Goal: Register for event/course: Register for event/course

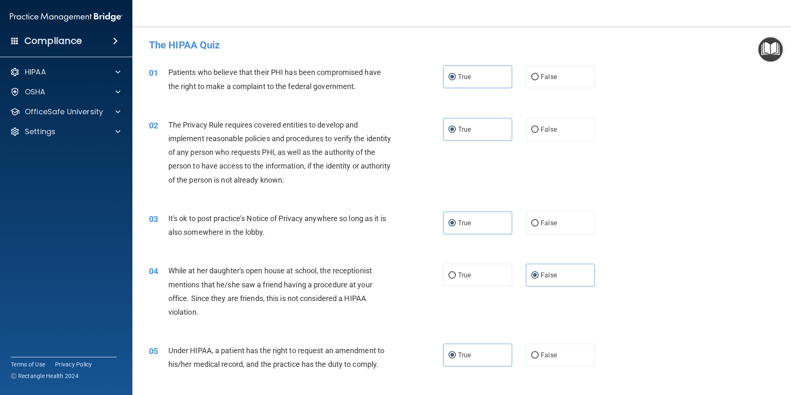
scroll to position [833, 0]
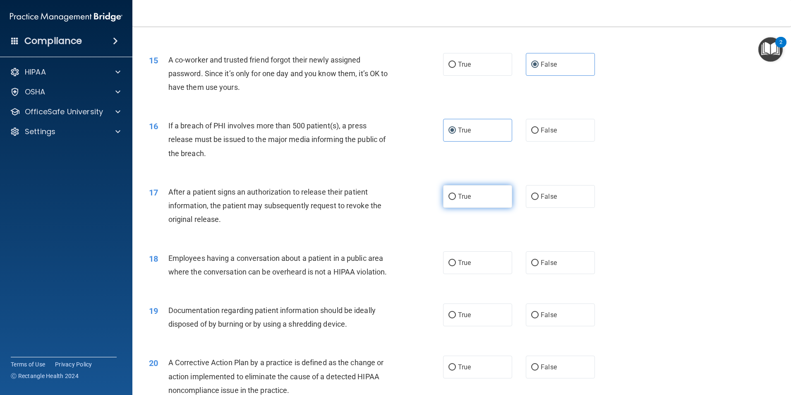
click at [462, 208] on label "True" at bounding box center [477, 196] width 69 height 23
click at [456, 200] on input "True" at bounding box center [452, 197] width 7 height 6
radio input "true"
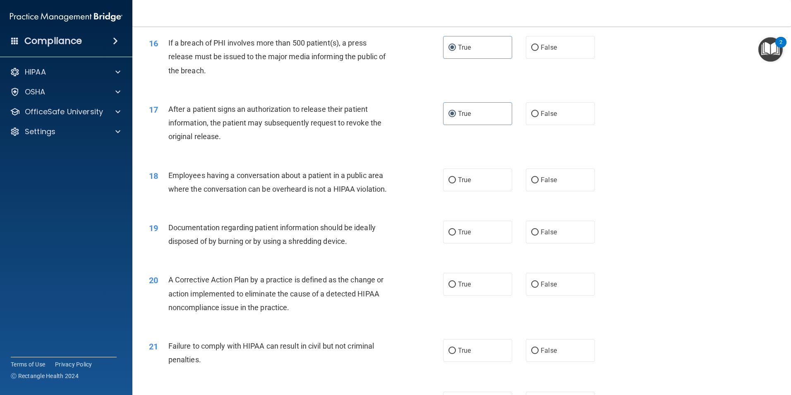
scroll to position [957, 0]
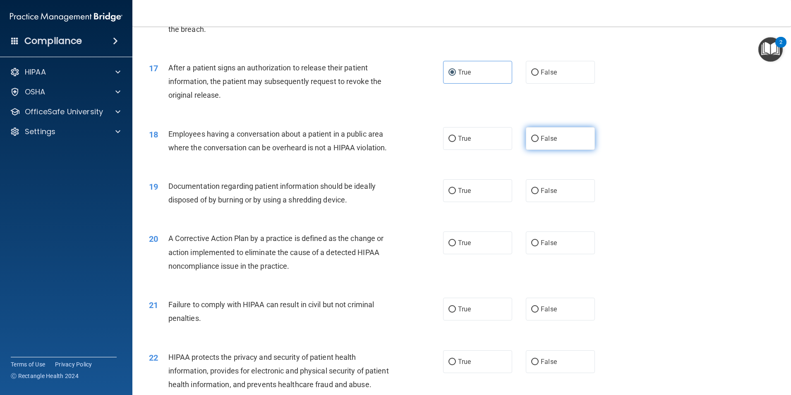
click at [563, 148] on label "False" at bounding box center [560, 138] width 69 height 23
click at [539, 142] on input "False" at bounding box center [534, 139] width 7 height 6
radio input "true"
click at [475, 195] on label "True" at bounding box center [477, 190] width 69 height 23
click at [456, 194] on input "True" at bounding box center [452, 191] width 7 height 6
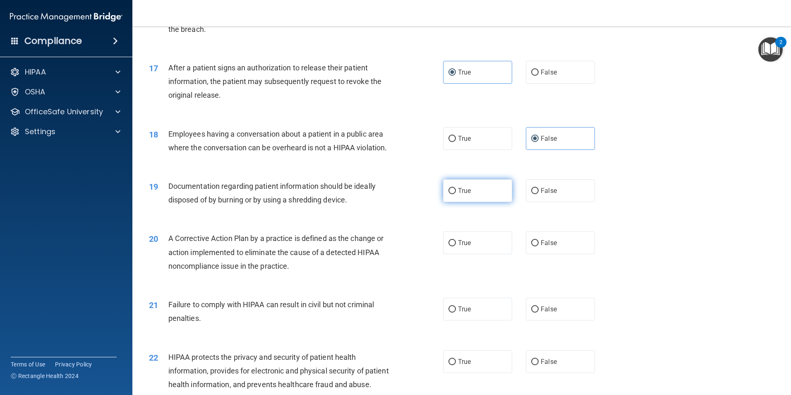
radio input "true"
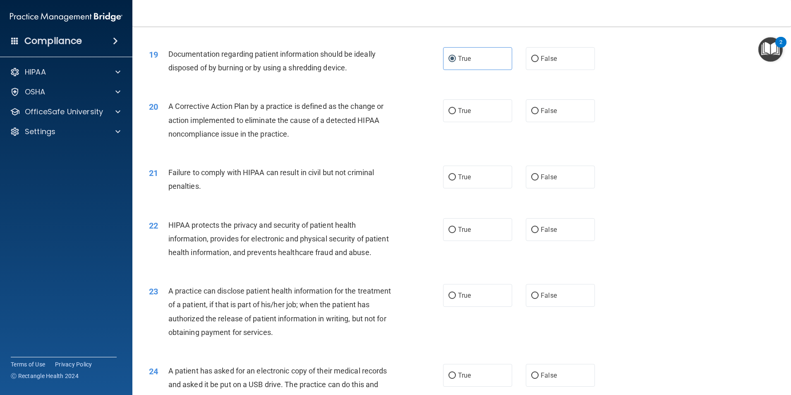
scroll to position [1123, 0]
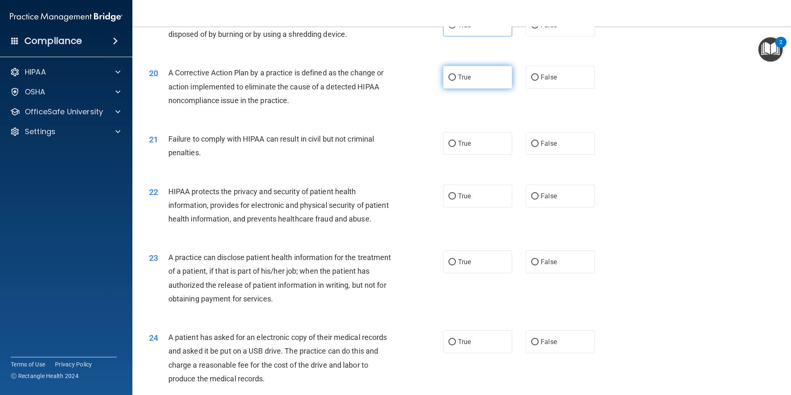
click at [478, 89] on label "True" at bounding box center [477, 77] width 69 height 23
click at [456, 81] on input "True" at bounding box center [452, 78] width 7 height 6
radio input "true"
click at [570, 155] on label "False" at bounding box center [560, 143] width 69 height 23
click at [539, 147] on input "False" at bounding box center [534, 144] width 7 height 6
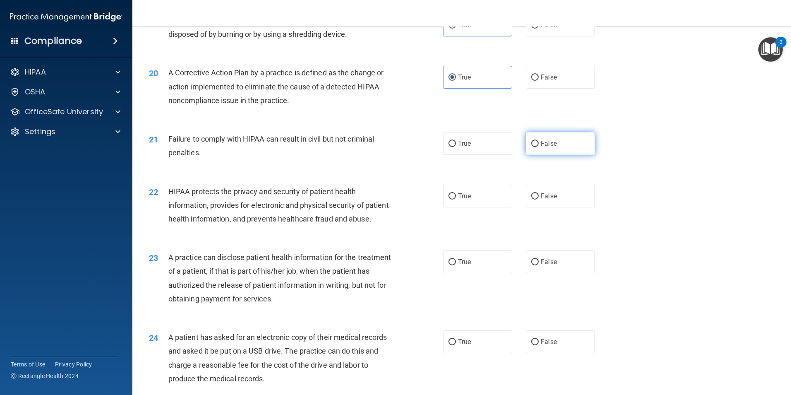
radio input "true"
click at [462, 147] on span "True" at bounding box center [464, 143] width 13 height 8
click at [456, 147] on input "True" at bounding box center [452, 144] width 7 height 6
radio input "true"
radio input "false"
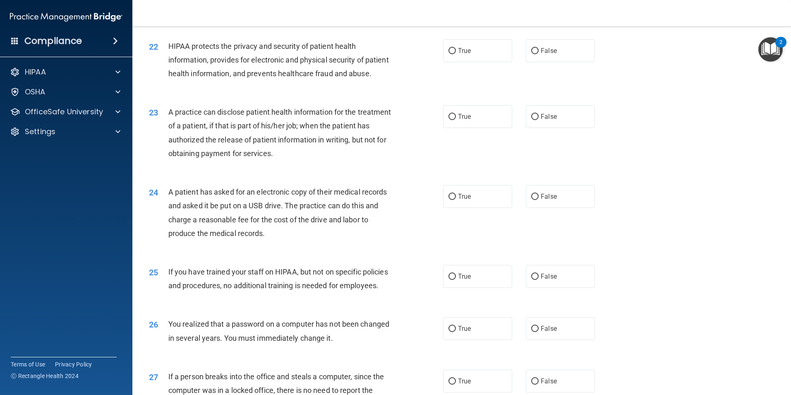
scroll to position [1288, 0]
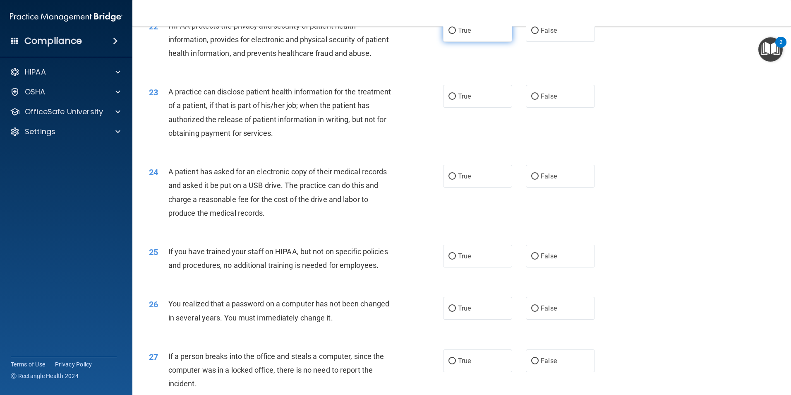
click at [461, 34] on span "True" at bounding box center [464, 30] width 13 height 8
click at [456, 34] on input "True" at bounding box center [452, 31] width 7 height 6
radio input "true"
click at [558, 108] on label "False" at bounding box center [560, 96] width 69 height 23
click at [539, 100] on input "False" at bounding box center [534, 97] width 7 height 6
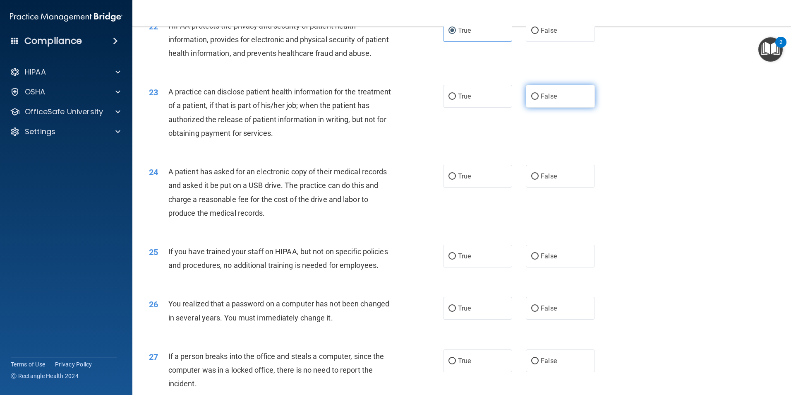
radio input "true"
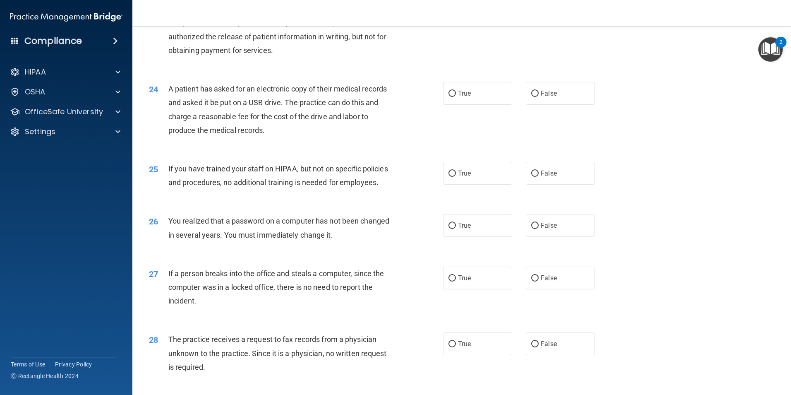
scroll to position [1412, 0]
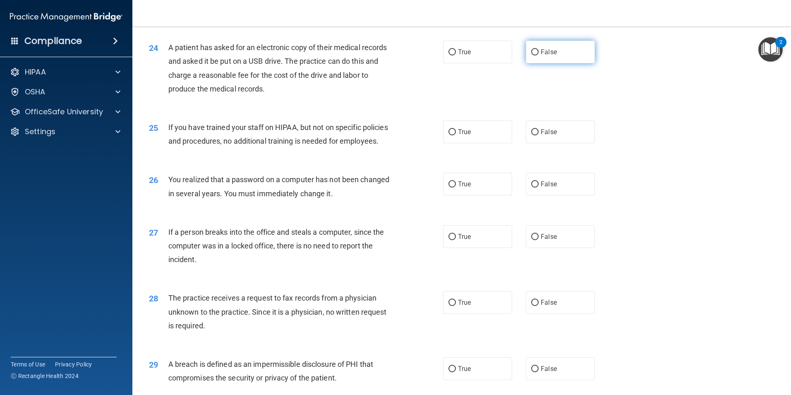
click at [588, 63] on label "False" at bounding box center [560, 52] width 69 height 23
click at [539, 55] on input "False" at bounding box center [534, 52] width 7 height 6
radio input "true"
click at [555, 143] on label "False" at bounding box center [560, 131] width 69 height 23
click at [539, 135] on input "False" at bounding box center [534, 132] width 7 height 6
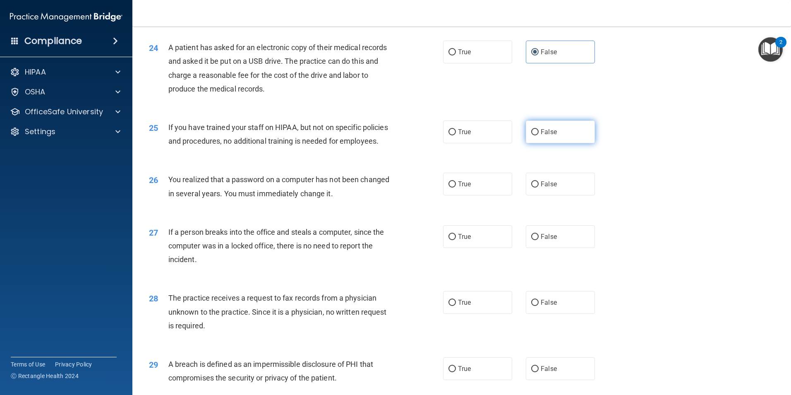
radio input "true"
click at [461, 188] on span "True" at bounding box center [464, 184] width 13 height 8
click at [456, 188] on input "True" at bounding box center [452, 184] width 7 height 6
radio input "true"
click at [556, 248] on label "False" at bounding box center [560, 236] width 69 height 23
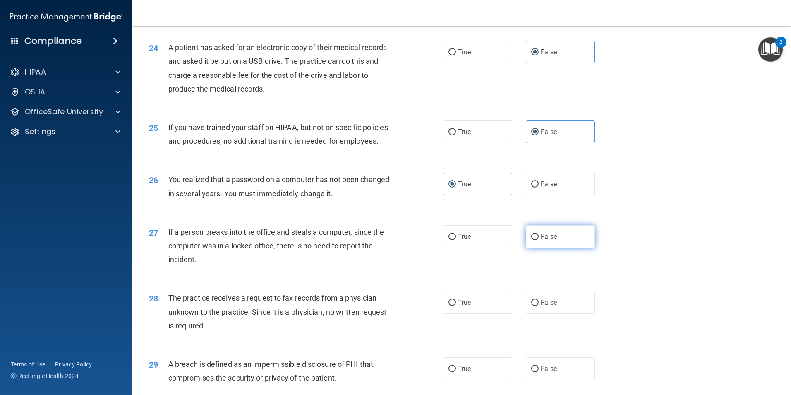
click at [539, 240] on input "False" at bounding box center [534, 237] width 7 height 6
radio input "true"
click at [582, 347] on div "28 The practice receives a request to fax records from a physician unknown to t…" at bounding box center [462, 314] width 638 height 66
click at [552, 306] on span "False" at bounding box center [549, 302] width 16 height 8
click at [539, 306] on input "False" at bounding box center [534, 303] width 7 height 6
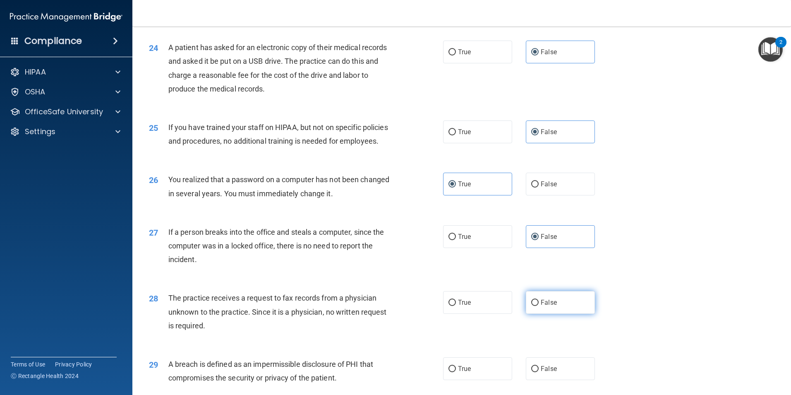
radio input "true"
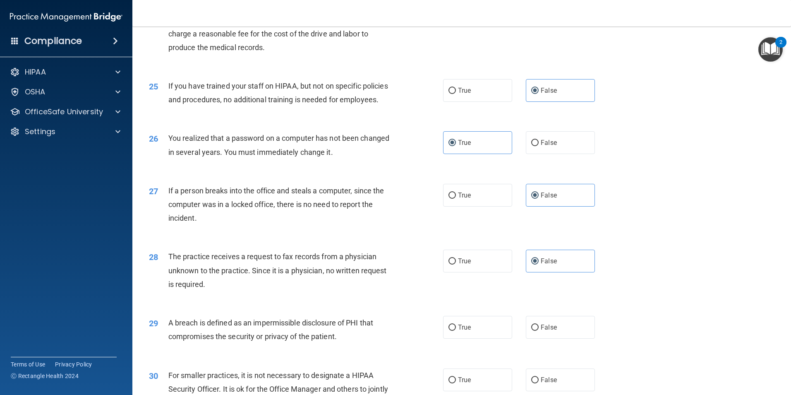
scroll to position [1495, 0]
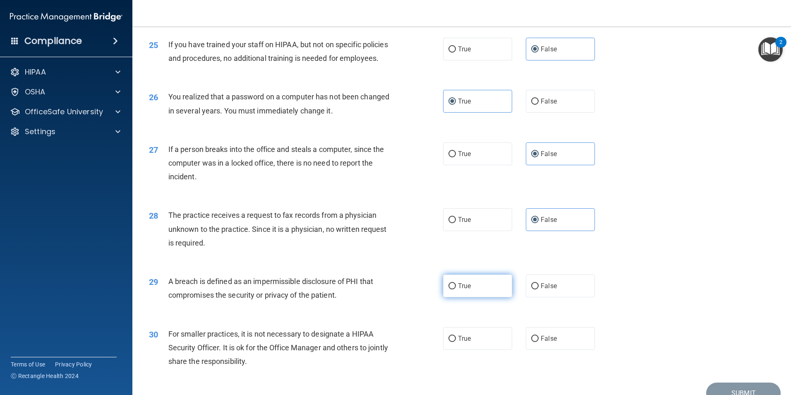
click at [457, 297] on label "True" at bounding box center [477, 285] width 69 height 23
click at [456, 289] on input "True" at bounding box center [452, 286] width 7 height 6
radio input "true"
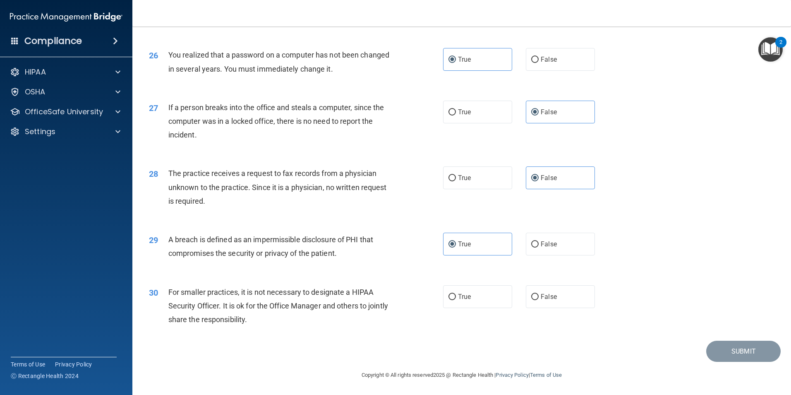
scroll to position [1578, 0]
click at [568, 305] on label "False" at bounding box center [560, 296] width 69 height 23
click at [539, 300] on input "False" at bounding box center [534, 297] width 7 height 6
radio input "true"
click at [724, 356] on button "Submit" at bounding box center [744, 351] width 75 height 21
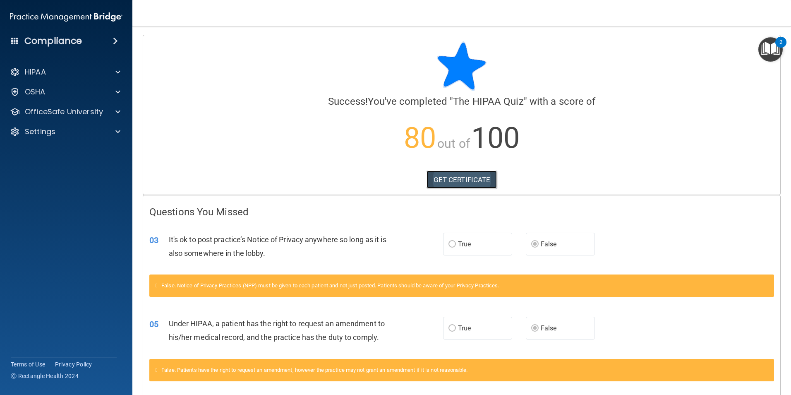
click at [478, 180] on link "GET CERTIFICATE" at bounding box center [462, 180] width 71 height 18
click at [115, 67] on div at bounding box center [116, 72] width 21 height 10
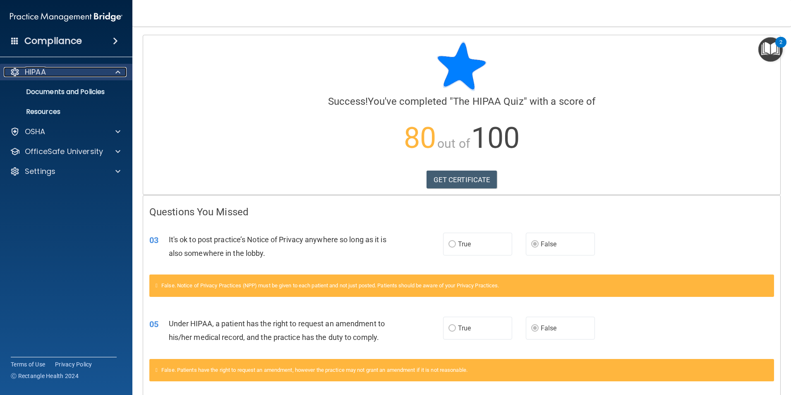
click at [118, 74] on span at bounding box center [117, 72] width 5 height 10
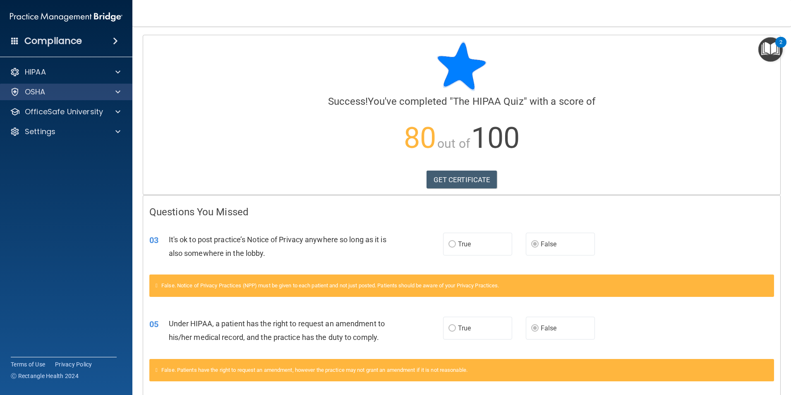
click at [117, 97] on div "OSHA" at bounding box center [66, 92] width 133 height 17
click at [117, 90] on span at bounding box center [117, 92] width 5 height 10
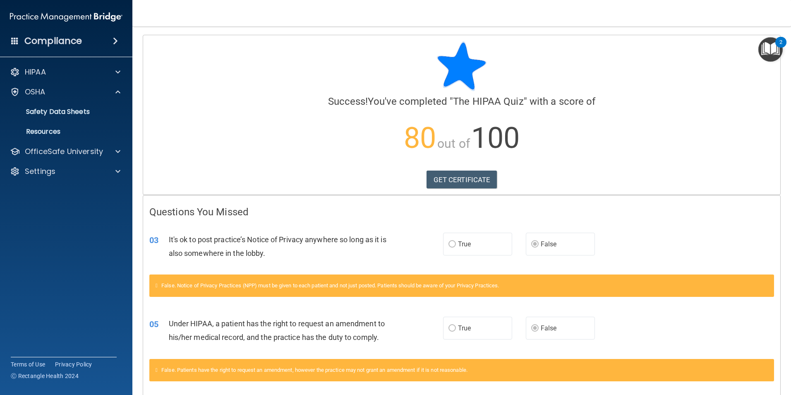
drag, startPoint x: 113, startPoint y: 31, endPoint x: 105, endPoint y: 47, distance: 17.6
click at [106, 46] on div "Compliance" at bounding box center [66, 25] width 116 height 50
click at [18, 37] on span at bounding box center [14, 40] width 7 height 7
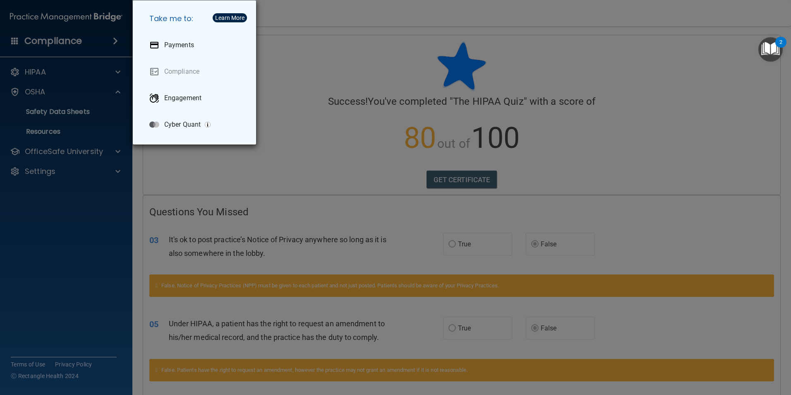
click at [79, 105] on div "Take me to: Payments Compliance Engagement Cyber Quant" at bounding box center [395, 197] width 791 height 395
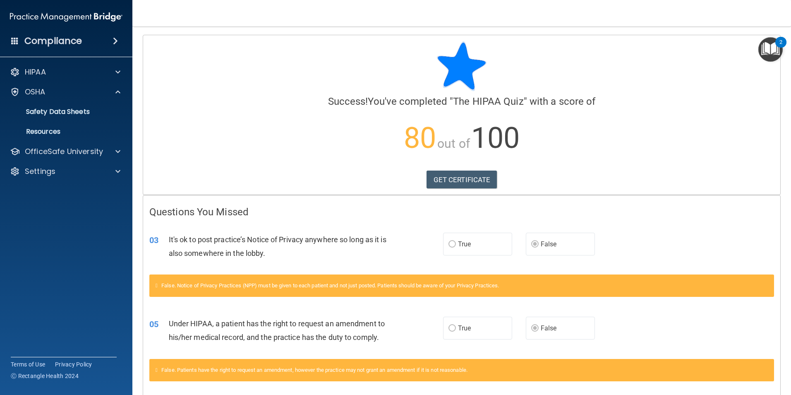
click at [115, 41] on span at bounding box center [115, 41] width 5 height 10
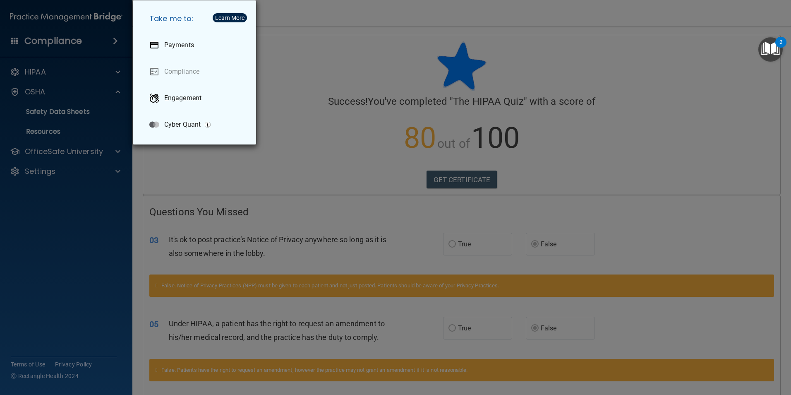
click at [109, 96] on div "Take me to: Payments Compliance Engagement Cyber Quant" at bounding box center [395, 197] width 791 height 395
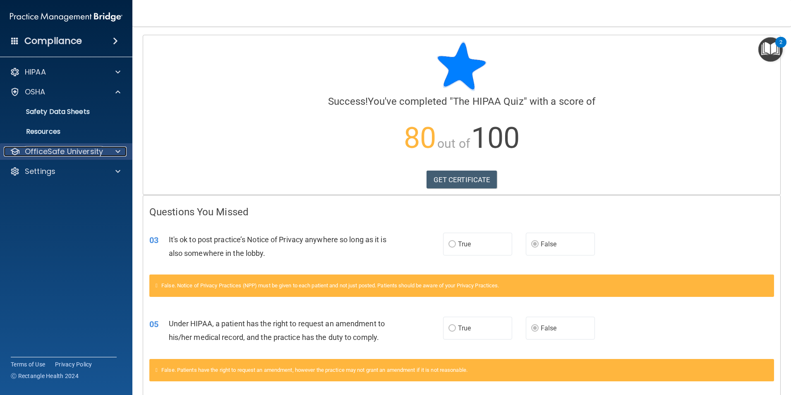
click at [96, 153] on p "OfficeSafe University" at bounding box center [64, 152] width 78 height 10
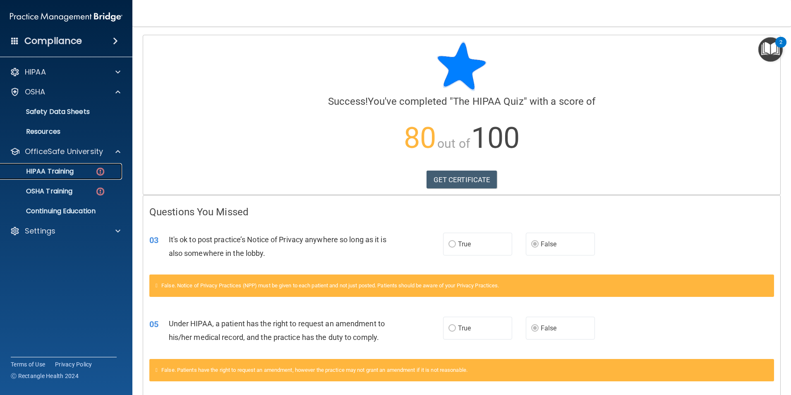
click at [104, 178] on link "HIPAA Training" at bounding box center [57, 171] width 130 height 17
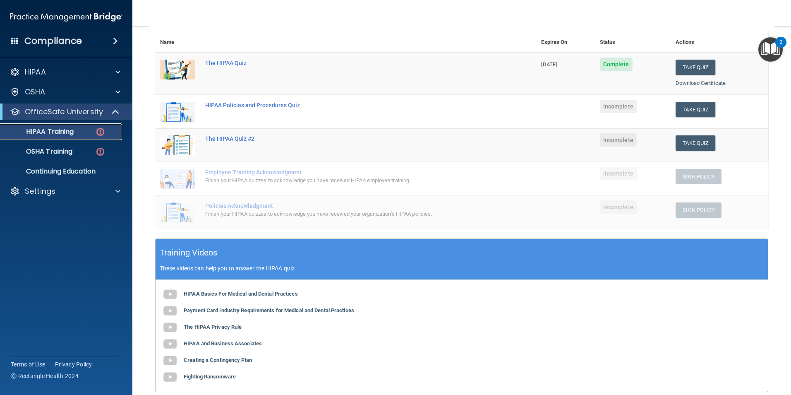
scroll to position [124, 0]
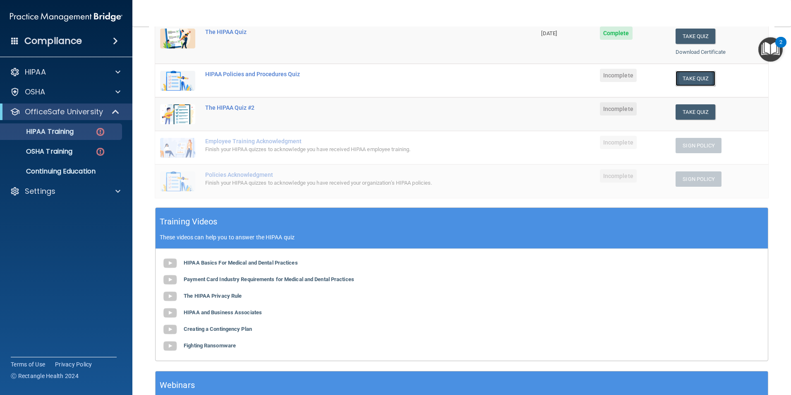
click at [697, 80] on button "Take Quiz" at bounding box center [696, 78] width 40 height 15
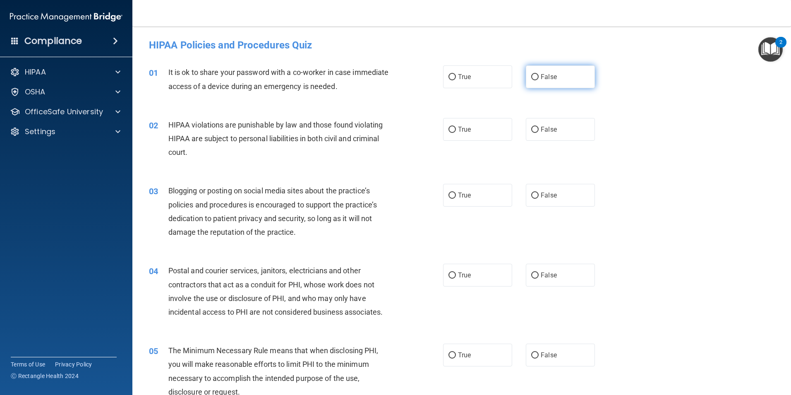
click at [541, 76] on span "False" at bounding box center [549, 77] width 16 height 8
click at [539, 76] on input "False" at bounding box center [534, 77] width 7 height 6
radio input "true"
click at [466, 139] on label "True" at bounding box center [477, 129] width 69 height 23
click at [456, 133] on input "True" at bounding box center [452, 130] width 7 height 6
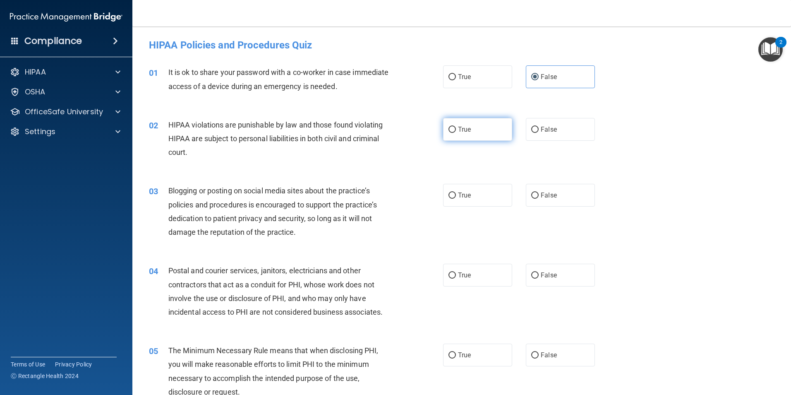
radio input "true"
click at [560, 181] on div "03 Blogging or posting on social media sites about the practice’s policies and …" at bounding box center [462, 213] width 638 height 80
click at [558, 192] on label "False" at bounding box center [560, 195] width 69 height 23
click at [539, 192] on input "False" at bounding box center [534, 195] width 7 height 6
radio input "true"
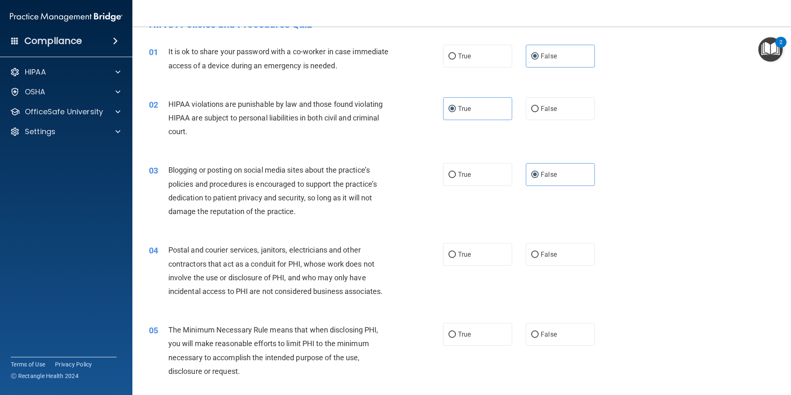
scroll to position [41, 0]
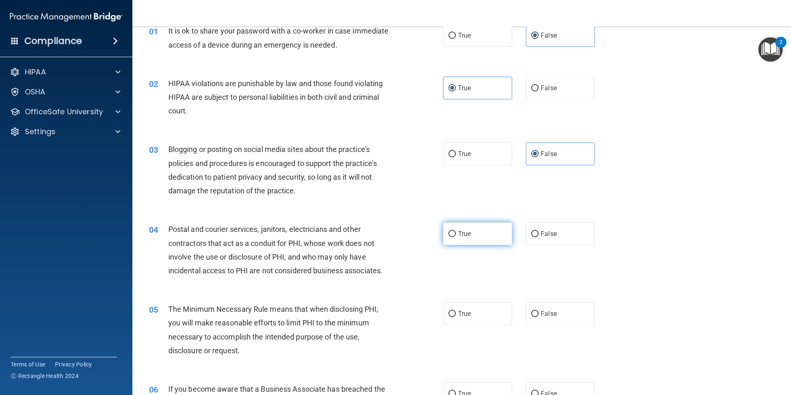
click at [471, 223] on label "True" at bounding box center [477, 233] width 69 height 23
click at [456, 231] on input "True" at bounding box center [452, 234] width 7 height 6
radio input "true"
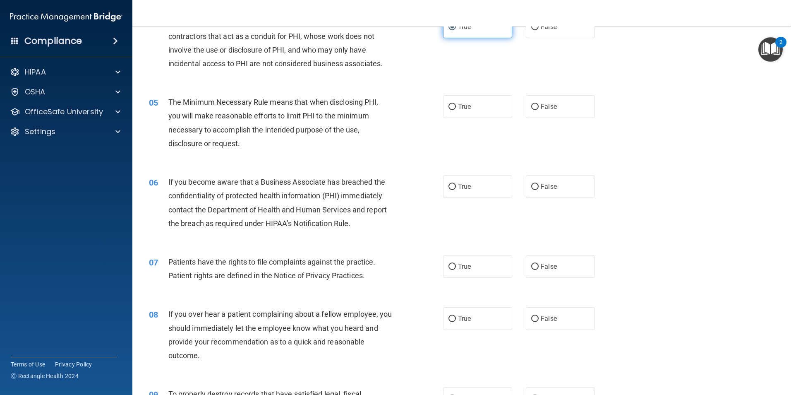
scroll to position [290, 0]
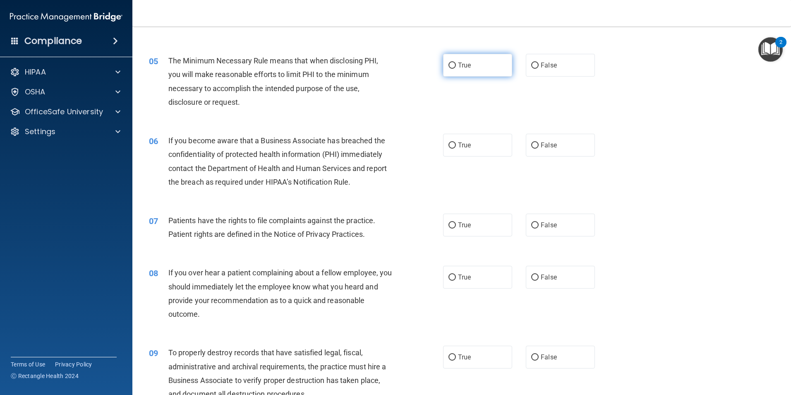
click at [486, 63] on label "True" at bounding box center [477, 65] width 69 height 23
click at [456, 63] on input "True" at bounding box center [452, 66] width 7 height 6
radio input "true"
click at [465, 137] on label "True" at bounding box center [477, 145] width 69 height 23
click at [456, 142] on input "True" at bounding box center [452, 145] width 7 height 6
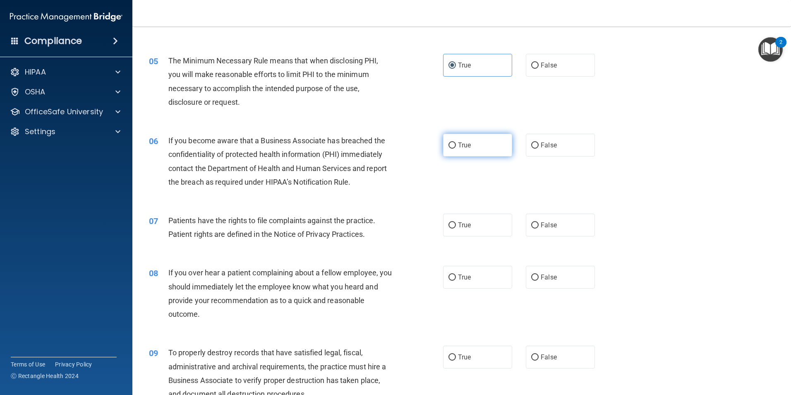
radio input "true"
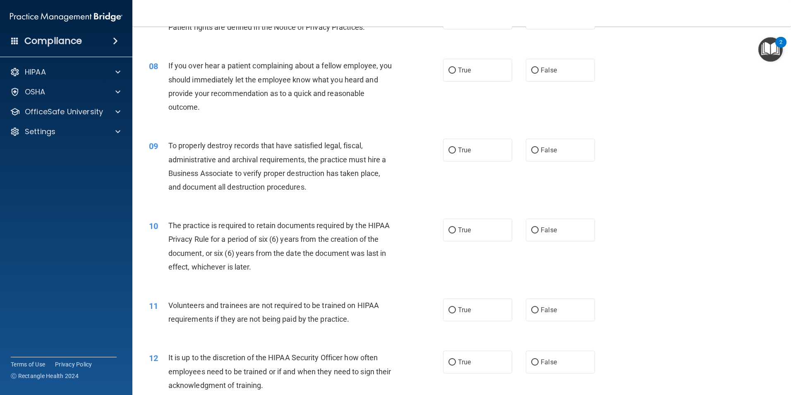
scroll to position [455, 0]
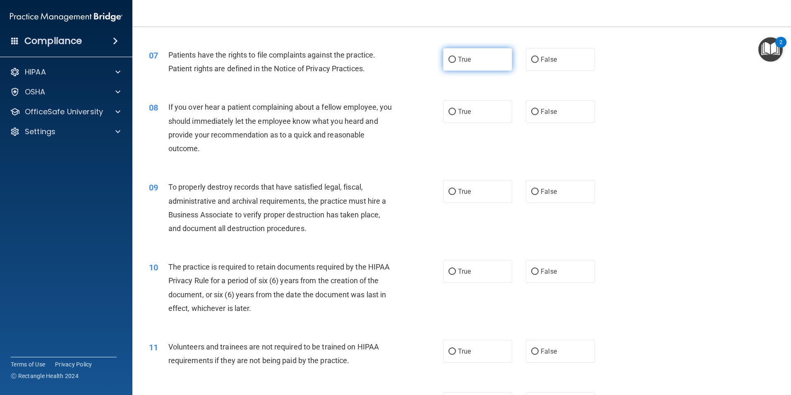
click at [498, 57] on label "True" at bounding box center [477, 59] width 69 height 23
click at [456, 57] on input "True" at bounding box center [452, 60] width 7 height 6
radio input "true"
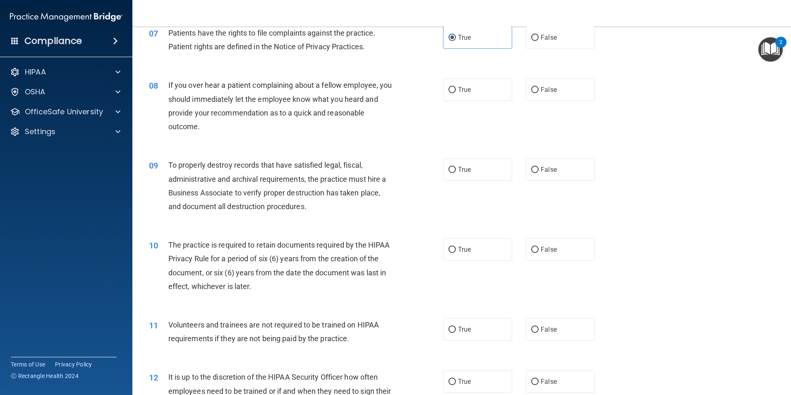
scroll to position [497, 0]
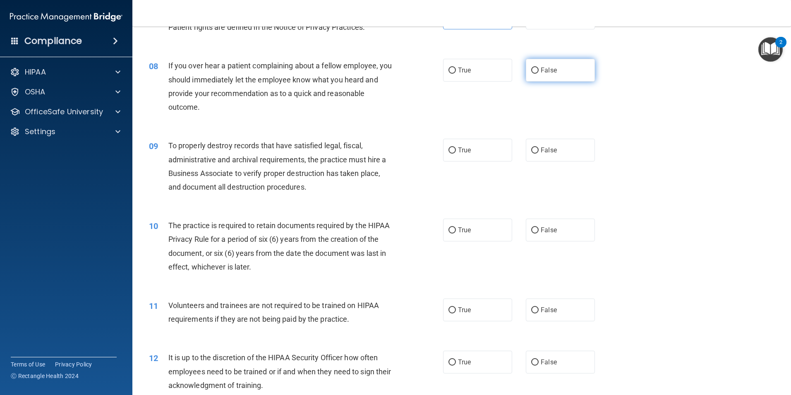
click at [575, 73] on label "False" at bounding box center [560, 70] width 69 height 23
click at [539, 73] on input "False" at bounding box center [534, 70] width 7 height 6
radio input "true"
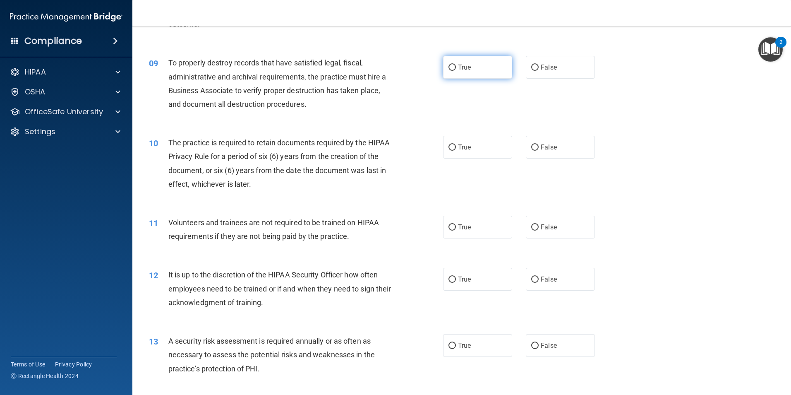
drag, startPoint x: 468, startPoint y: 53, endPoint x: 466, endPoint y: 63, distance: 10.9
click at [466, 63] on div "09 To properly destroy records that have satisfied legal, fiscal, administrativ…" at bounding box center [462, 86] width 638 height 80
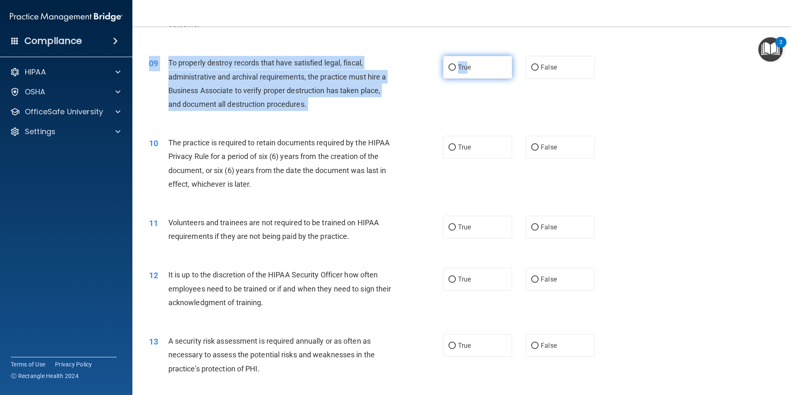
click at [466, 65] on span "True" at bounding box center [464, 67] width 13 height 8
click at [456, 65] on input "True" at bounding box center [452, 68] width 7 height 6
radio input "true"
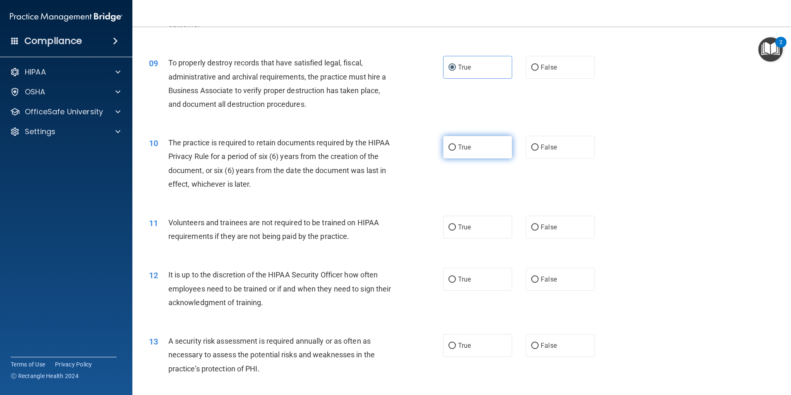
click at [471, 141] on label "True" at bounding box center [477, 147] width 69 height 23
click at [456, 144] on input "True" at bounding box center [452, 147] width 7 height 6
radio input "true"
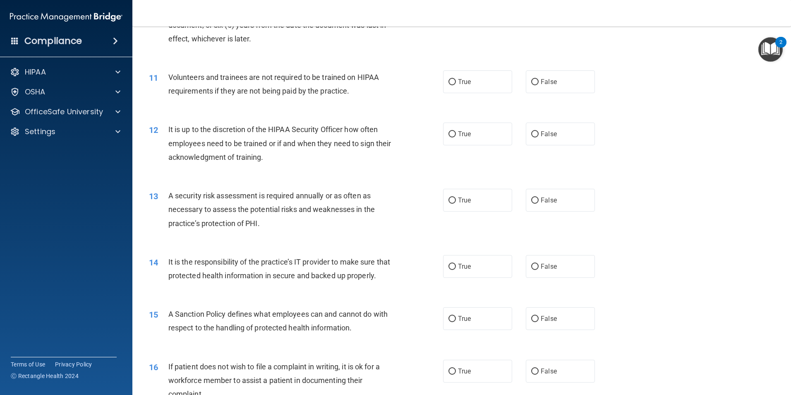
scroll to position [745, 0]
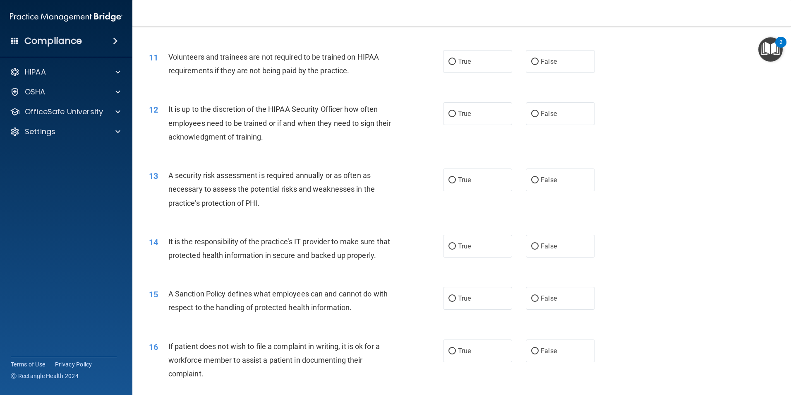
drag, startPoint x: 553, startPoint y: 131, endPoint x: 412, endPoint y: 154, distance: 142.7
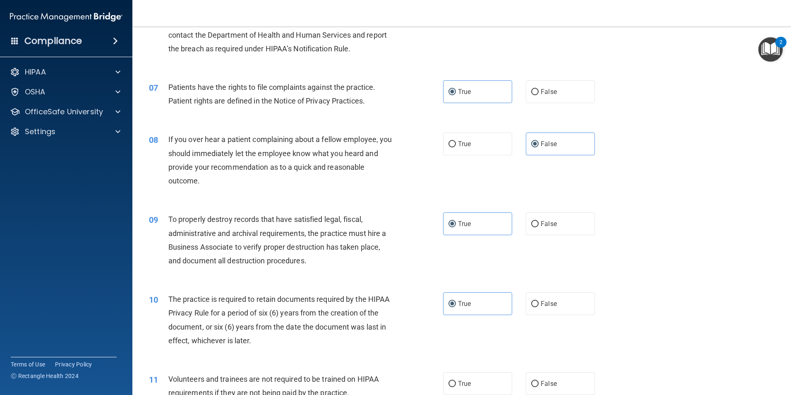
scroll to position [589, 0]
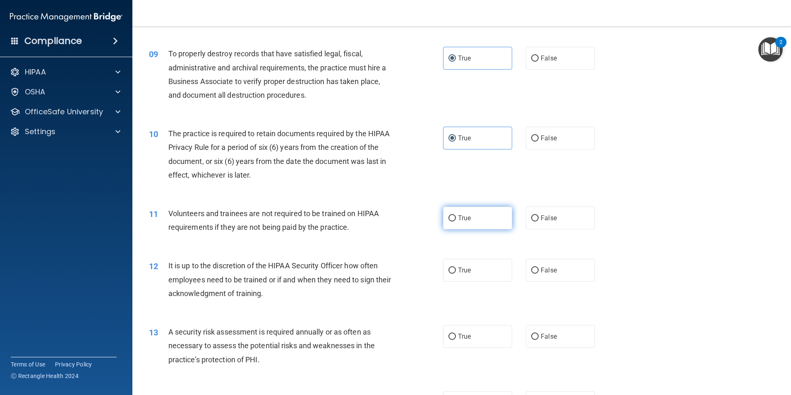
click at [496, 210] on label "True" at bounding box center [477, 218] width 69 height 23
click at [456, 215] on input "True" at bounding box center [452, 218] width 7 height 6
radio input "true"
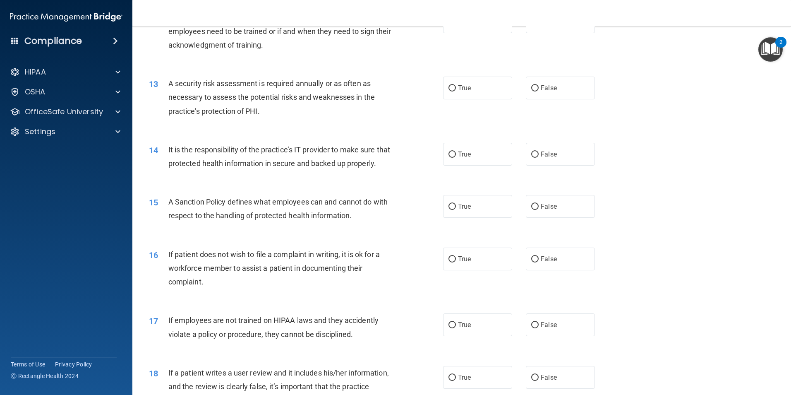
scroll to position [796, 0]
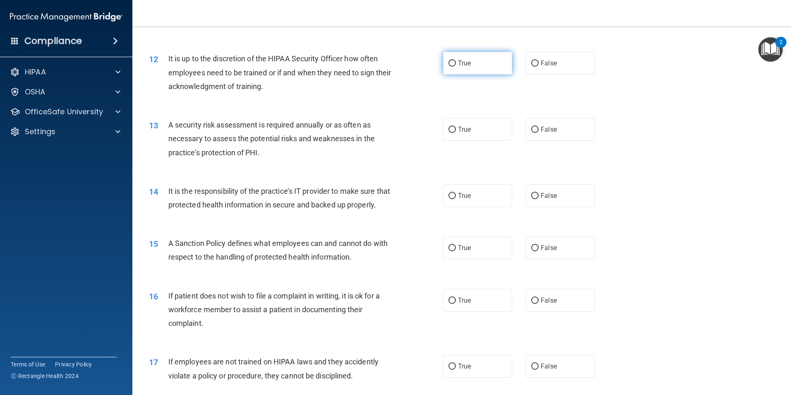
click at [463, 62] on span "True" at bounding box center [464, 63] width 13 height 8
click at [456, 62] on input "True" at bounding box center [452, 63] width 7 height 6
radio input "true"
click at [542, 141] on label "False" at bounding box center [560, 129] width 69 height 23
click at [539, 133] on input "False" at bounding box center [534, 130] width 7 height 6
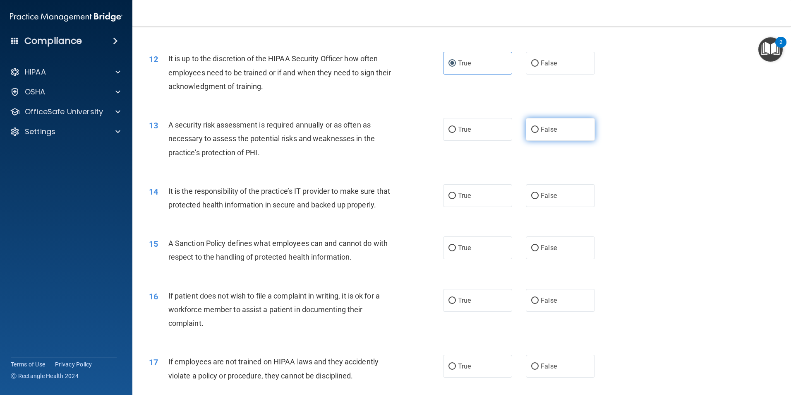
radio input "true"
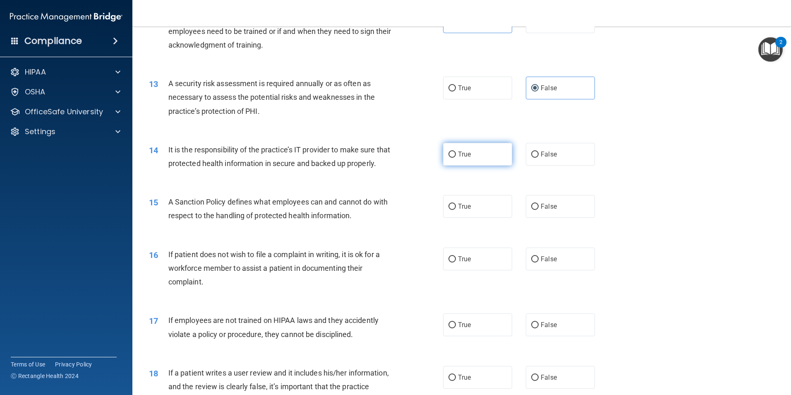
click at [486, 157] on label "True" at bounding box center [477, 154] width 69 height 23
click at [456, 157] on input "True" at bounding box center [452, 154] width 7 height 6
radio input "true"
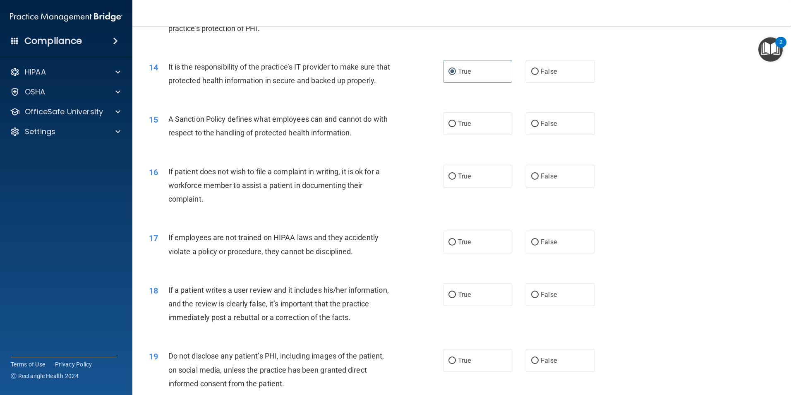
scroll to position [961, 0]
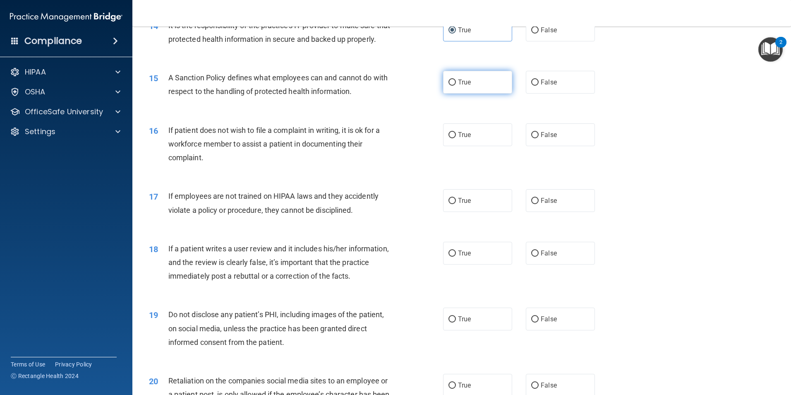
click at [476, 93] on label "True" at bounding box center [477, 82] width 69 height 23
click at [456, 86] on input "True" at bounding box center [452, 82] width 7 height 6
radio input "true"
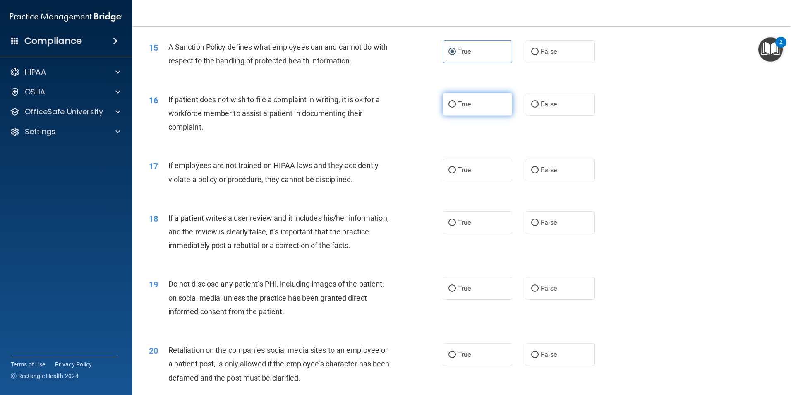
scroll to position [1044, 0]
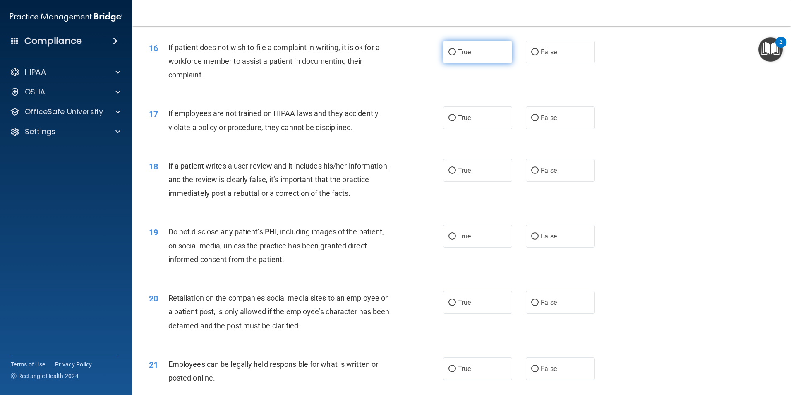
click at [470, 63] on label "True" at bounding box center [477, 52] width 69 height 23
click at [456, 55] on input "True" at bounding box center [452, 52] width 7 height 6
radio input "true"
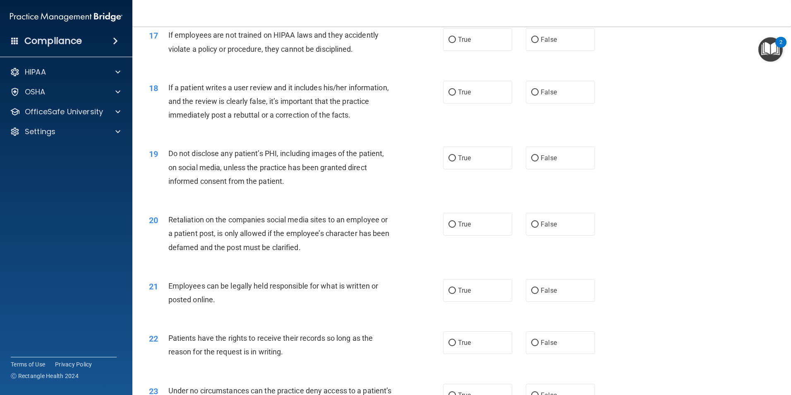
scroll to position [1127, 0]
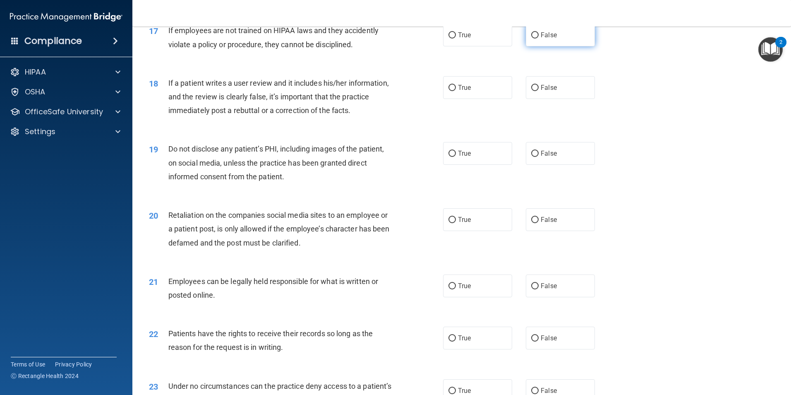
click at [535, 46] on label "False" at bounding box center [560, 35] width 69 height 23
click at [535, 38] on input "False" at bounding box center [534, 35] width 7 height 6
radio input "true"
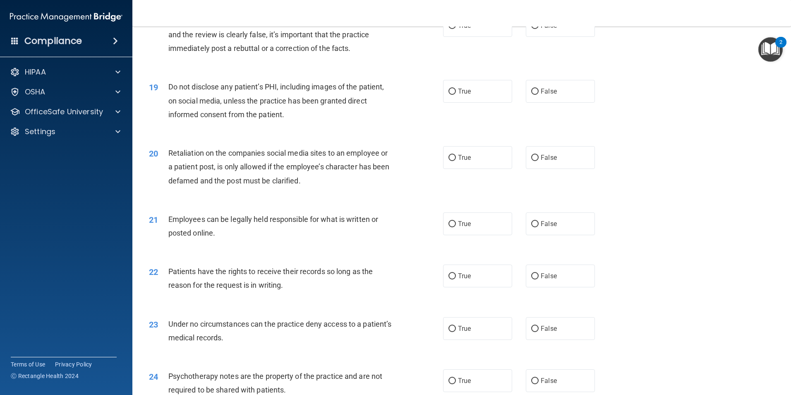
scroll to position [1168, 0]
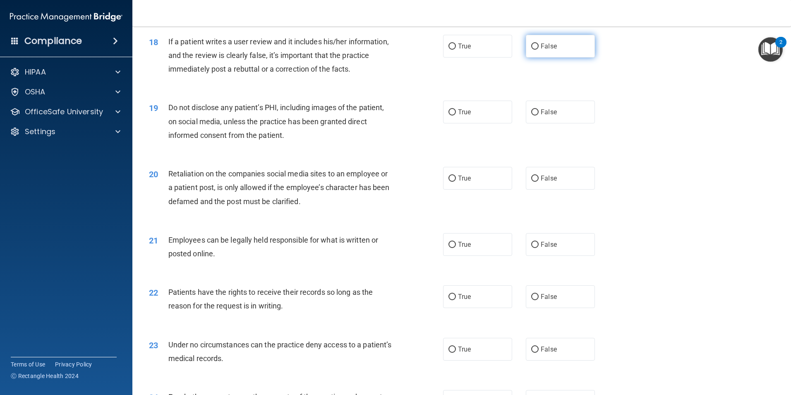
click at [554, 58] on label "False" at bounding box center [560, 46] width 69 height 23
click at [539, 50] on input "False" at bounding box center [534, 46] width 7 height 6
radio input "true"
click at [484, 123] on label "True" at bounding box center [477, 112] width 69 height 23
click at [456, 115] on input "True" at bounding box center [452, 112] width 7 height 6
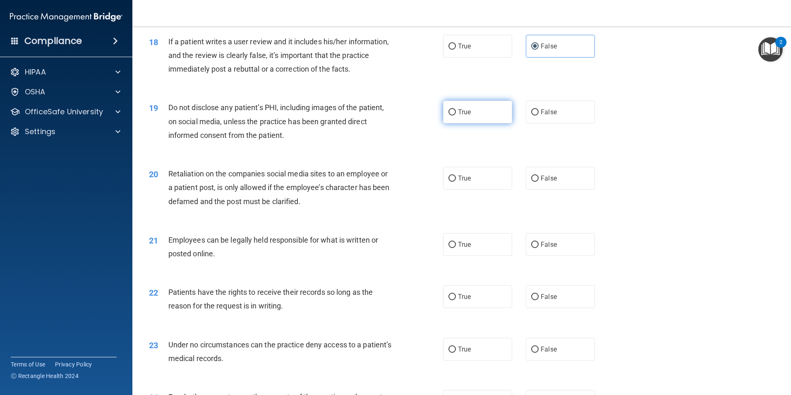
radio input "true"
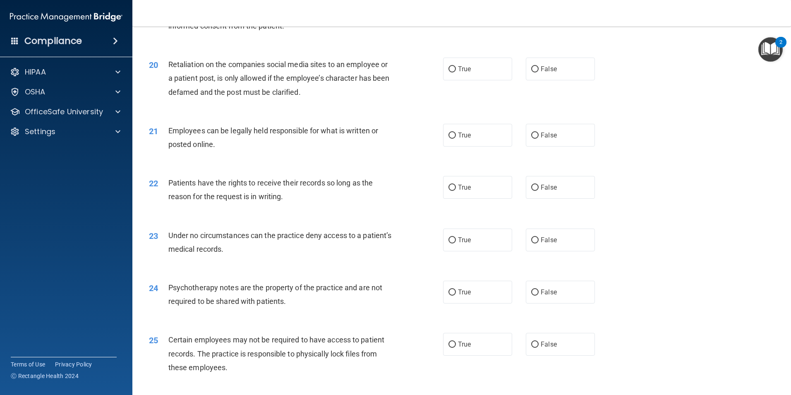
scroll to position [1292, 0]
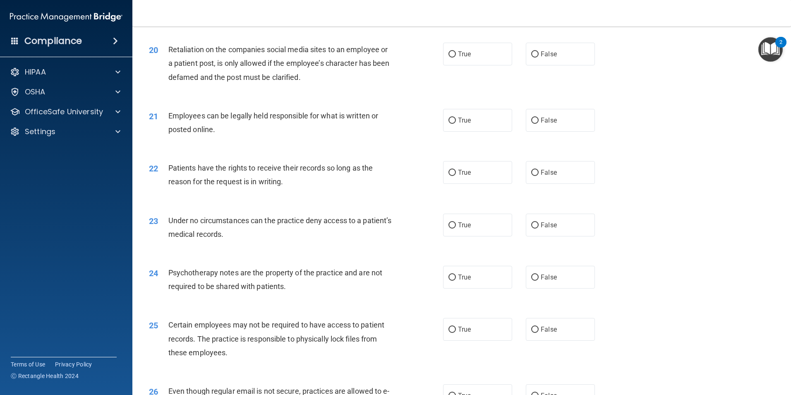
click at [484, 131] on label "True" at bounding box center [477, 120] width 69 height 23
click at [456, 124] on input "True" at bounding box center [452, 121] width 7 height 6
radio input "true"
click at [479, 65] on label "True" at bounding box center [477, 54] width 69 height 23
click at [456, 58] on input "True" at bounding box center [452, 54] width 7 height 6
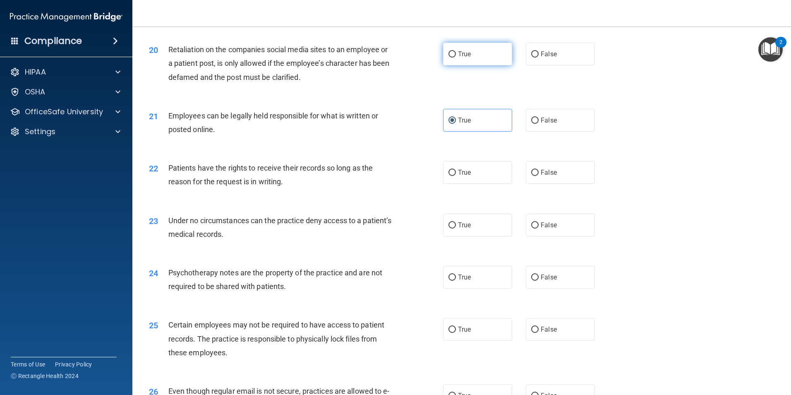
radio input "true"
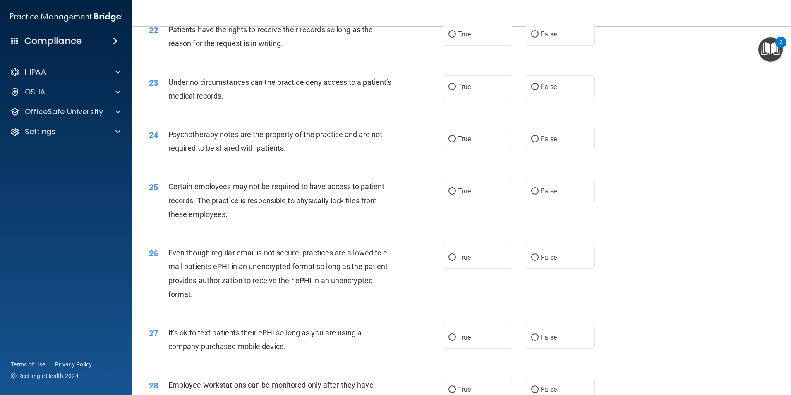
scroll to position [1416, 0]
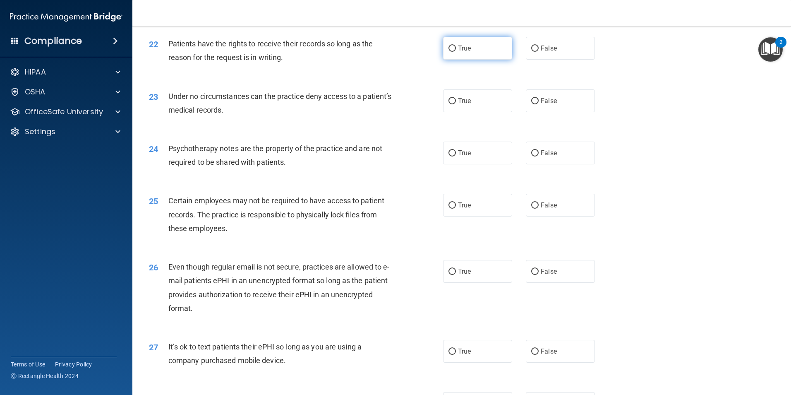
click at [476, 60] on label "True" at bounding box center [477, 48] width 69 height 23
click at [456, 52] on input "True" at bounding box center [452, 49] width 7 height 6
radio input "true"
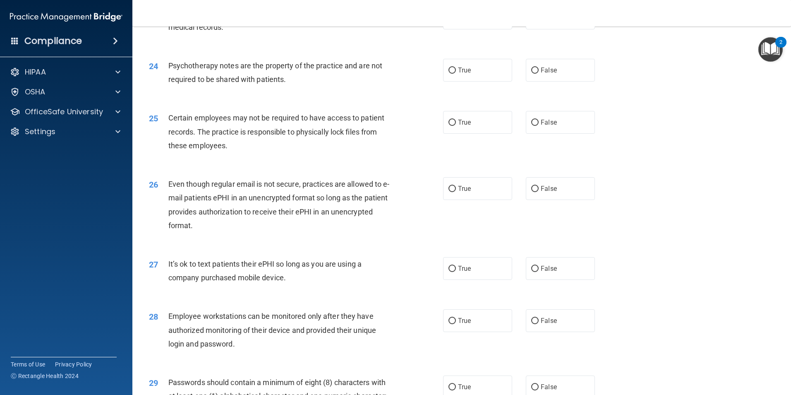
scroll to position [1458, 0]
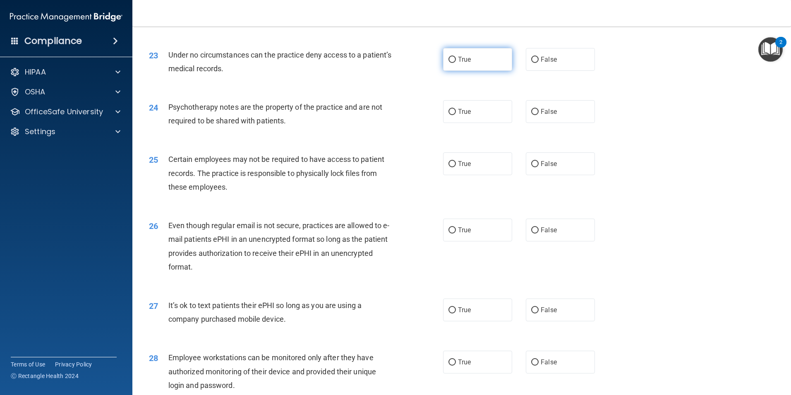
click at [450, 63] on input "True" at bounding box center [452, 60] width 7 height 6
radio input "true"
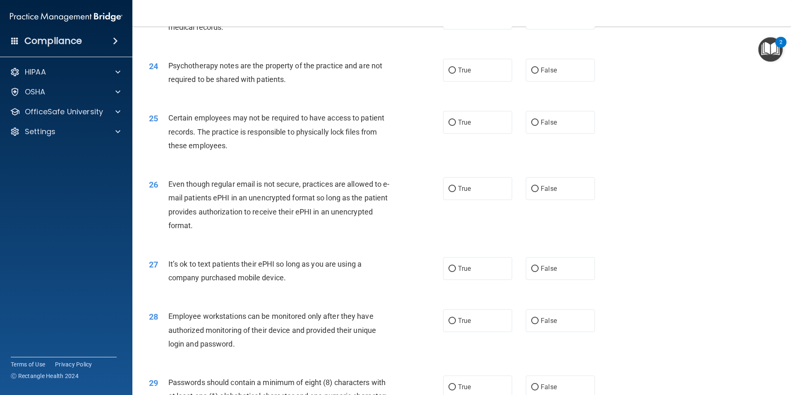
scroll to position [1541, 0]
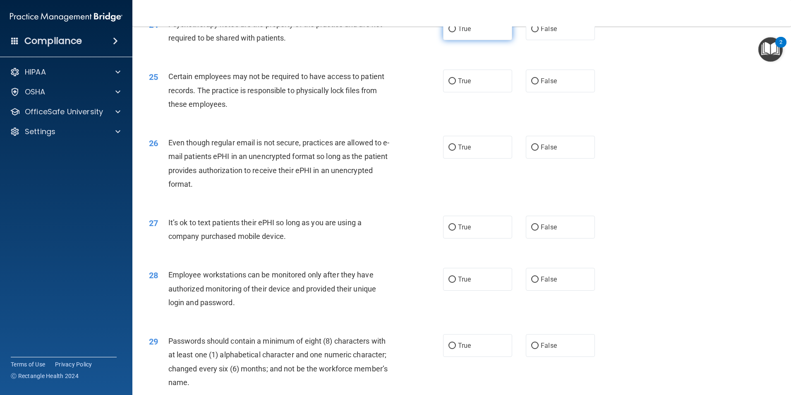
click at [467, 33] on span "True" at bounding box center [464, 29] width 13 height 8
click at [456, 32] on input "True" at bounding box center [452, 29] width 7 height 6
radio input "true"
click at [485, 92] on label "True" at bounding box center [477, 81] width 69 height 23
click at [456, 84] on input "True" at bounding box center [452, 81] width 7 height 6
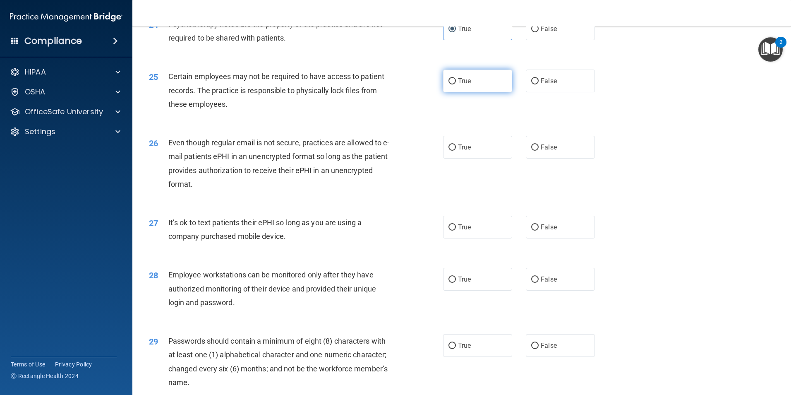
radio input "true"
click at [483, 157] on label "True" at bounding box center [477, 147] width 69 height 23
click at [456, 151] on input "True" at bounding box center [452, 147] width 7 height 6
radio input "true"
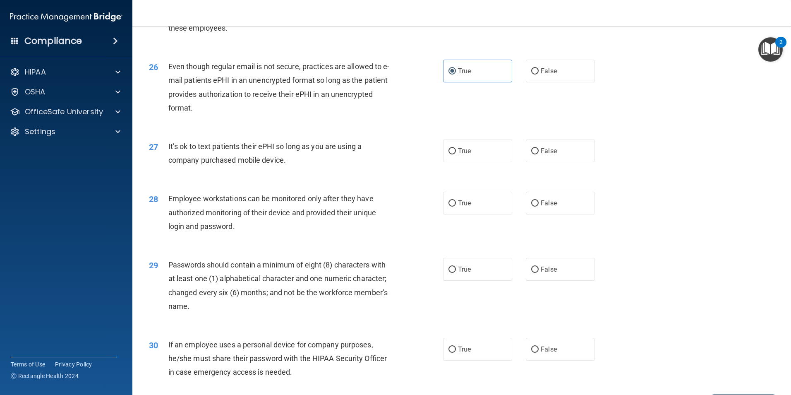
scroll to position [1623, 0]
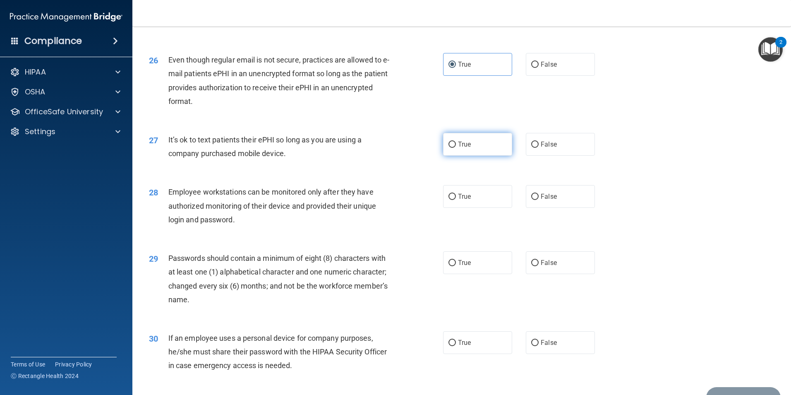
click at [481, 156] on label "True" at bounding box center [477, 144] width 69 height 23
click at [456, 148] on input "True" at bounding box center [452, 145] width 7 height 6
radio input "true"
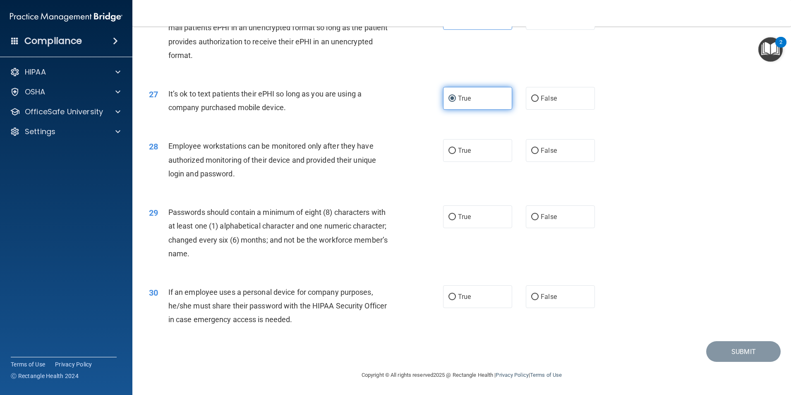
scroll to position [1683, 0]
click at [474, 151] on label "True" at bounding box center [477, 150] width 69 height 23
click at [456, 151] on input "True" at bounding box center [452, 151] width 7 height 6
radio input "true"
click at [486, 218] on label "True" at bounding box center [477, 216] width 69 height 23
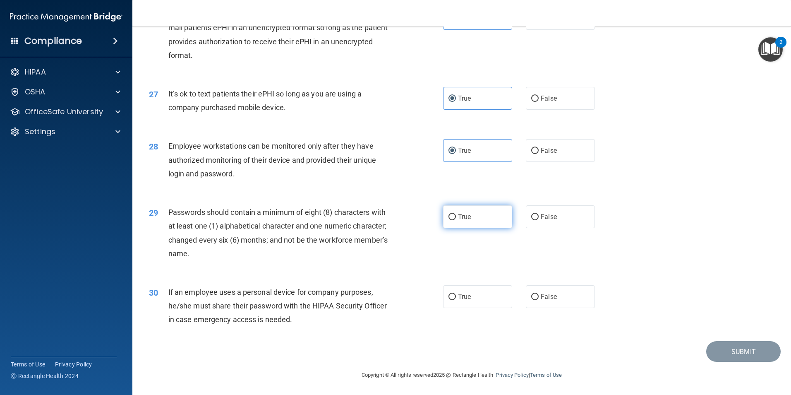
click at [456, 218] on input "True" at bounding box center [452, 217] width 7 height 6
radio input "true"
click at [478, 289] on label "True" at bounding box center [477, 296] width 69 height 23
click at [456, 294] on input "True" at bounding box center [452, 297] width 7 height 6
radio input "true"
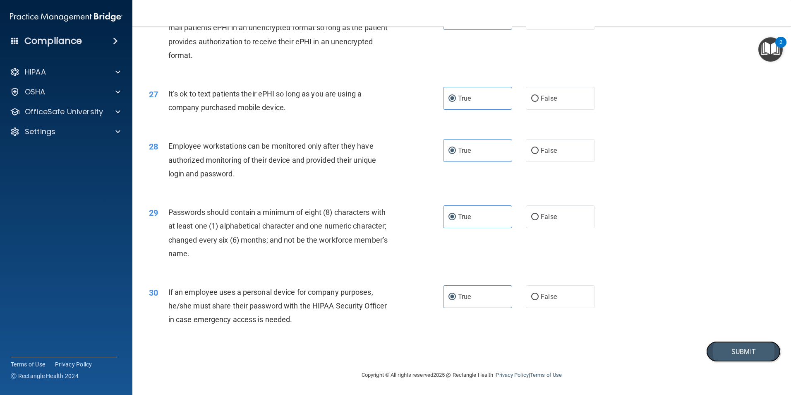
click at [742, 347] on button "Submit" at bounding box center [744, 351] width 75 height 21
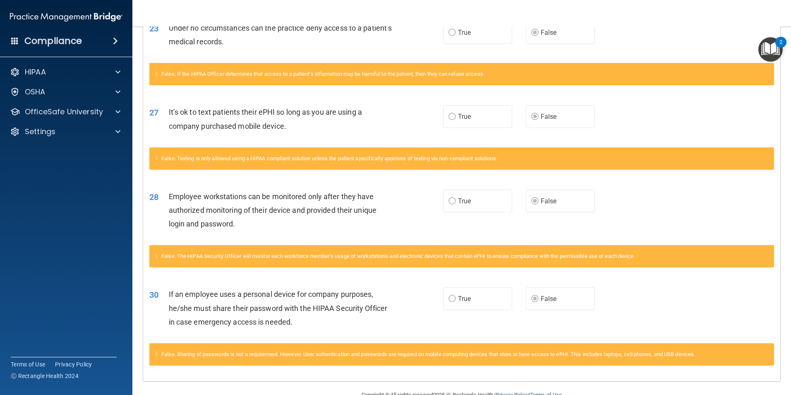
scroll to position [1099, 0]
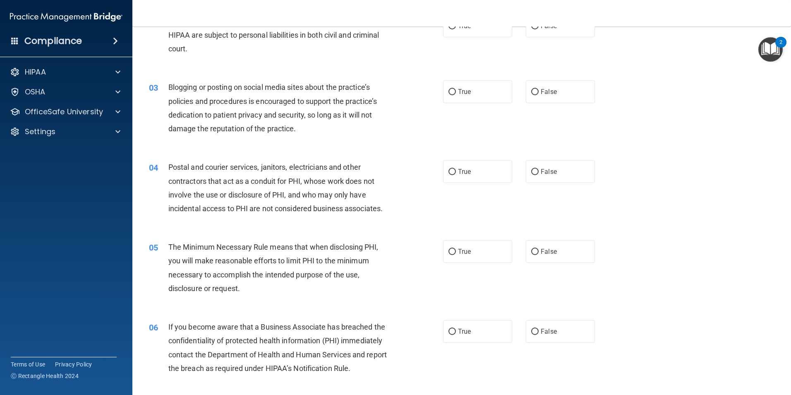
scroll to position [124, 0]
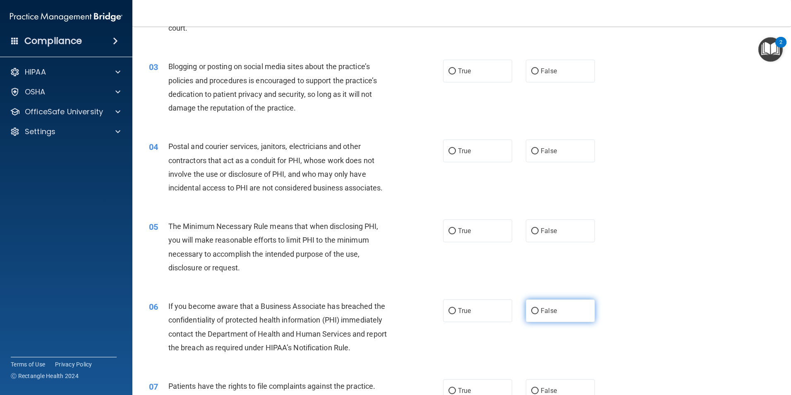
click at [551, 315] on label "False" at bounding box center [560, 310] width 69 height 23
click at [539, 314] on input "False" at bounding box center [534, 311] width 7 height 6
radio input "true"
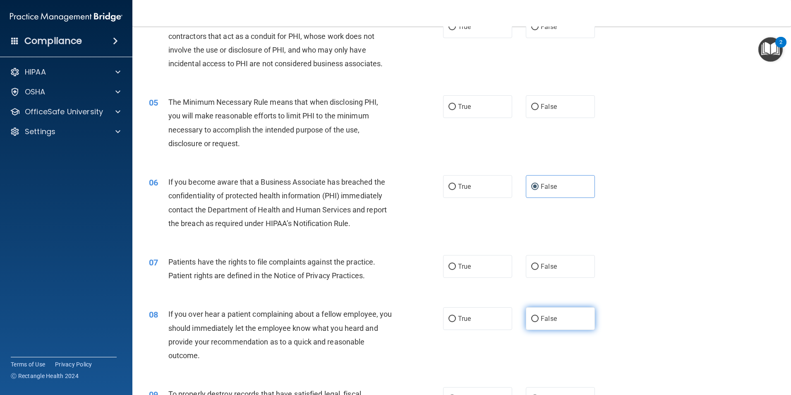
scroll to position [331, 0]
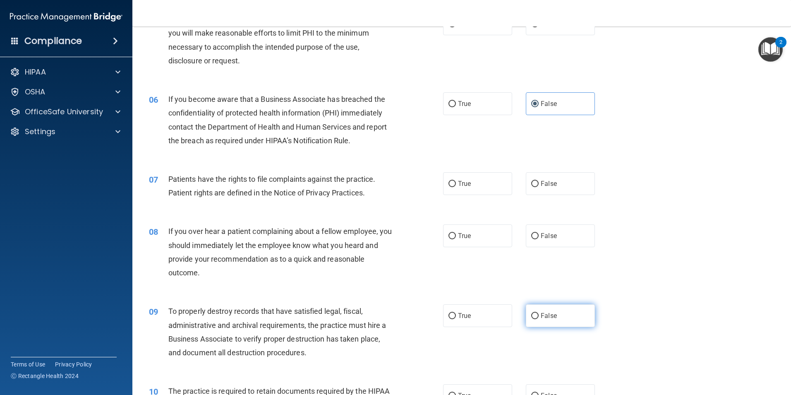
click at [565, 309] on label "False" at bounding box center [560, 315] width 69 height 23
click at [539, 313] on input "False" at bounding box center [534, 316] width 7 height 6
radio input "true"
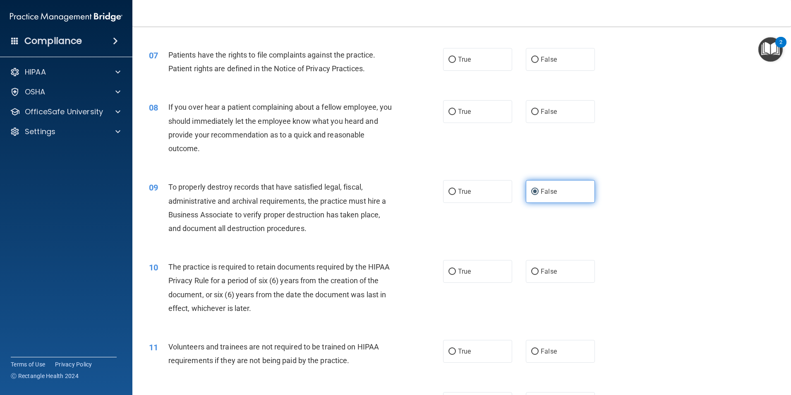
scroll to position [497, 0]
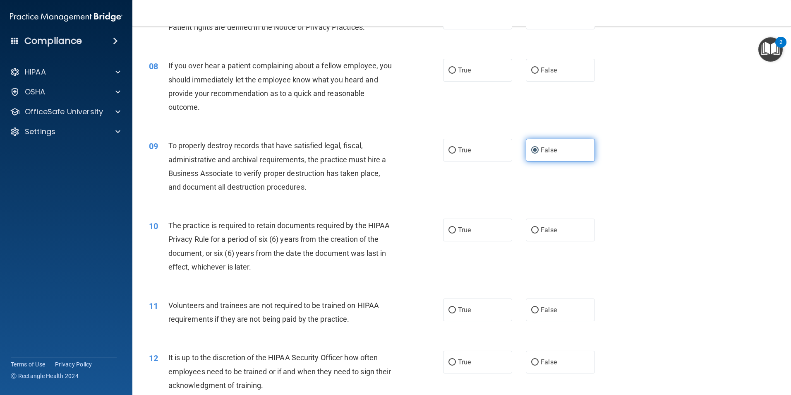
click at [565, 309] on label "False" at bounding box center [560, 309] width 69 height 23
click at [539, 309] on input "False" at bounding box center [534, 310] width 7 height 6
radio input "true"
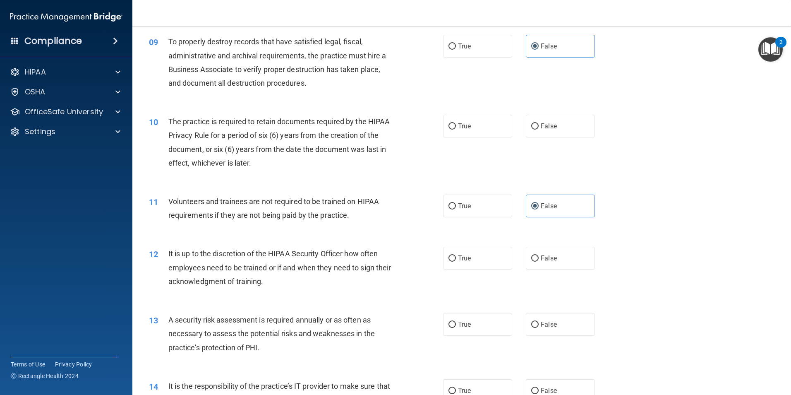
scroll to position [621, 0]
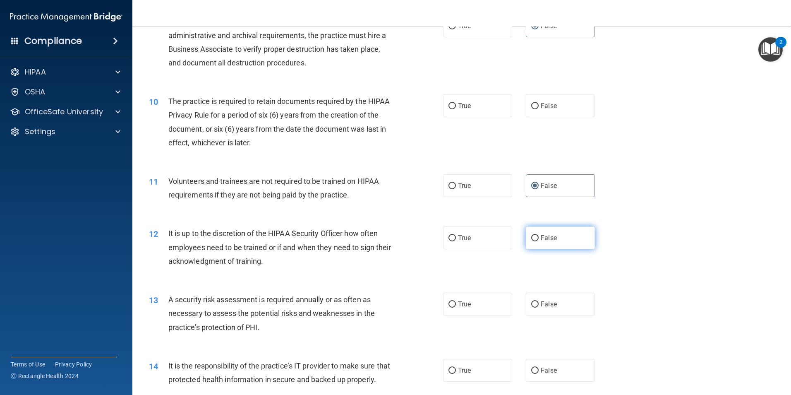
click at [579, 238] on label "False" at bounding box center [560, 237] width 69 height 23
click at [539, 238] on input "False" at bounding box center [534, 238] width 7 height 6
radio input "true"
click at [449, 304] on input "True" at bounding box center [452, 304] width 7 height 6
radio input "true"
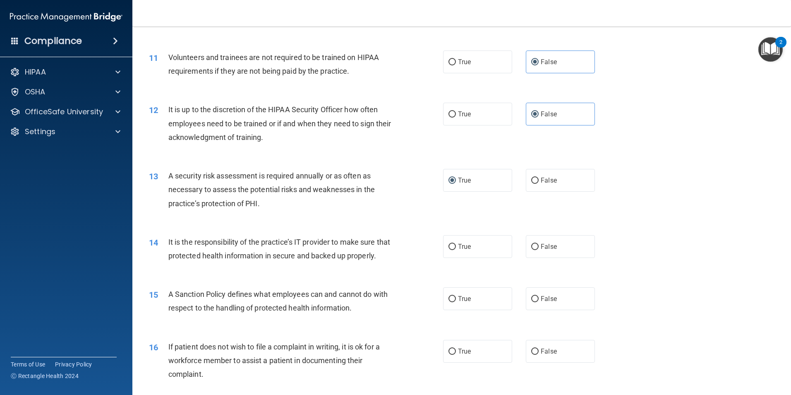
scroll to position [745, 0]
click at [563, 249] on label "False" at bounding box center [560, 246] width 69 height 23
click at [539, 249] on input "False" at bounding box center [534, 246] width 7 height 6
radio input "true"
click at [566, 310] on label "False" at bounding box center [560, 298] width 69 height 23
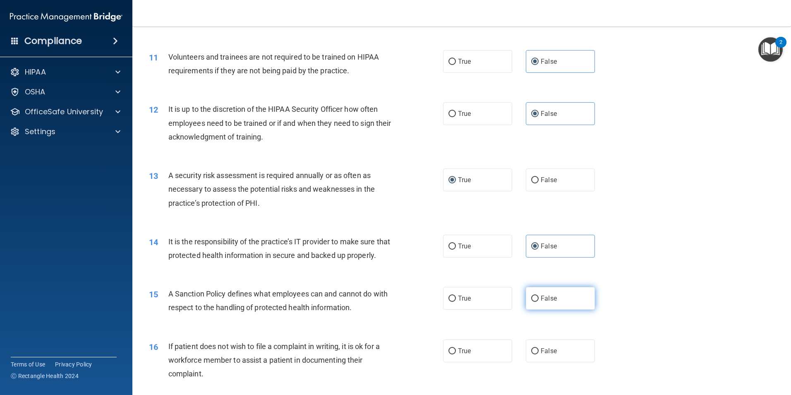
click at [539, 302] on input "False" at bounding box center [534, 299] width 7 height 6
radio input "true"
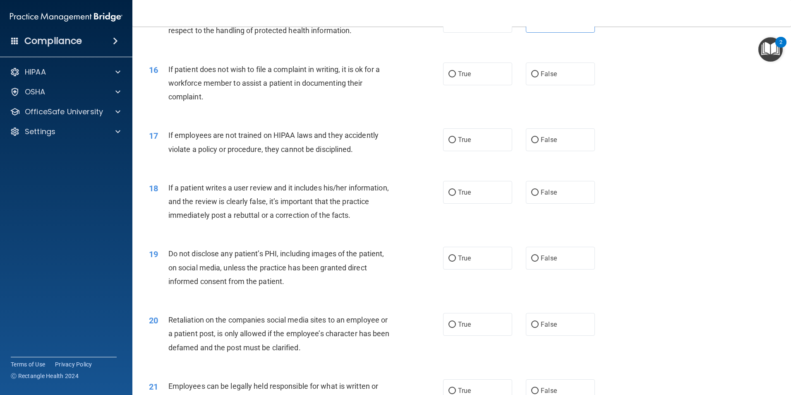
scroll to position [1035, 0]
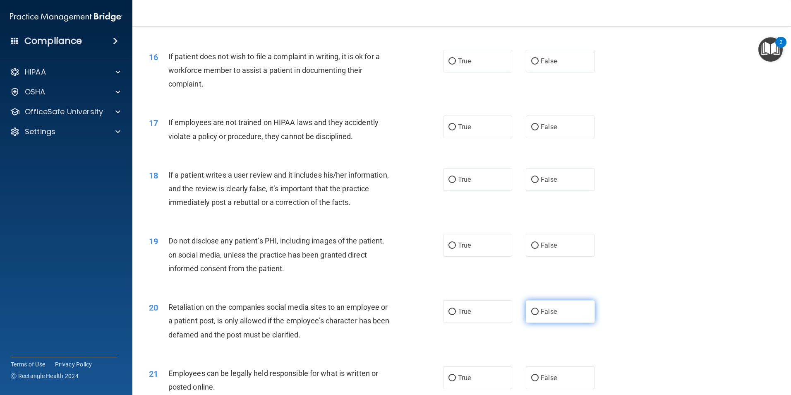
click at [541, 315] on span "False" at bounding box center [549, 312] width 16 height 8
click at [539, 315] on input "False" at bounding box center [534, 312] width 7 height 6
radio input "true"
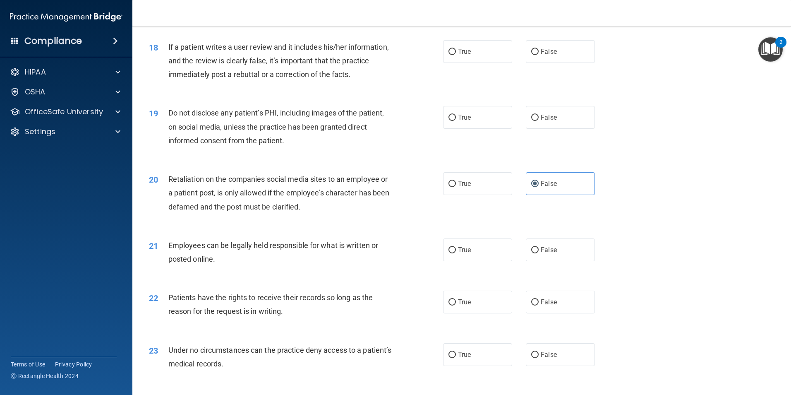
scroll to position [1200, 0]
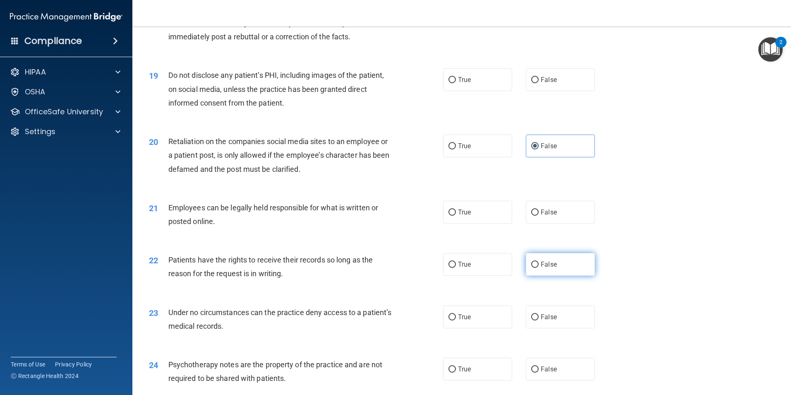
click at [536, 276] on label "False" at bounding box center [560, 264] width 69 height 23
click at [536, 268] on input "False" at bounding box center [534, 265] width 7 height 6
radio input "true"
click at [550, 321] on span "False" at bounding box center [549, 317] width 16 height 8
click at [539, 320] on input "False" at bounding box center [534, 317] width 7 height 6
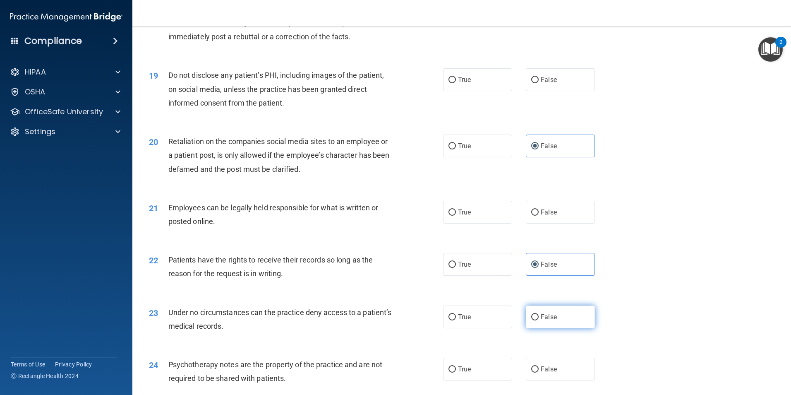
radio input "true"
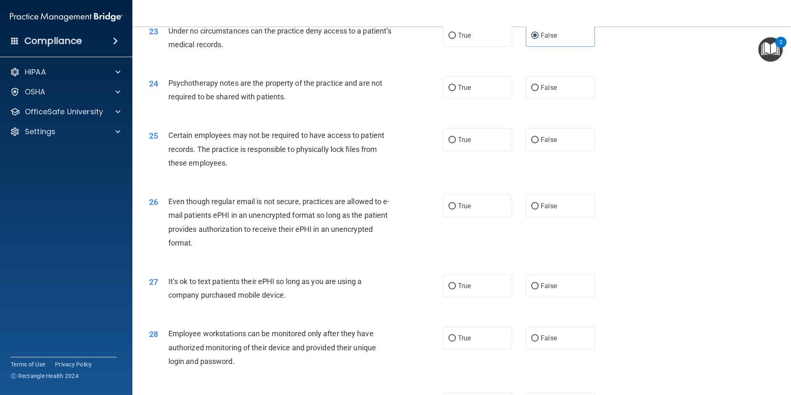
scroll to position [1490, 0]
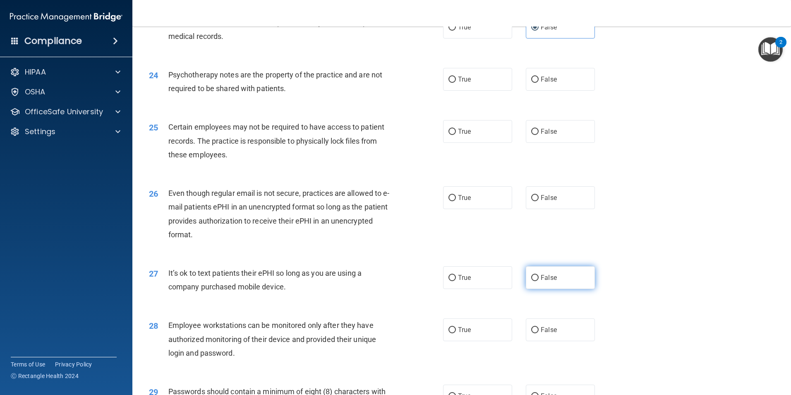
click at [568, 289] on label "False" at bounding box center [560, 277] width 69 height 23
click at [539, 281] on input "False" at bounding box center [534, 278] width 7 height 6
radio input "true"
click at [560, 341] on label "False" at bounding box center [560, 329] width 69 height 23
click at [539, 333] on input "False" at bounding box center [534, 330] width 7 height 6
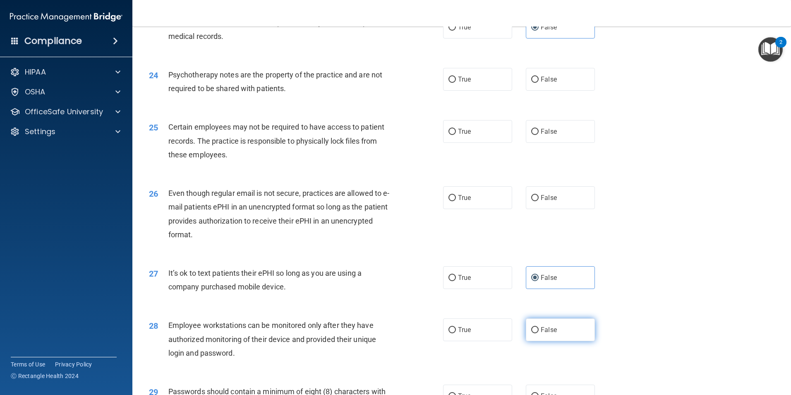
radio input "true"
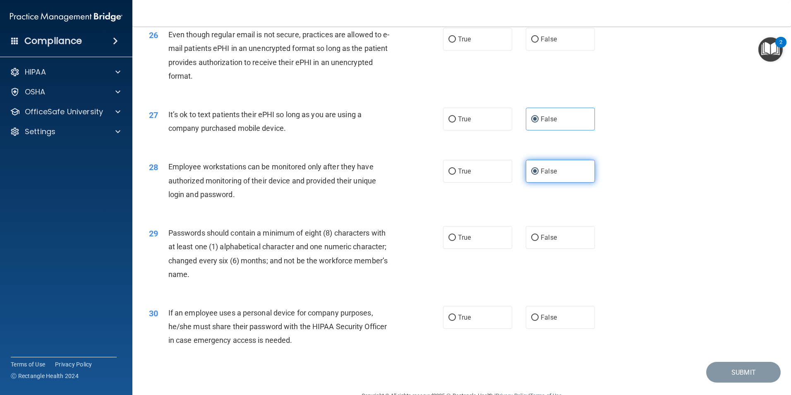
scroll to position [1656, 0]
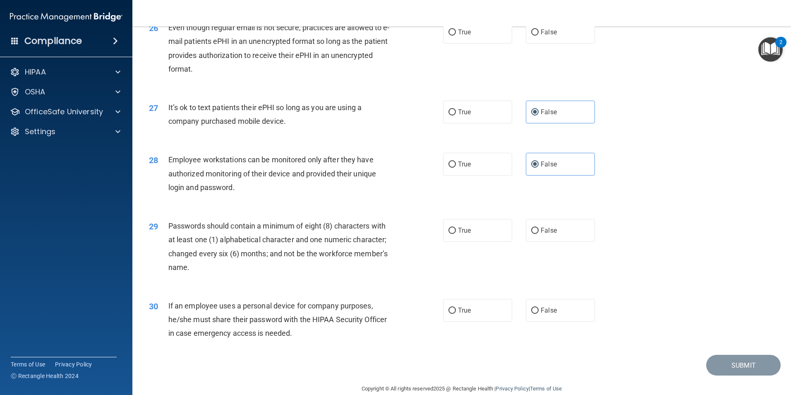
click at [564, 289] on div "29 Passwords should contain a minimum of eight (8) characters with at least one…" at bounding box center [462, 249] width 638 height 80
click at [540, 319] on label "False" at bounding box center [560, 310] width 69 height 23
click at [539, 314] on input "False" at bounding box center [534, 311] width 7 height 6
radio input "true"
click at [495, 240] on label "True" at bounding box center [477, 230] width 69 height 23
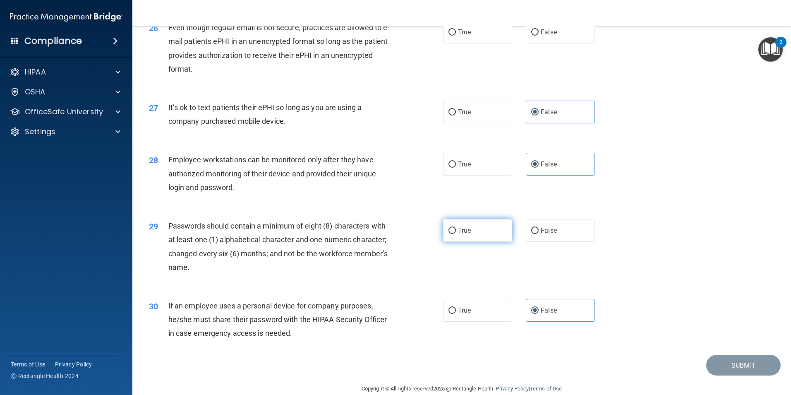
click at [456, 234] on input "True" at bounding box center [452, 231] width 7 height 6
radio input "true"
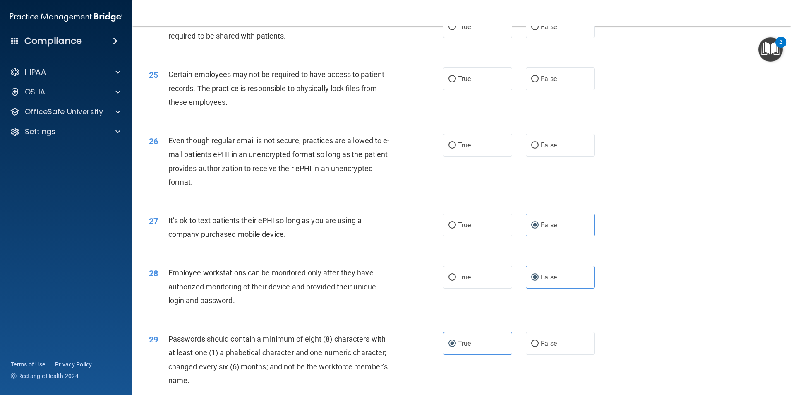
scroll to position [1532, 0]
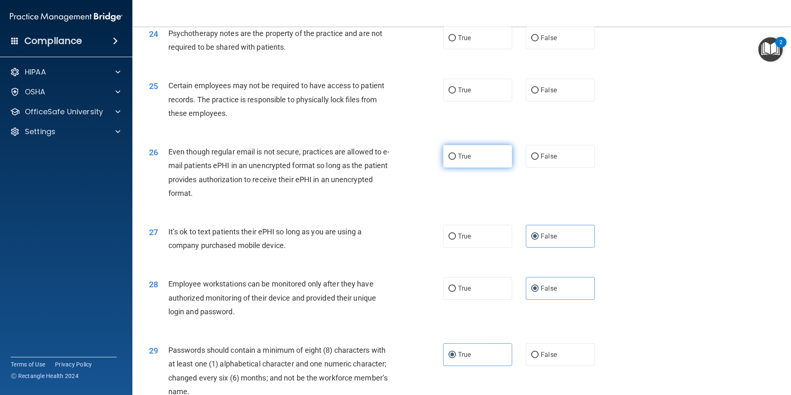
click at [484, 166] on label "True" at bounding box center [477, 156] width 69 height 23
click at [456, 160] on input "True" at bounding box center [452, 157] width 7 height 6
radio input "true"
click at [484, 101] on label "True" at bounding box center [477, 90] width 69 height 23
click at [456, 94] on input "True" at bounding box center [452, 90] width 7 height 6
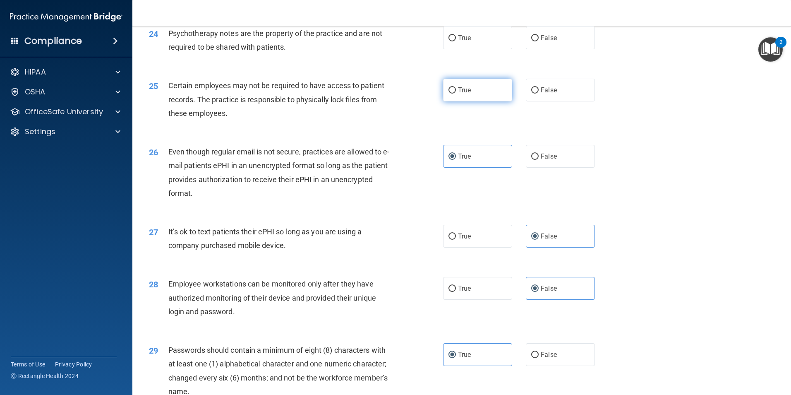
radio input "true"
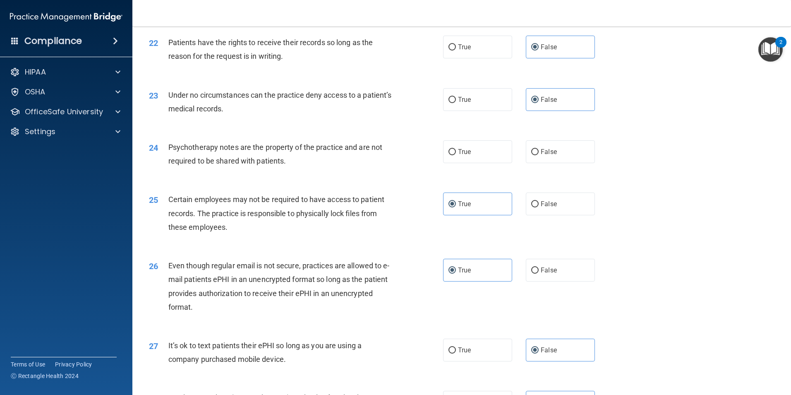
scroll to position [1407, 0]
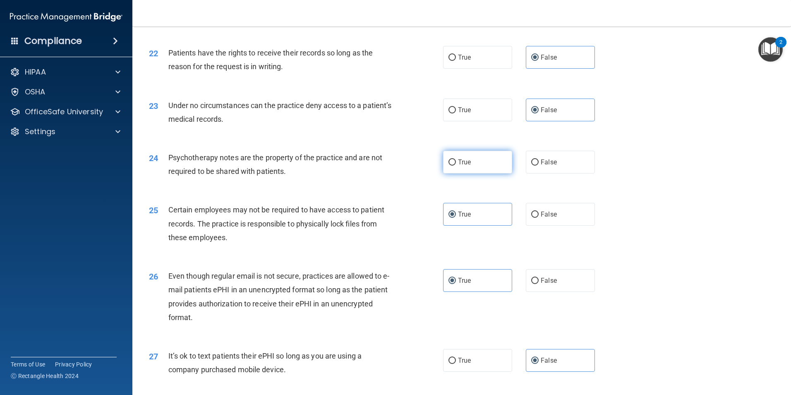
click at [487, 173] on label "True" at bounding box center [477, 162] width 69 height 23
click at [456, 166] on input "True" at bounding box center [452, 162] width 7 height 6
radio input "true"
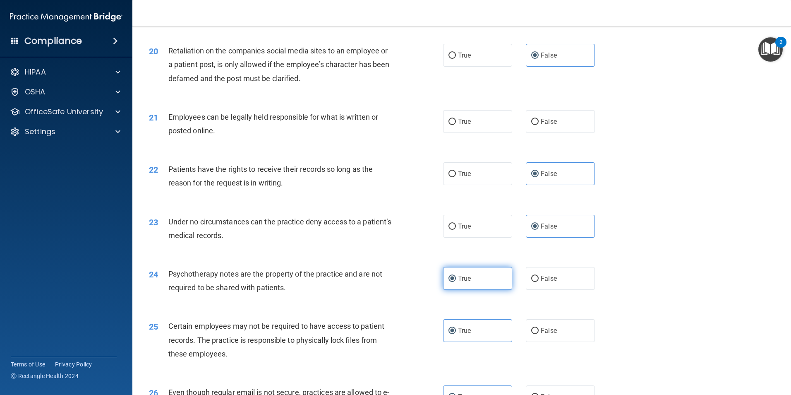
scroll to position [1283, 0]
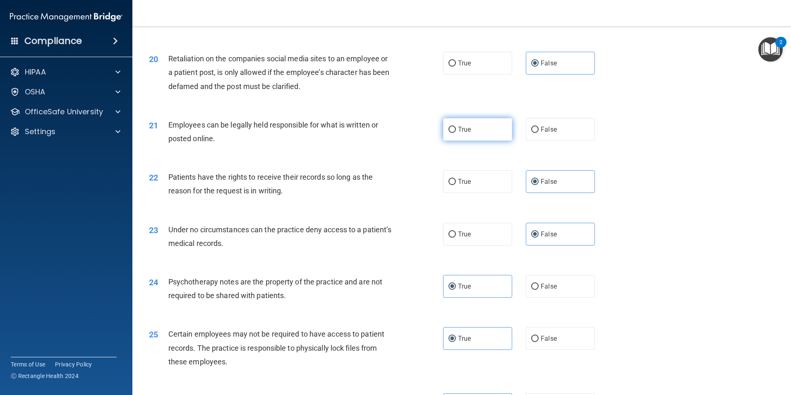
click at [478, 141] on label "True" at bounding box center [477, 129] width 69 height 23
click at [456, 133] on input "True" at bounding box center [452, 130] width 7 height 6
radio input "true"
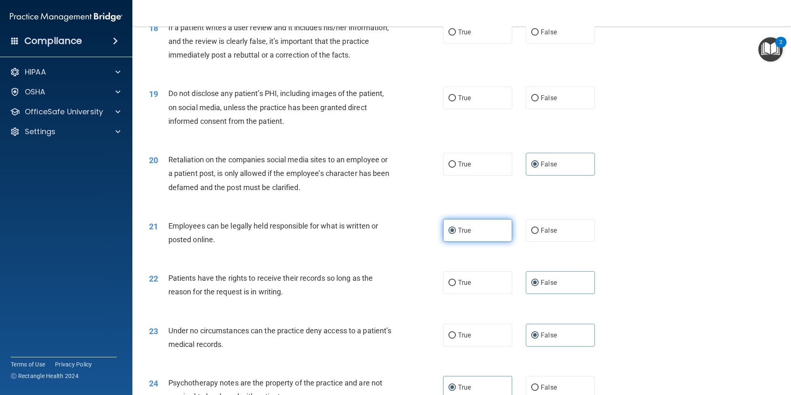
scroll to position [1159, 0]
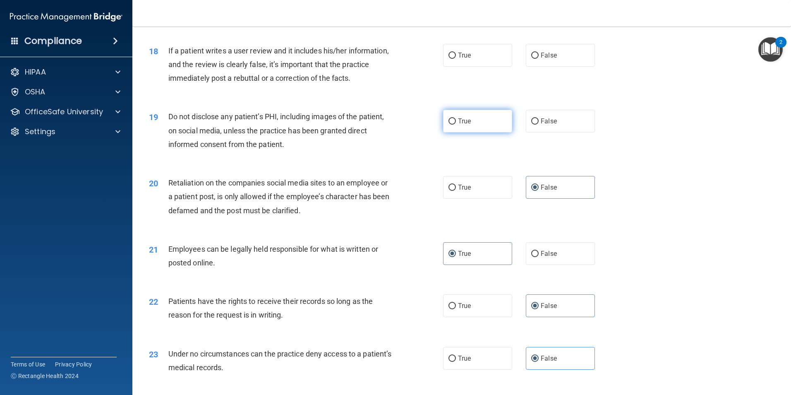
click at [488, 132] on label "True" at bounding box center [477, 121] width 69 height 23
click at [456, 125] on input "True" at bounding box center [452, 121] width 7 height 6
radio input "true"
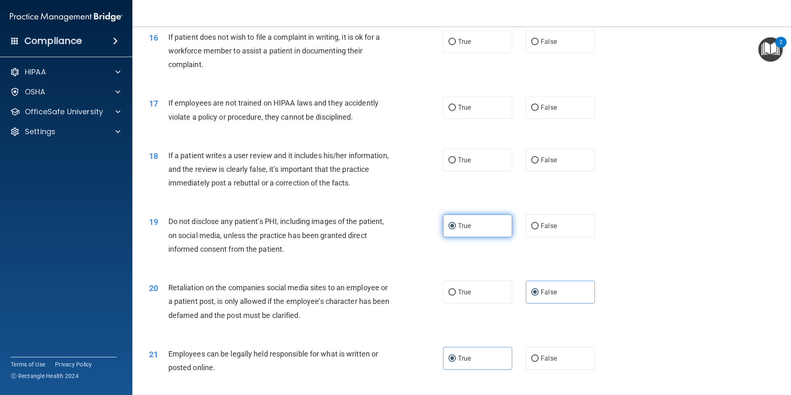
scroll to position [1035, 0]
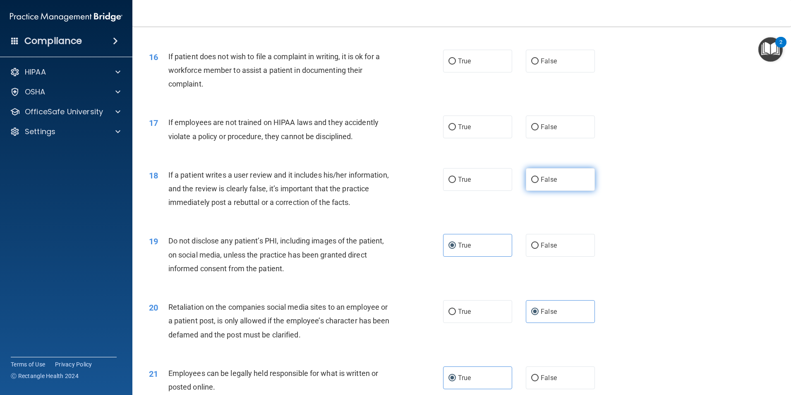
click at [541, 183] on span "False" at bounding box center [549, 180] width 16 height 8
click at [539, 183] on input "False" at bounding box center [534, 180] width 7 height 6
radio input "true"
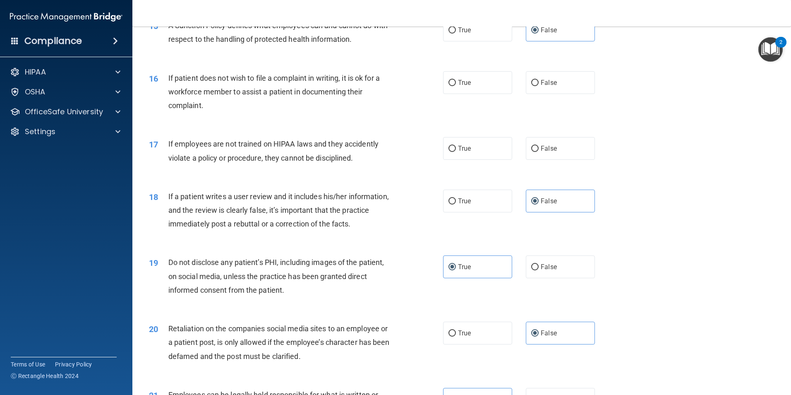
scroll to position [993, 0]
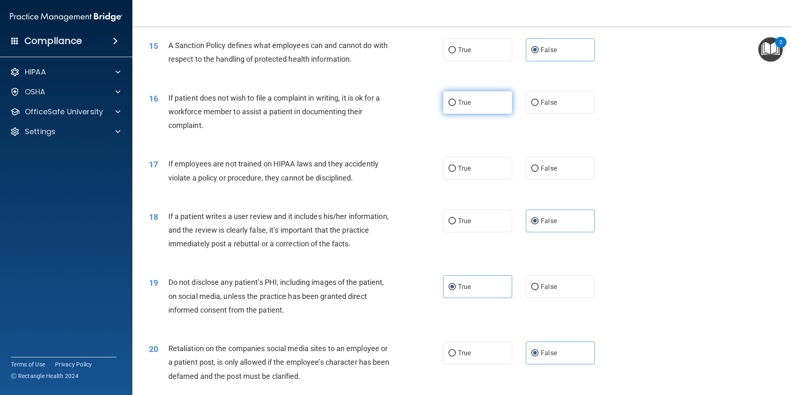
click at [478, 114] on label "True" at bounding box center [477, 102] width 69 height 23
click at [456, 106] on input "True" at bounding box center [452, 103] width 7 height 6
radio input "true"
click at [536, 176] on label "False" at bounding box center [560, 168] width 69 height 23
click at [536, 172] on input "False" at bounding box center [534, 169] width 7 height 6
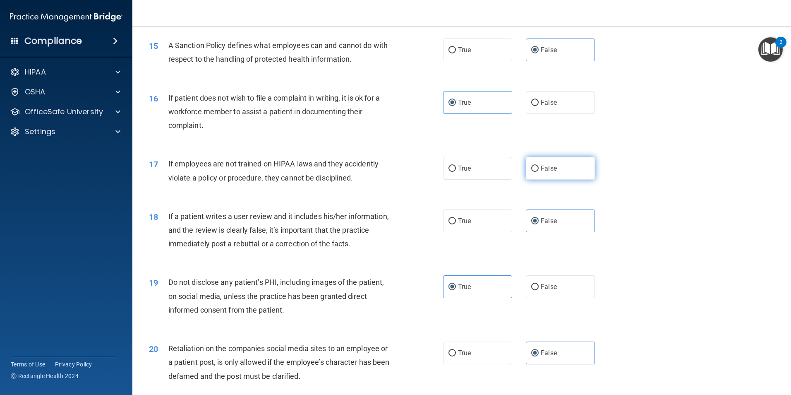
radio input "true"
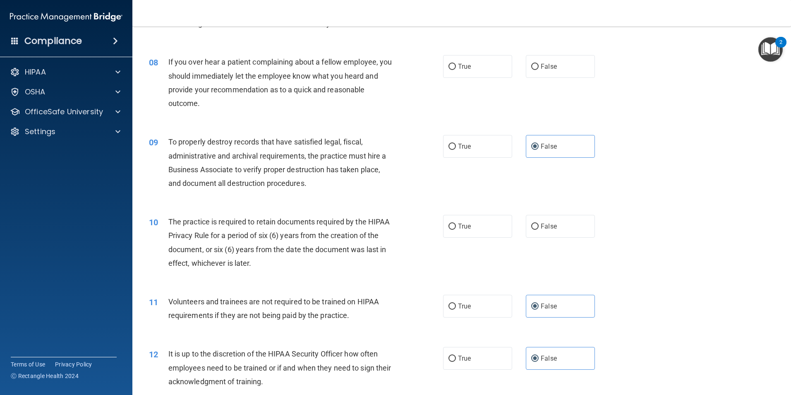
scroll to position [497, 0]
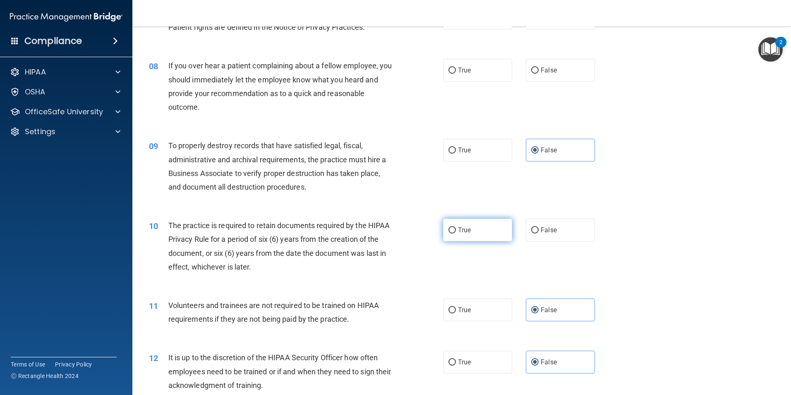
click at [492, 226] on label "True" at bounding box center [477, 230] width 69 height 23
click at [456, 227] on input "True" at bounding box center [452, 230] width 7 height 6
radio input "true"
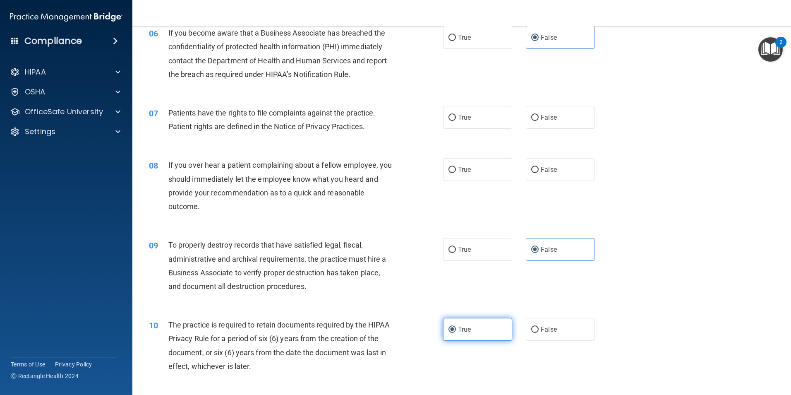
scroll to position [373, 0]
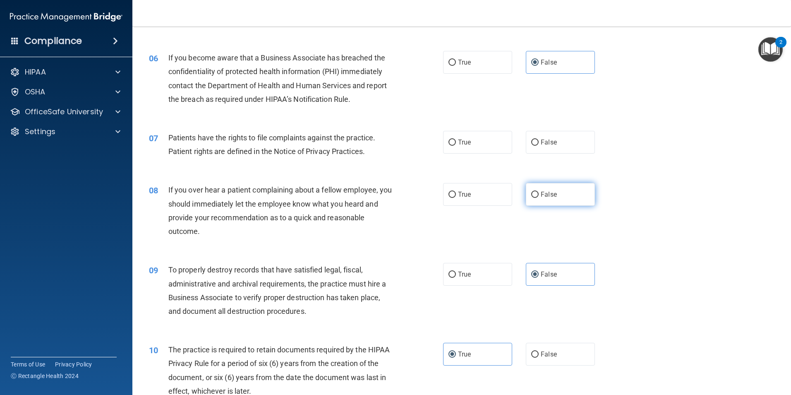
click at [531, 198] on input "False" at bounding box center [534, 195] width 7 height 6
radio input "true"
click at [449, 140] on input "True" at bounding box center [452, 142] width 7 height 6
radio input "true"
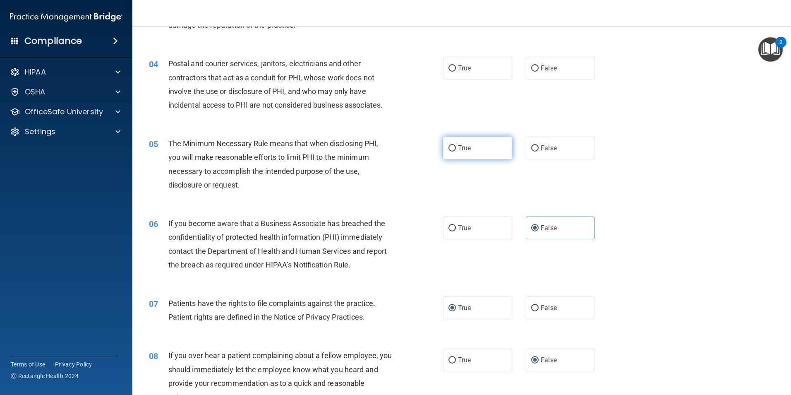
click at [495, 154] on label "True" at bounding box center [477, 148] width 69 height 23
click at [456, 151] on input "True" at bounding box center [452, 148] width 7 height 6
radio input "true"
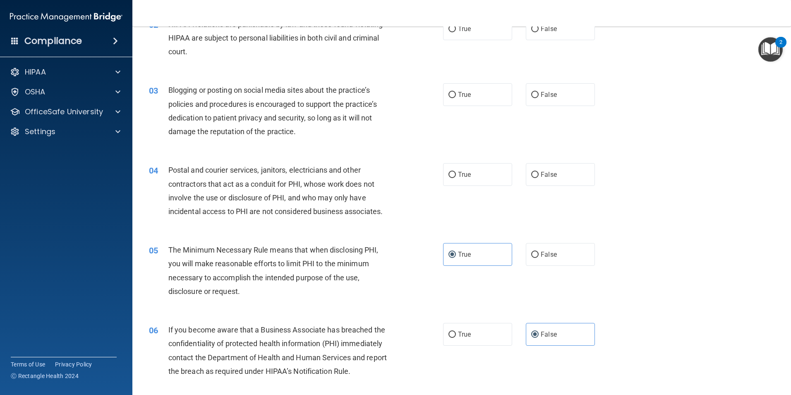
scroll to position [83, 0]
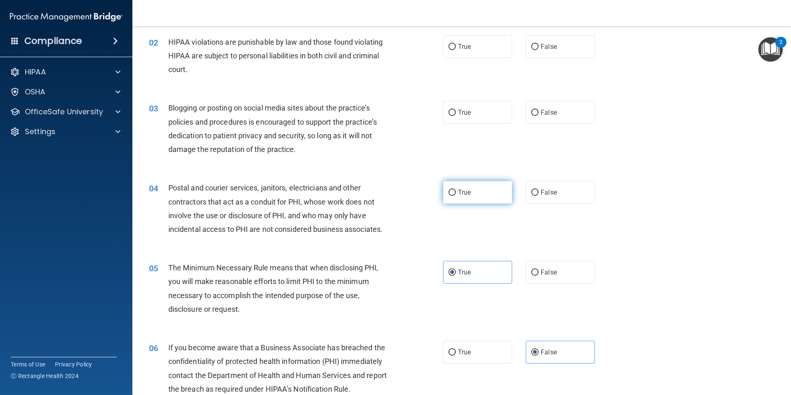
click at [482, 195] on label "True" at bounding box center [477, 192] width 69 height 23
click at [456, 195] on input "True" at bounding box center [452, 193] width 7 height 6
radio input "true"
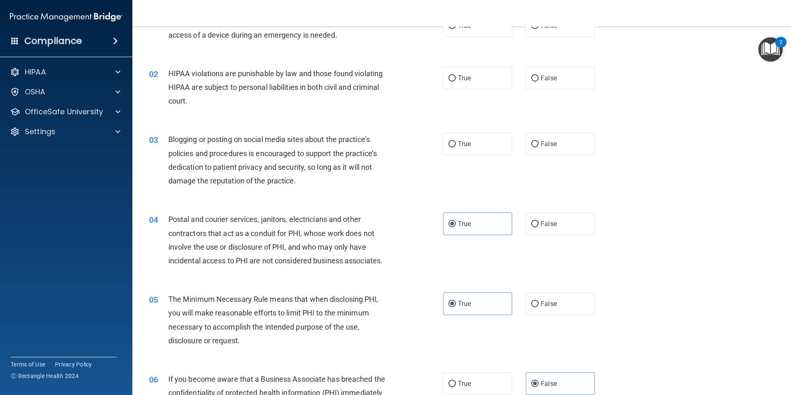
scroll to position [0, 0]
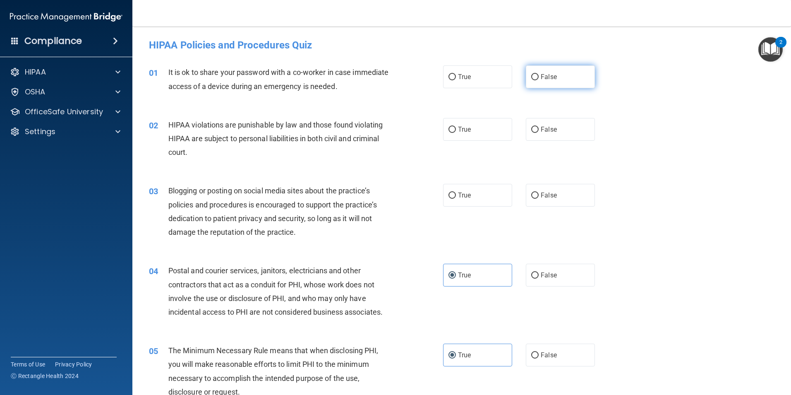
click at [551, 79] on span "False" at bounding box center [549, 77] width 16 height 8
click at [539, 79] on input "False" at bounding box center [534, 77] width 7 height 6
radio input "true"
click at [473, 129] on label "True" at bounding box center [477, 129] width 69 height 23
click at [456, 129] on input "True" at bounding box center [452, 130] width 7 height 6
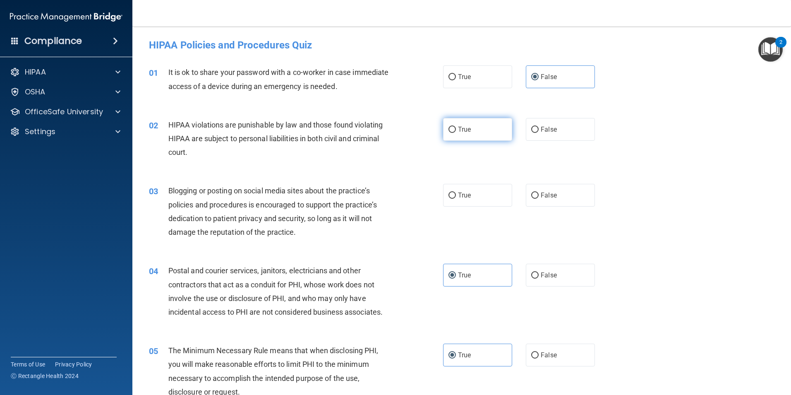
radio input "true"
click at [498, 198] on label "True" at bounding box center [477, 195] width 69 height 23
click at [456, 198] on input "True" at bounding box center [452, 195] width 7 height 6
radio input "true"
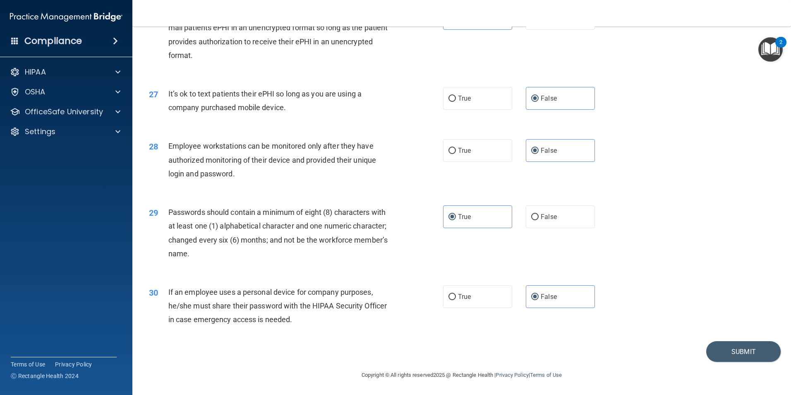
scroll to position [1683, 0]
click at [714, 349] on button "Submit" at bounding box center [744, 351] width 75 height 21
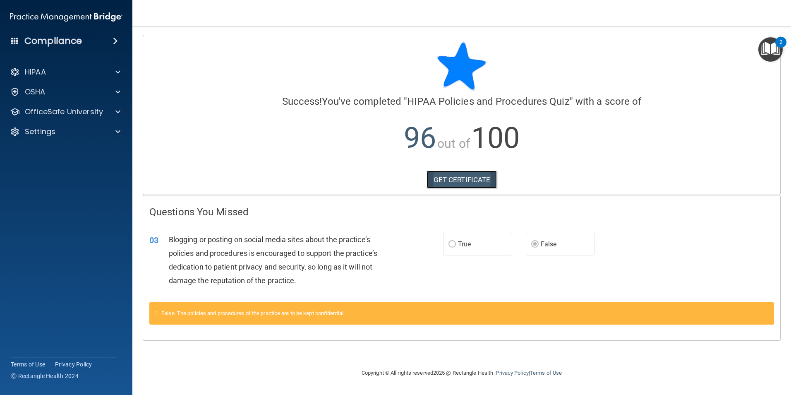
click at [473, 185] on link "GET CERTIFICATE" at bounding box center [462, 180] width 71 height 18
click at [116, 111] on span at bounding box center [117, 112] width 5 height 10
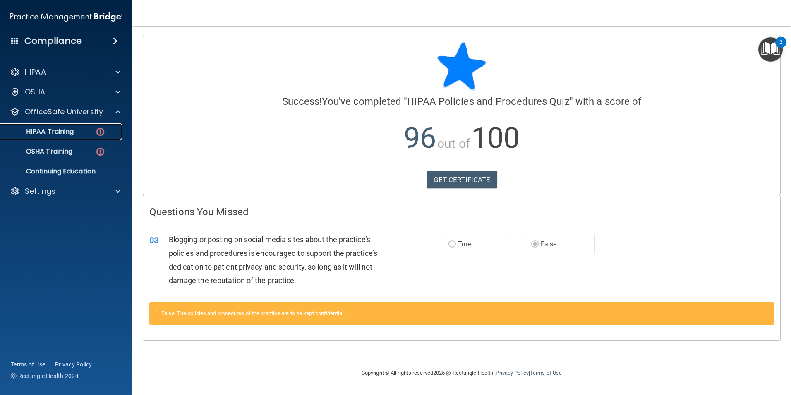
click at [102, 133] on img at bounding box center [100, 132] width 10 height 10
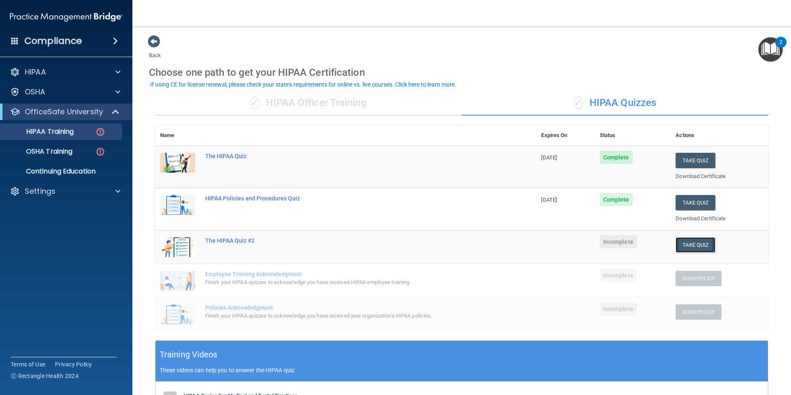
click at [692, 248] on button "Take Quiz" at bounding box center [696, 244] width 40 height 15
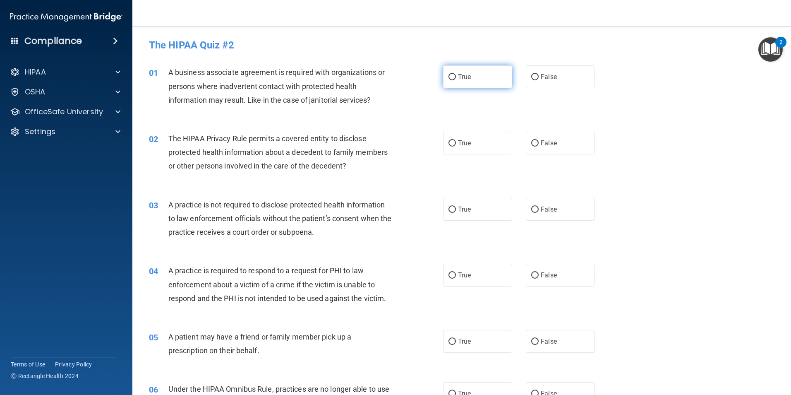
click at [461, 79] on span "True" at bounding box center [464, 77] width 13 height 8
click at [456, 79] on input "True" at bounding box center [452, 77] width 7 height 6
radio input "true"
click at [483, 148] on label "True" at bounding box center [477, 143] width 69 height 23
click at [456, 147] on input "True" at bounding box center [452, 143] width 7 height 6
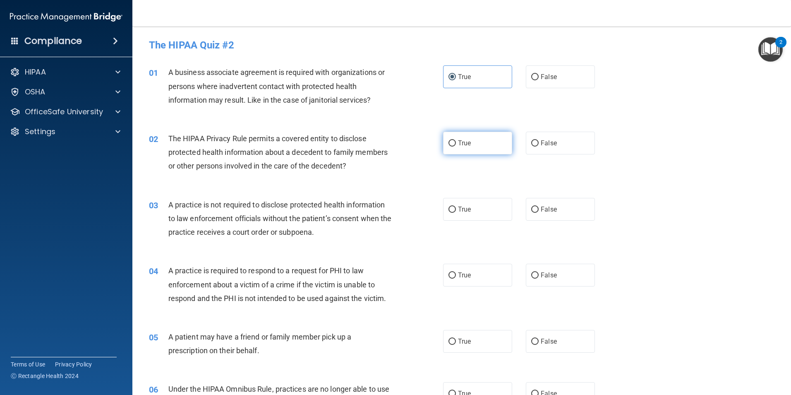
radio input "true"
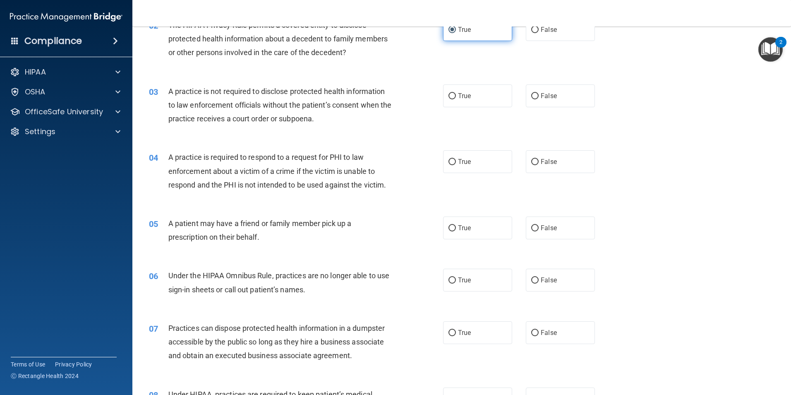
scroll to position [124, 0]
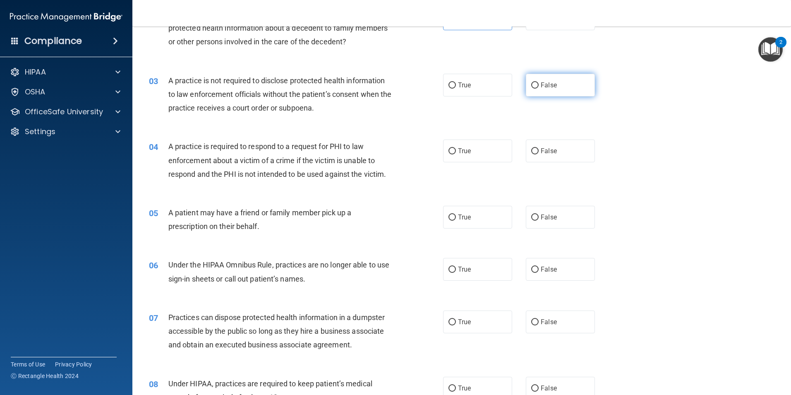
click at [553, 91] on label "False" at bounding box center [560, 85] width 69 height 23
click at [539, 89] on input "False" at bounding box center [534, 85] width 7 height 6
radio input "true"
click at [465, 88] on span "True" at bounding box center [464, 85] width 13 height 8
click at [456, 88] on input "True" at bounding box center [452, 85] width 7 height 6
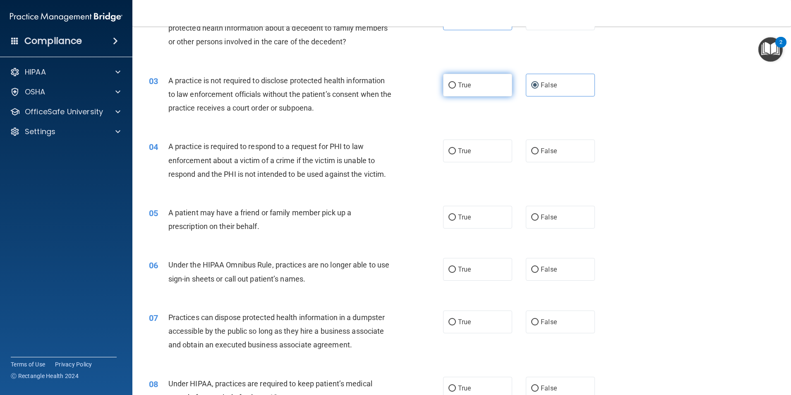
radio input "true"
radio input "false"
click at [470, 147] on label "True" at bounding box center [477, 150] width 69 height 23
click at [456, 148] on input "True" at bounding box center [452, 151] width 7 height 6
radio input "true"
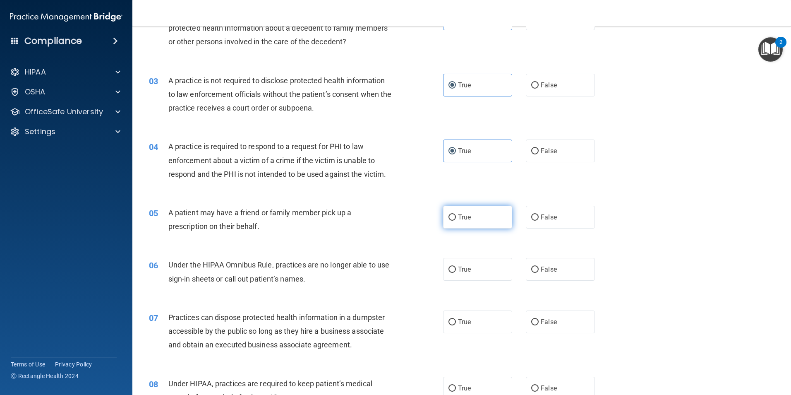
click at [461, 218] on span "True" at bounding box center [464, 217] width 13 height 8
click at [456, 218] on input "True" at bounding box center [452, 217] width 7 height 6
radio input "true"
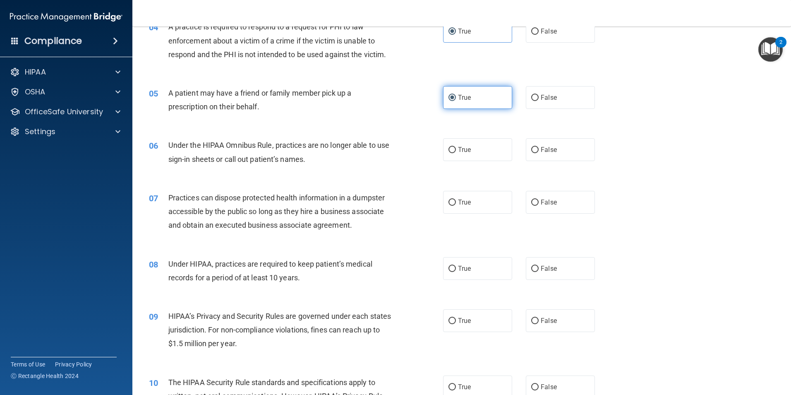
scroll to position [248, 0]
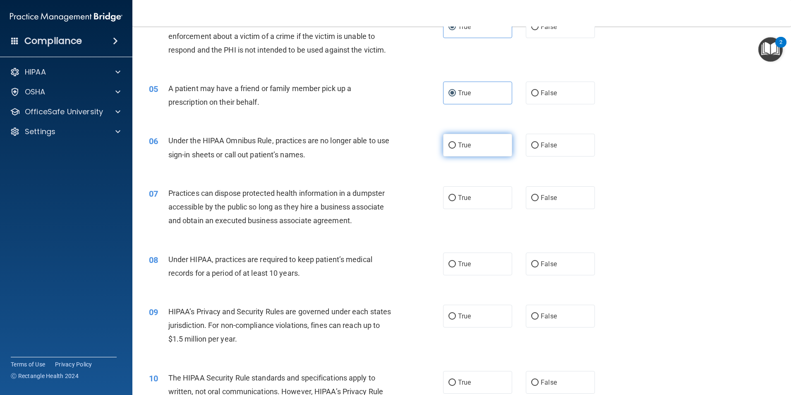
click at [470, 142] on label "True" at bounding box center [477, 145] width 69 height 23
click at [456, 142] on input "True" at bounding box center [452, 145] width 7 height 6
radio input "true"
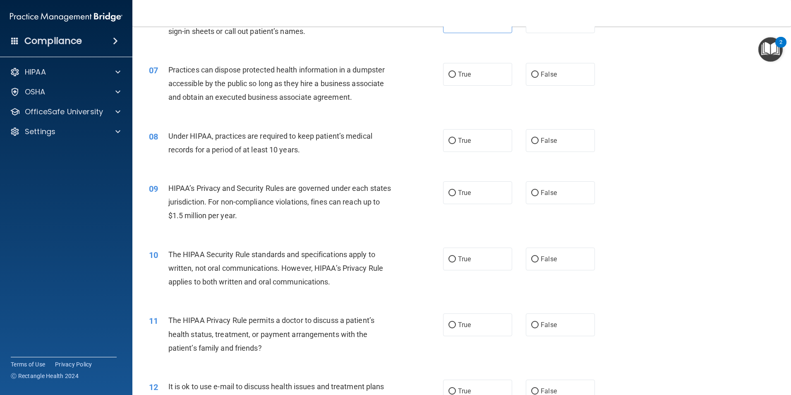
scroll to position [373, 0]
click at [557, 77] on label "False" at bounding box center [560, 73] width 69 height 23
click at [539, 77] on input "False" at bounding box center [534, 74] width 7 height 6
radio input "true"
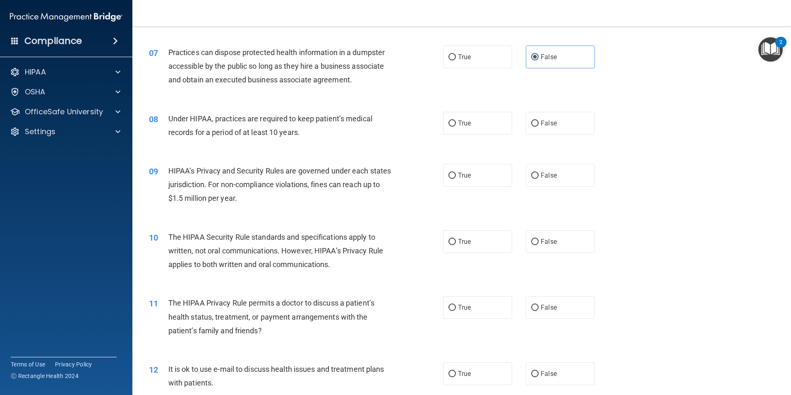
scroll to position [414, 0]
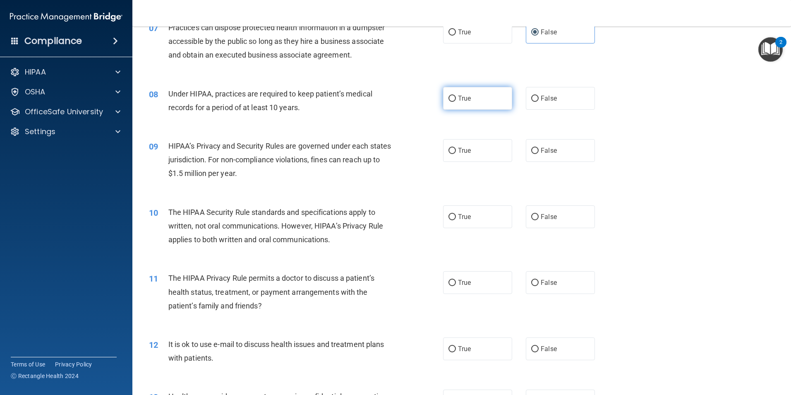
click at [474, 102] on label "True" at bounding box center [477, 98] width 69 height 23
click at [456, 102] on input "True" at bounding box center [452, 99] width 7 height 6
radio input "true"
click at [471, 158] on label "True" at bounding box center [477, 150] width 69 height 23
click at [456, 154] on input "True" at bounding box center [452, 151] width 7 height 6
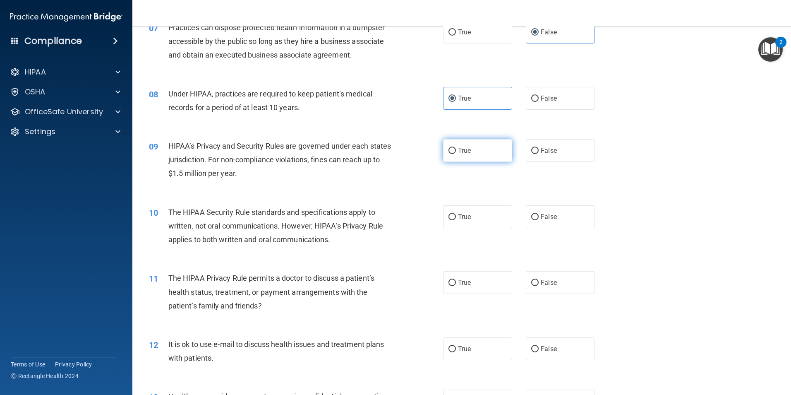
radio input "true"
click at [485, 225] on label "True" at bounding box center [477, 216] width 69 height 23
click at [456, 220] on input "True" at bounding box center [452, 217] width 7 height 6
radio input "true"
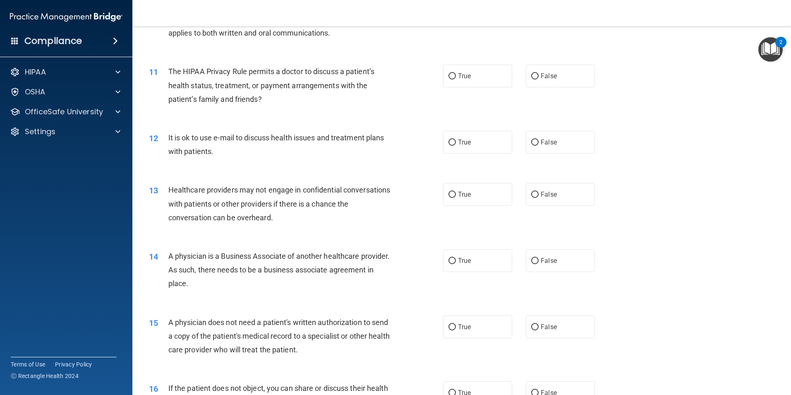
scroll to position [621, 0]
click at [570, 75] on label "False" at bounding box center [560, 75] width 69 height 23
click at [539, 75] on input "False" at bounding box center [534, 76] width 7 height 6
radio input "true"
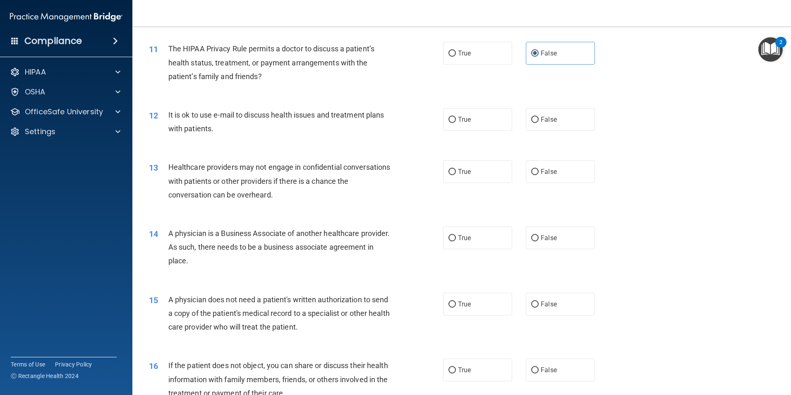
scroll to position [662, 0]
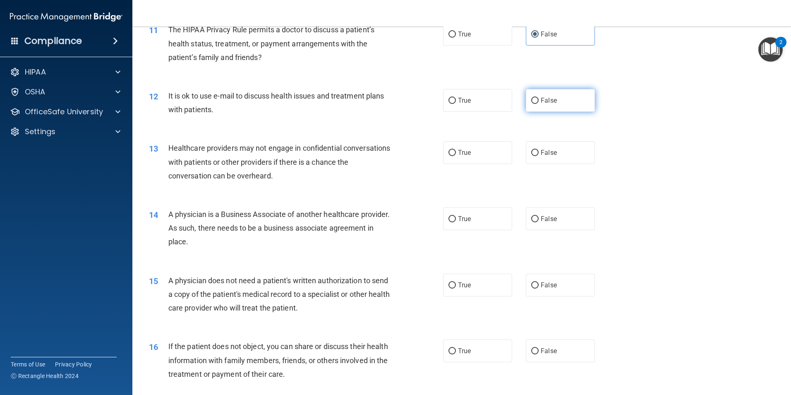
click at [567, 105] on label "False" at bounding box center [560, 100] width 69 height 23
click at [539, 104] on input "False" at bounding box center [534, 101] width 7 height 6
radio input "true"
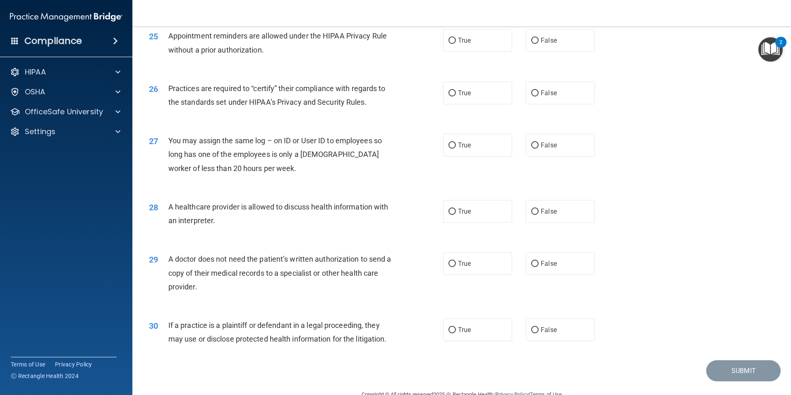
scroll to position [1532, 0]
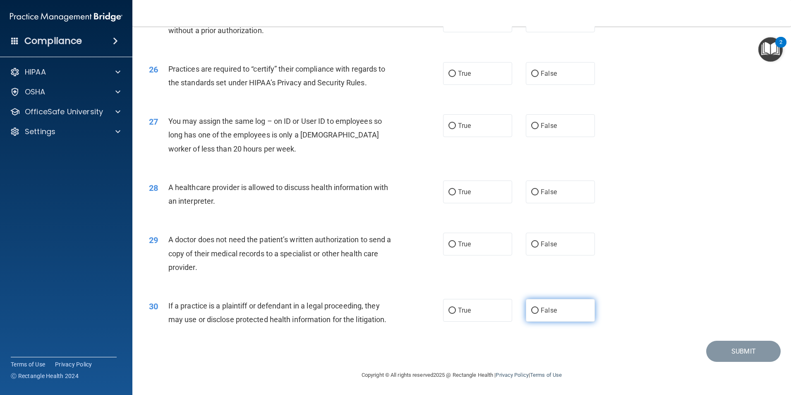
click at [541, 314] on span "False" at bounding box center [549, 310] width 16 height 8
click at [539, 314] on input "False" at bounding box center [534, 311] width 7 height 6
radio input "true"
click at [548, 250] on label "False" at bounding box center [560, 244] width 69 height 23
click at [539, 248] on input "False" at bounding box center [534, 244] width 7 height 6
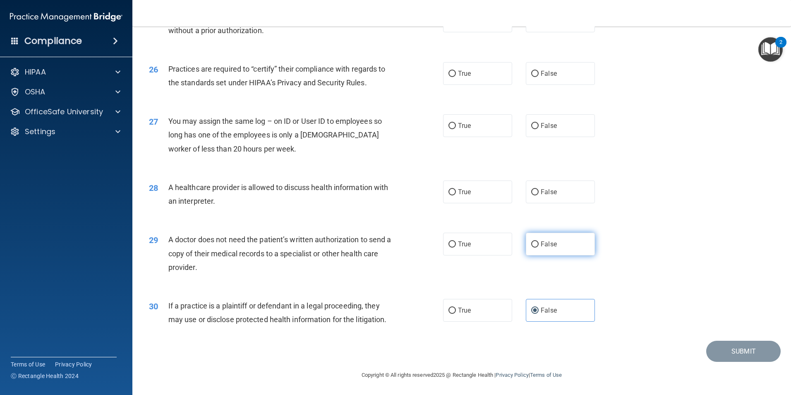
radio input "true"
click at [493, 185] on label "True" at bounding box center [477, 191] width 69 height 23
click at [456, 189] on input "True" at bounding box center [452, 192] width 7 height 6
radio input "true"
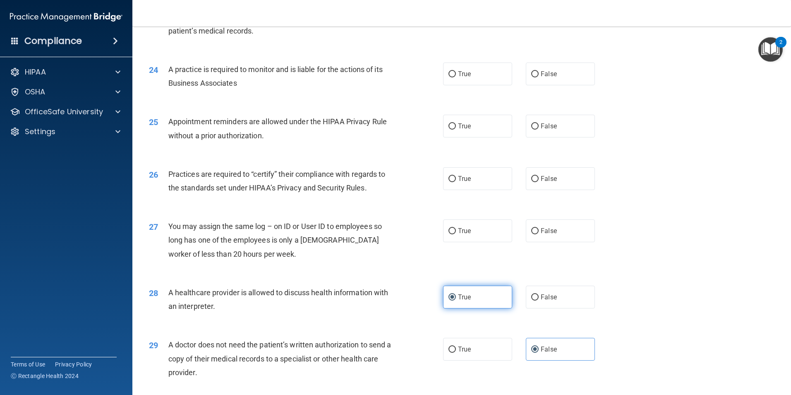
scroll to position [1366, 0]
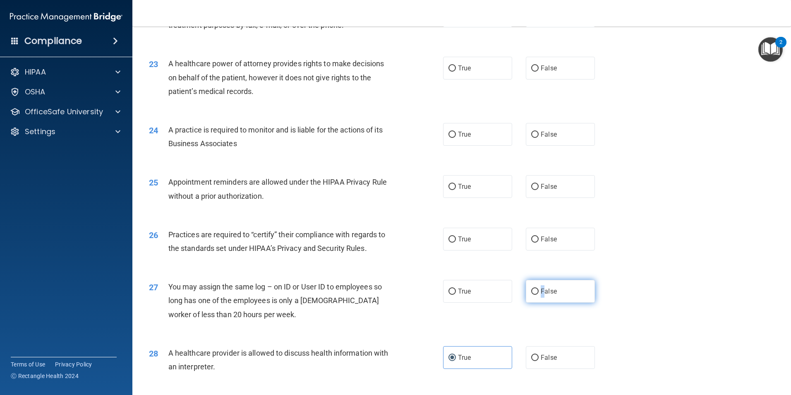
click at [541, 294] on span "False" at bounding box center [549, 291] width 16 height 8
click at [688, 250] on div "26 Practices are required to “certify” their compliance with regards to the sta…" at bounding box center [462, 243] width 638 height 52
click at [572, 284] on label "False" at bounding box center [560, 291] width 69 height 23
click at [539, 289] on input "False" at bounding box center [534, 292] width 7 height 6
radio input "true"
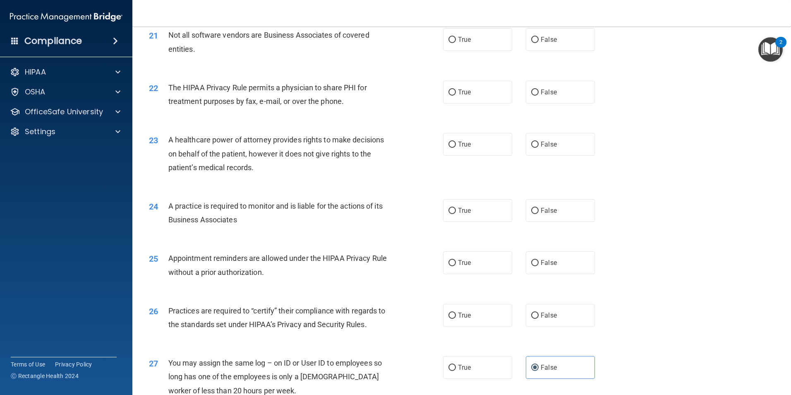
scroll to position [1284, 0]
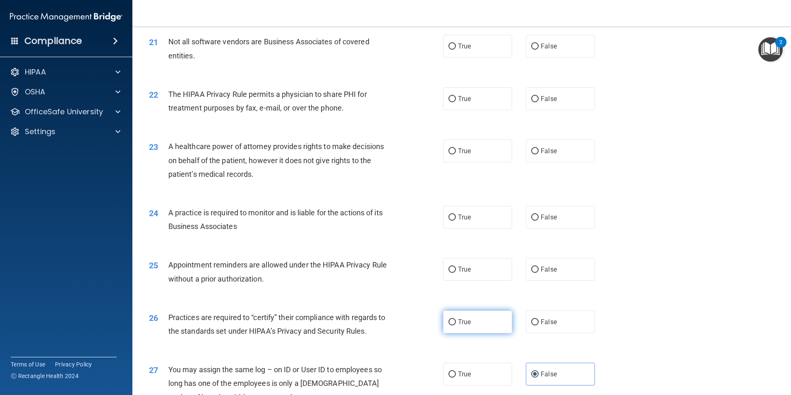
click at [450, 322] on input "True" at bounding box center [452, 322] width 7 height 6
radio input "true"
click at [487, 272] on label "True" at bounding box center [477, 269] width 69 height 23
click at [456, 272] on input "True" at bounding box center [452, 270] width 7 height 6
radio input "true"
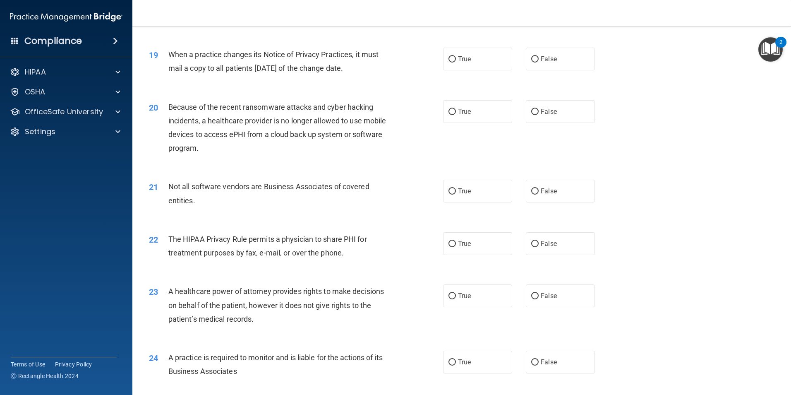
scroll to position [1159, 0]
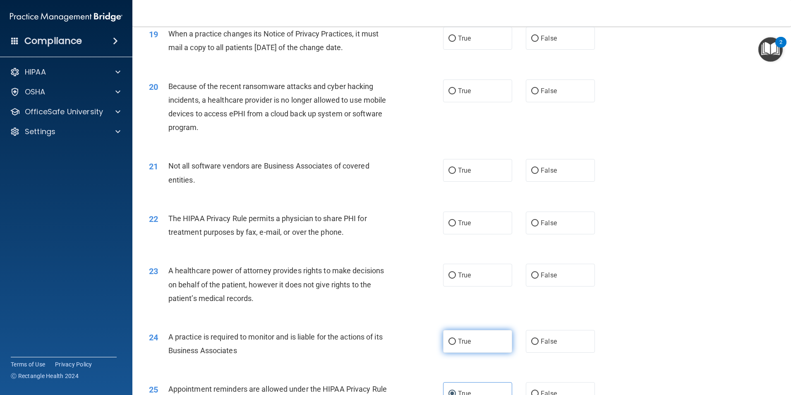
click at [487, 344] on label "True" at bounding box center [477, 341] width 69 height 23
click at [456, 344] on input "True" at bounding box center [452, 342] width 7 height 6
radio input "true"
click at [499, 270] on label "True" at bounding box center [477, 275] width 69 height 23
click at [456, 272] on input "True" at bounding box center [452, 275] width 7 height 6
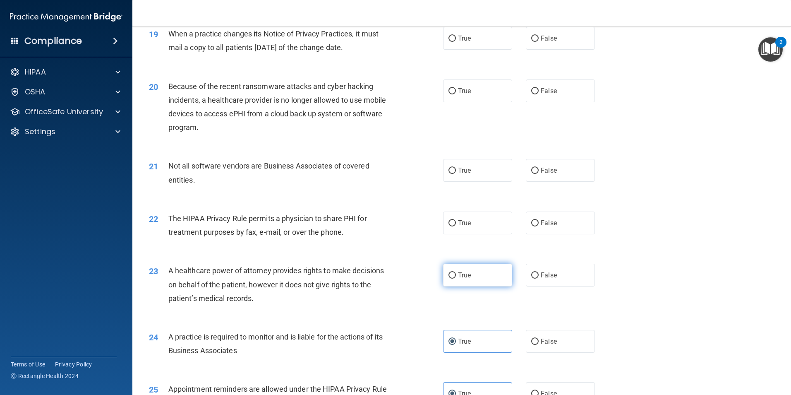
radio input "true"
click at [564, 226] on label "False" at bounding box center [560, 223] width 69 height 23
click at [539, 226] on input "False" at bounding box center [534, 223] width 7 height 6
radio input "true"
click at [477, 166] on label "True" at bounding box center [477, 170] width 69 height 23
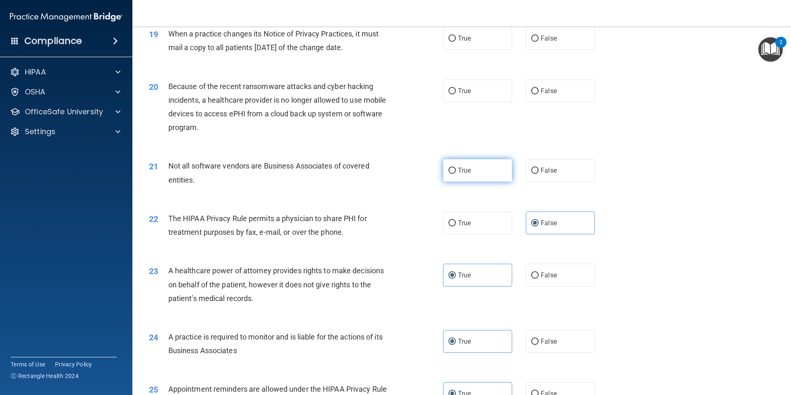
click at [456, 168] on input "True" at bounding box center [452, 171] width 7 height 6
radio input "true"
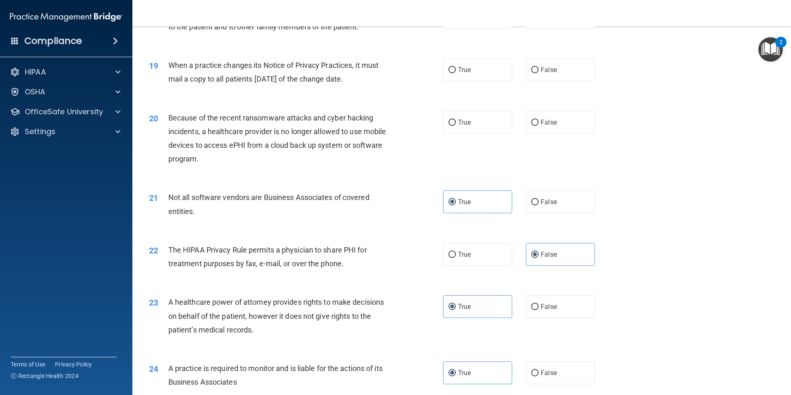
scroll to position [1118, 0]
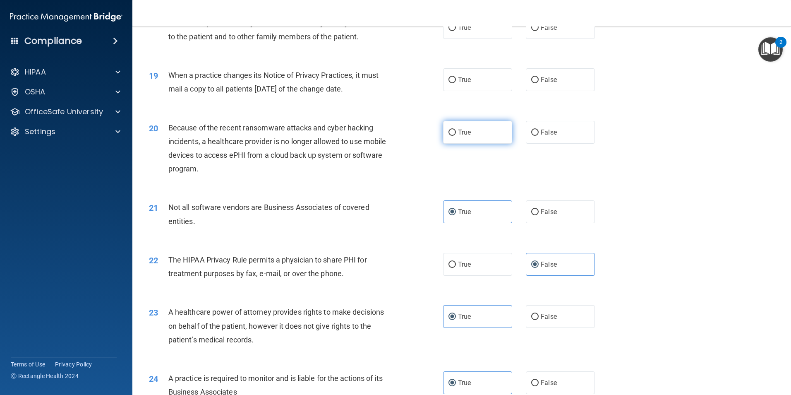
click at [476, 134] on label "True" at bounding box center [477, 132] width 69 height 23
click at [456, 134] on input "True" at bounding box center [452, 133] width 7 height 6
radio input "true"
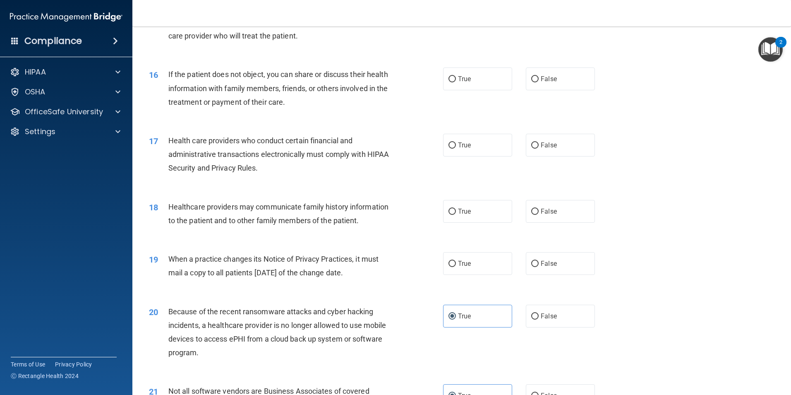
scroll to position [911, 0]
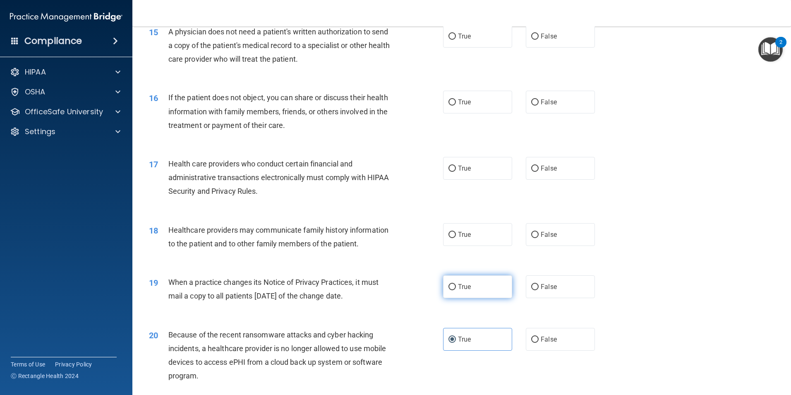
click at [460, 286] on span "True" at bounding box center [464, 287] width 13 height 8
click at [456, 286] on input "True" at bounding box center [452, 287] width 7 height 6
radio input "true"
click at [534, 237] on input "False" at bounding box center [534, 235] width 7 height 6
radio input "true"
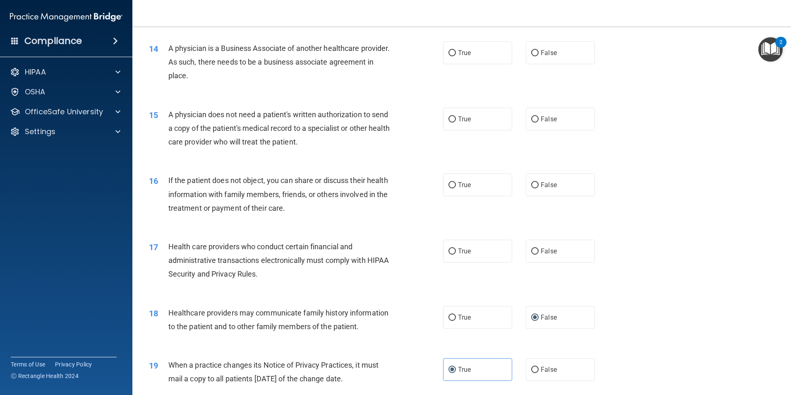
scroll to position [663, 0]
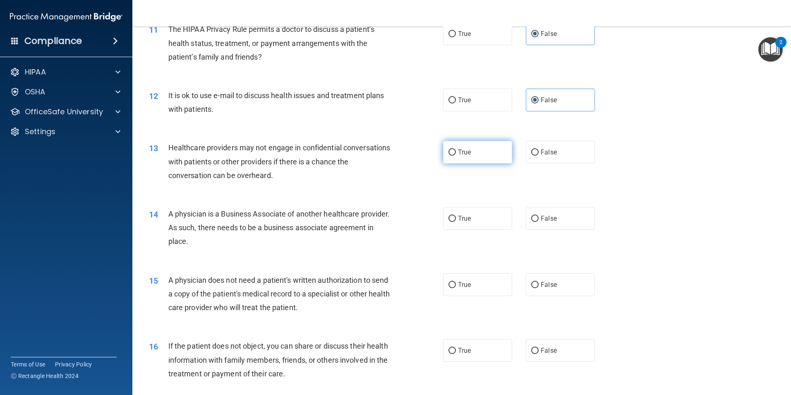
click at [473, 153] on label "True" at bounding box center [477, 152] width 69 height 23
click at [456, 153] on input "True" at bounding box center [452, 152] width 7 height 6
radio input "true"
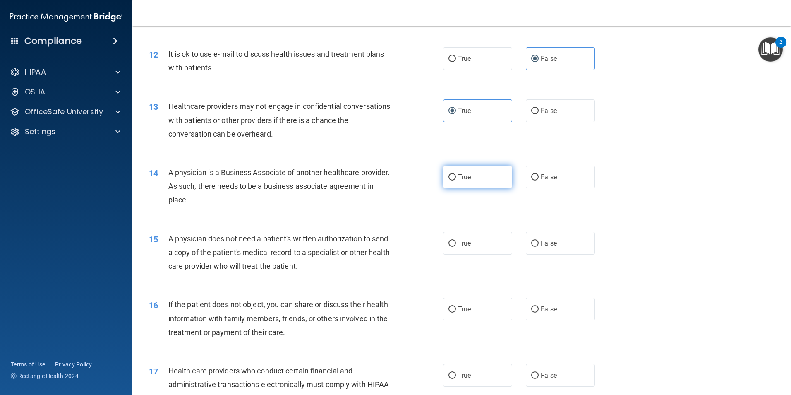
click at [486, 183] on label "True" at bounding box center [477, 177] width 69 height 23
click at [456, 180] on input "True" at bounding box center [452, 177] width 7 height 6
radio input "true"
click at [553, 245] on label "False" at bounding box center [560, 243] width 69 height 23
click at [539, 245] on input "False" at bounding box center [534, 243] width 7 height 6
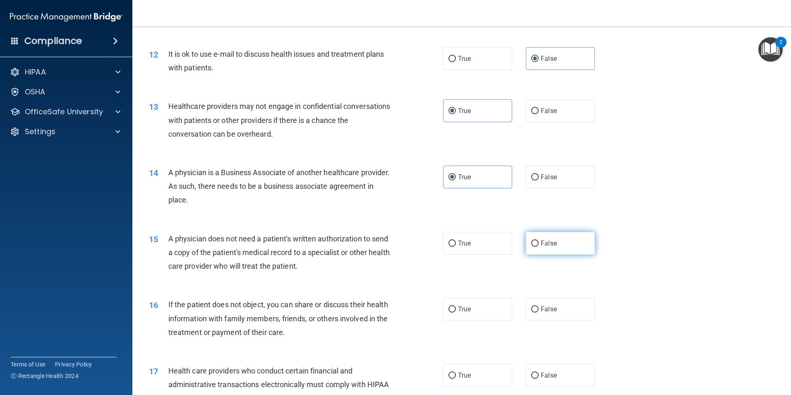
radio input "true"
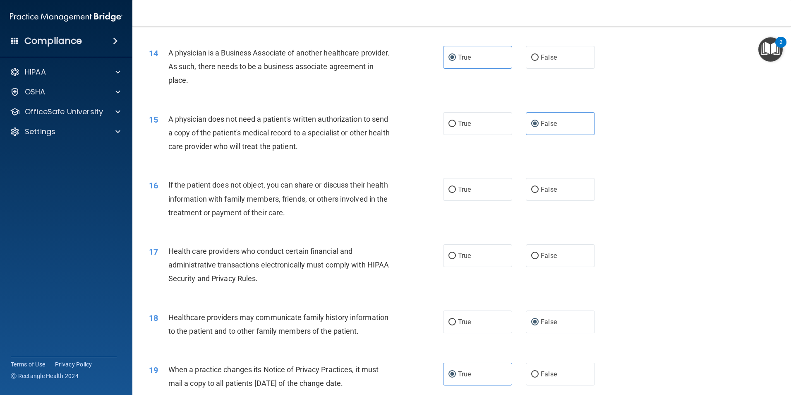
scroll to position [828, 0]
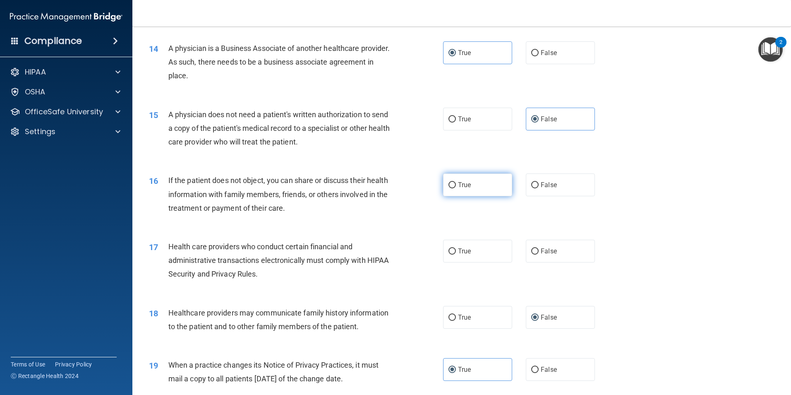
click at [489, 189] on label "True" at bounding box center [477, 184] width 69 height 23
click at [456, 188] on input "True" at bounding box center [452, 185] width 7 height 6
radio input "true"
click at [490, 252] on label "True" at bounding box center [477, 251] width 69 height 23
click at [456, 252] on input "True" at bounding box center [452, 251] width 7 height 6
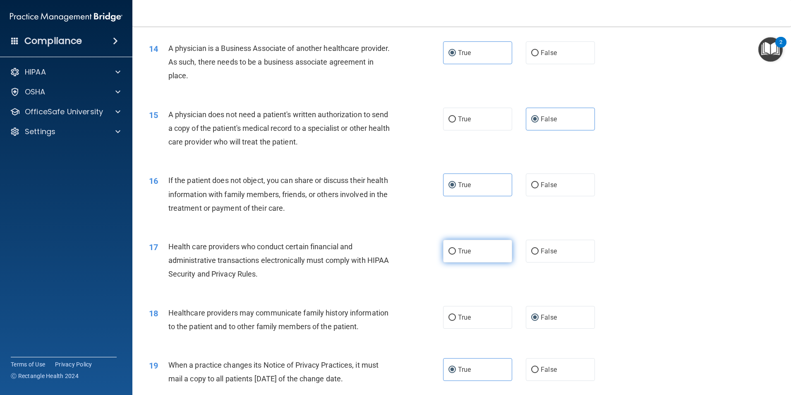
radio input "true"
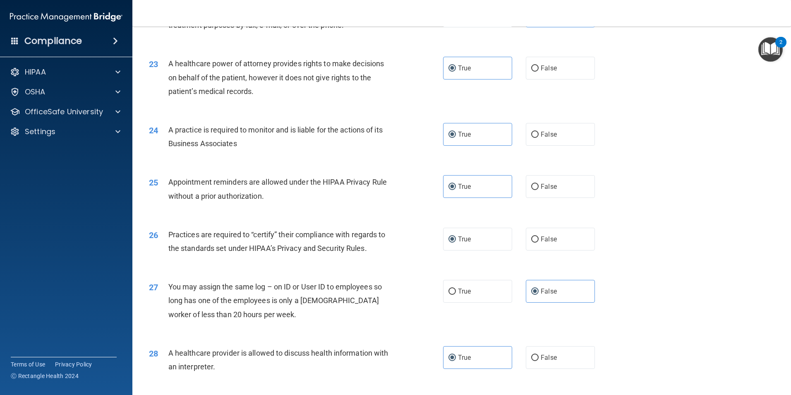
scroll to position [1532, 0]
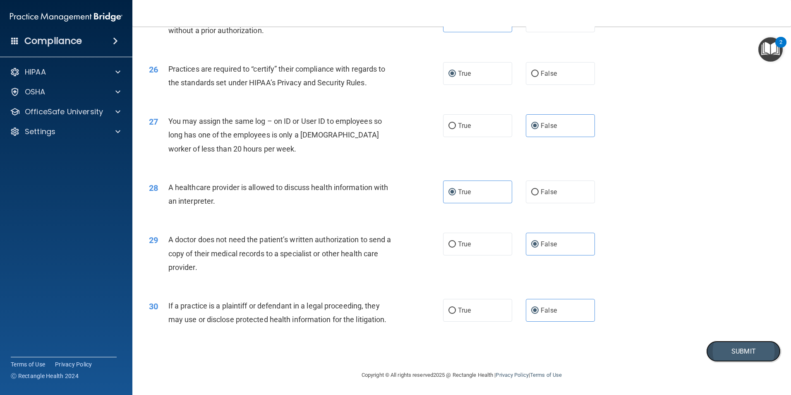
click at [719, 349] on button "Submit" at bounding box center [744, 351] width 75 height 21
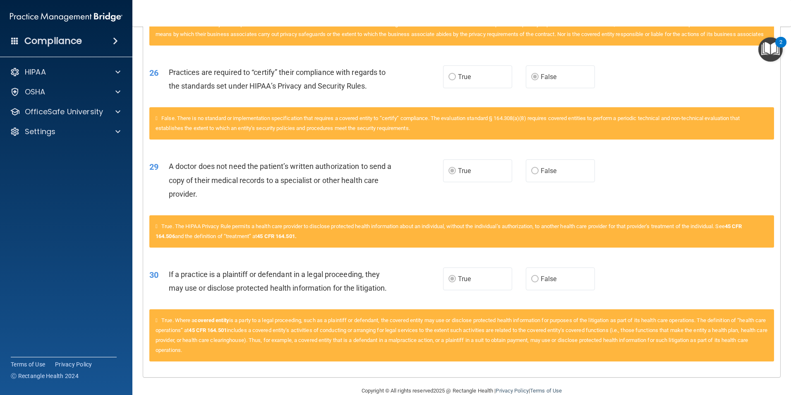
scroll to position [1697, 0]
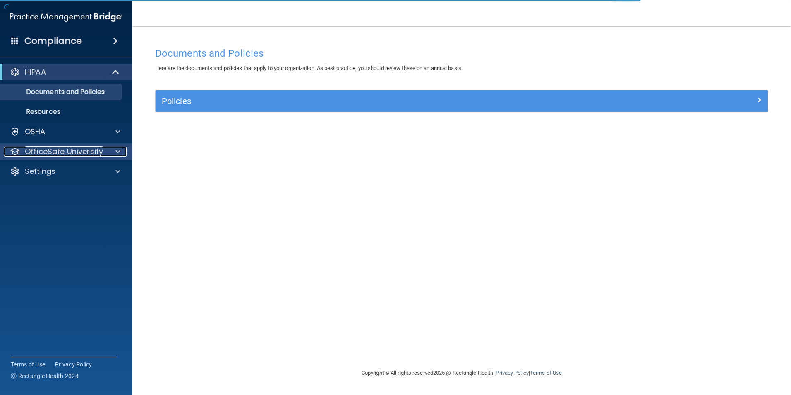
click at [55, 152] on p "OfficeSafe University" at bounding box center [64, 152] width 78 height 10
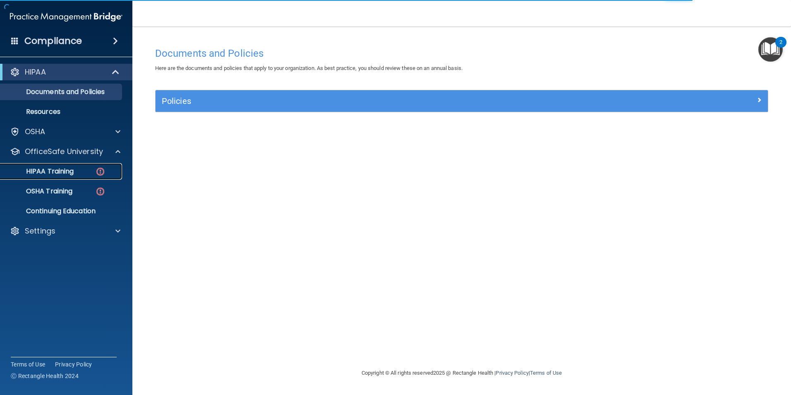
click at [55, 176] on link "HIPAA Training" at bounding box center [57, 171] width 130 height 17
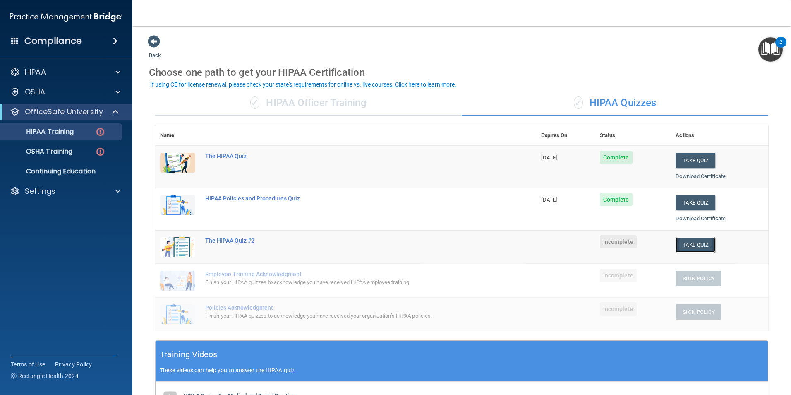
click at [691, 242] on button "Take Quiz" at bounding box center [696, 244] width 40 height 15
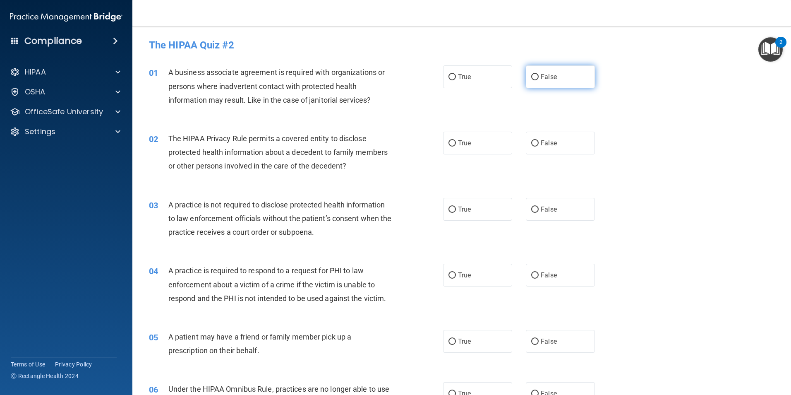
click at [541, 78] on span "False" at bounding box center [549, 77] width 16 height 8
click at [539, 78] on input "False" at bounding box center [534, 77] width 7 height 6
radio input "true"
click at [558, 207] on label "False" at bounding box center [560, 209] width 69 height 23
click at [539, 207] on input "False" at bounding box center [534, 210] width 7 height 6
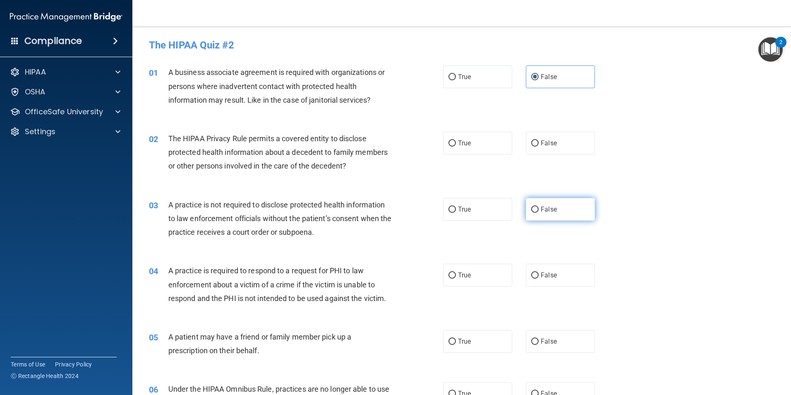
radio input "true"
click at [553, 337] on label "False" at bounding box center [560, 341] width 69 height 23
click at [539, 339] on input "False" at bounding box center [534, 342] width 7 height 6
radio input "true"
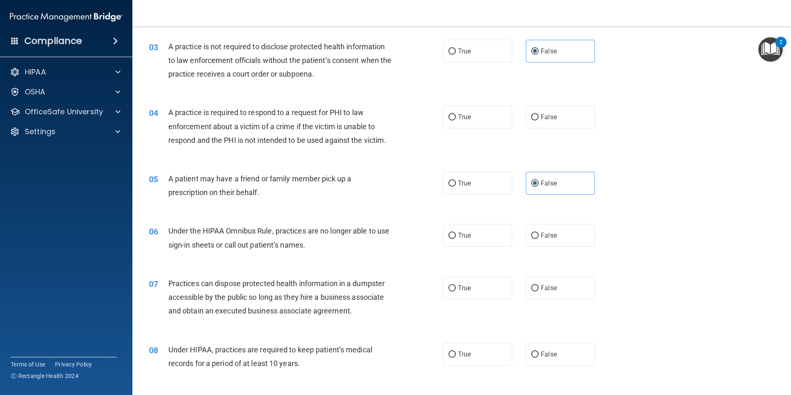
scroll to position [166, 0]
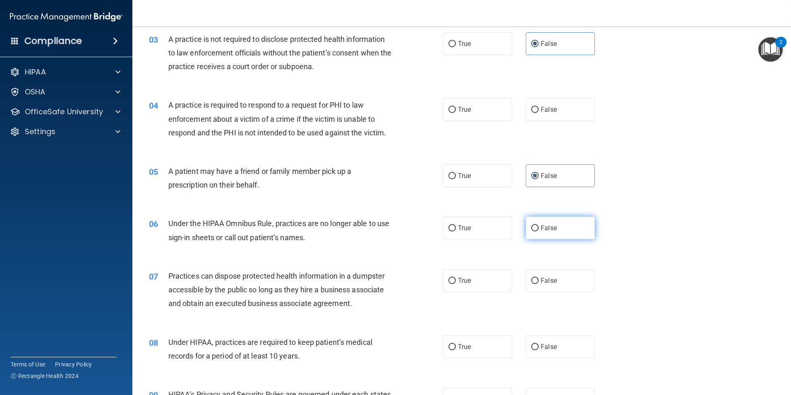
click at [551, 224] on span "False" at bounding box center [549, 228] width 16 height 8
click at [539, 225] on input "False" at bounding box center [534, 228] width 7 height 6
radio input "true"
click at [534, 343] on label "False" at bounding box center [560, 346] width 69 height 23
click at [534, 344] on input "False" at bounding box center [534, 347] width 7 height 6
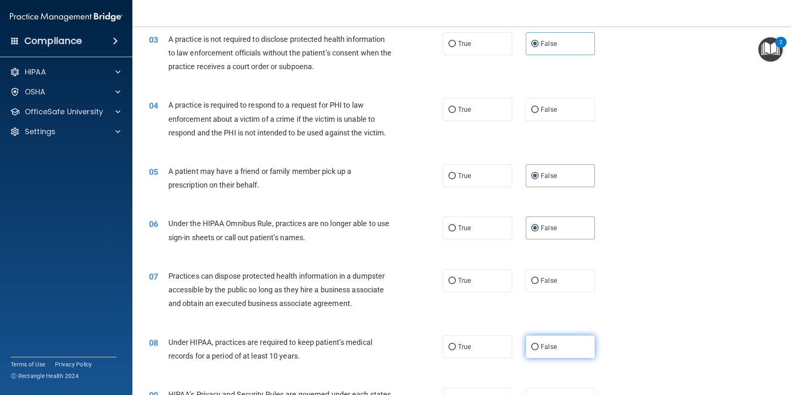
radio input "true"
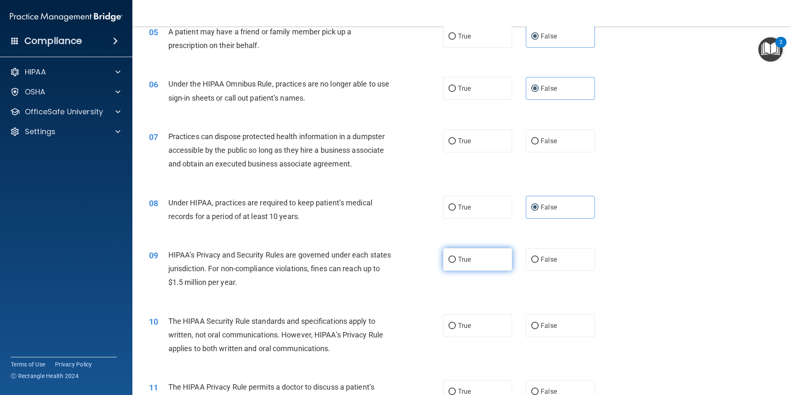
scroll to position [331, 0]
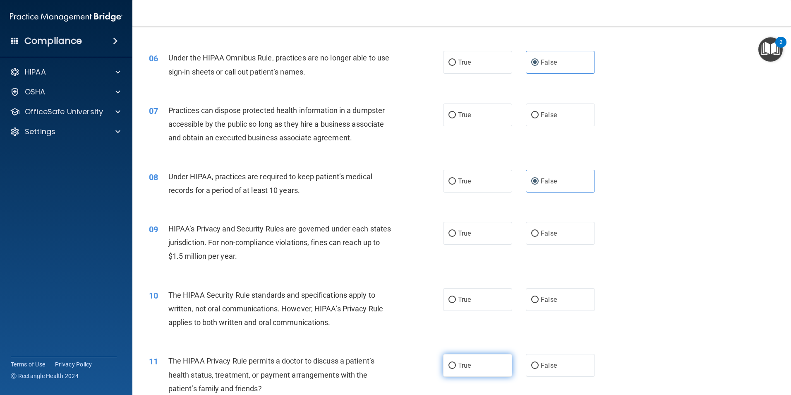
click at [483, 365] on label "True" at bounding box center [477, 365] width 69 height 23
click at [456, 365] on input "True" at bounding box center [452, 366] width 7 height 6
radio input "true"
click at [560, 227] on label "False" at bounding box center [560, 233] width 69 height 23
click at [539, 231] on input "False" at bounding box center [534, 234] width 7 height 6
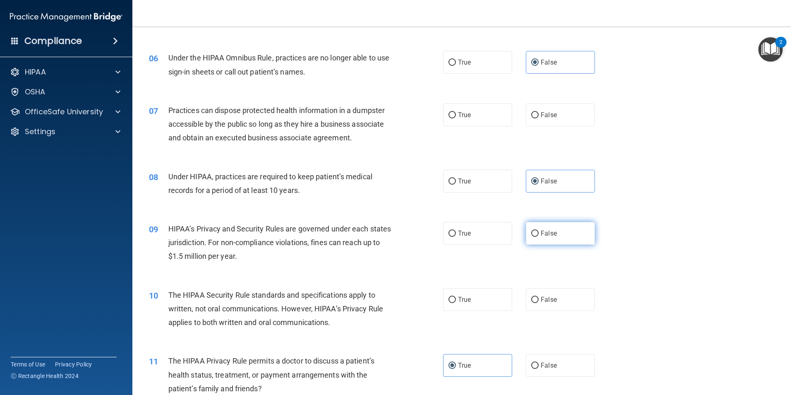
radio input "true"
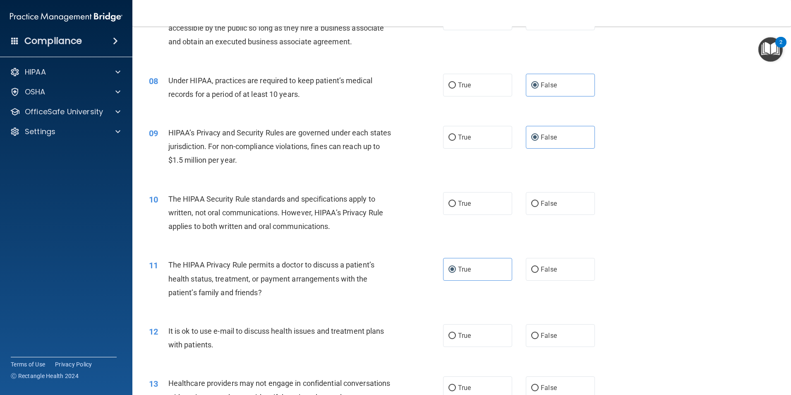
scroll to position [455, 0]
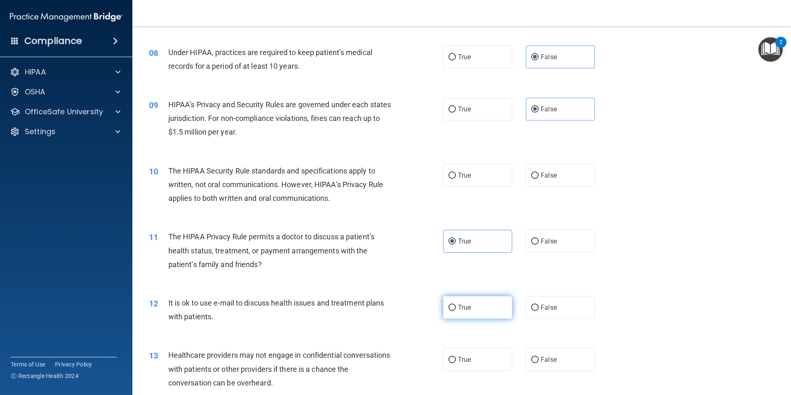
click at [469, 305] on label "True" at bounding box center [477, 307] width 69 height 23
click at [456, 305] on input "True" at bounding box center [452, 308] width 7 height 6
radio input "true"
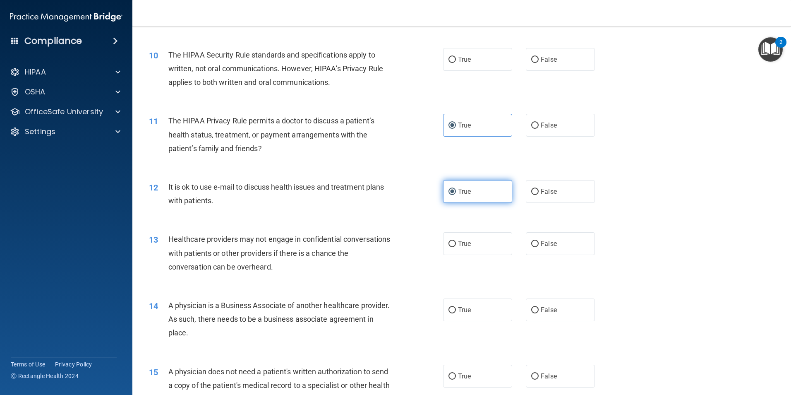
scroll to position [579, 0]
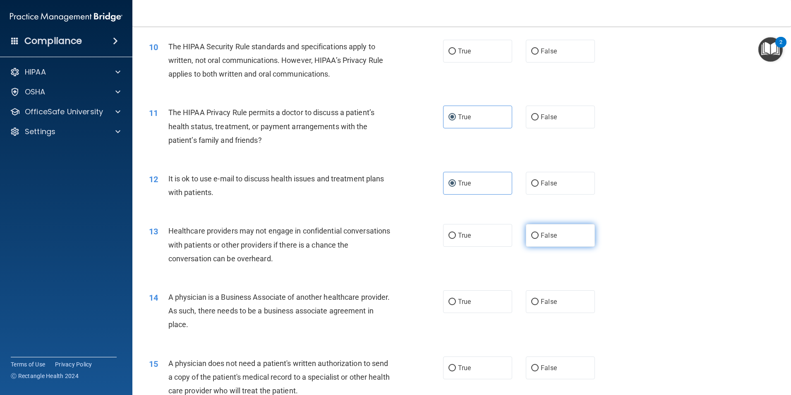
click at [550, 242] on label "False" at bounding box center [560, 235] width 69 height 23
click at [539, 239] on input "False" at bounding box center [534, 236] width 7 height 6
radio input "true"
click at [577, 298] on label "False" at bounding box center [560, 301] width 69 height 23
click at [539, 299] on input "False" at bounding box center [534, 302] width 7 height 6
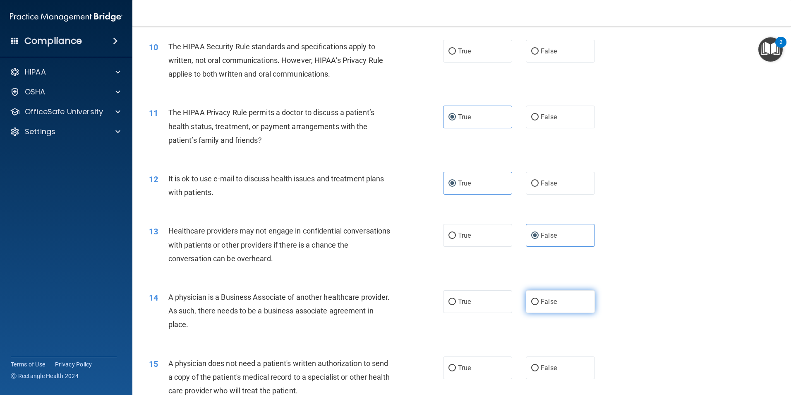
radio input "true"
click at [473, 363] on label "True" at bounding box center [477, 367] width 69 height 23
click at [456, 365] on input "True" at bounding box center [452, 368] width 7 height 6
radio input "true"
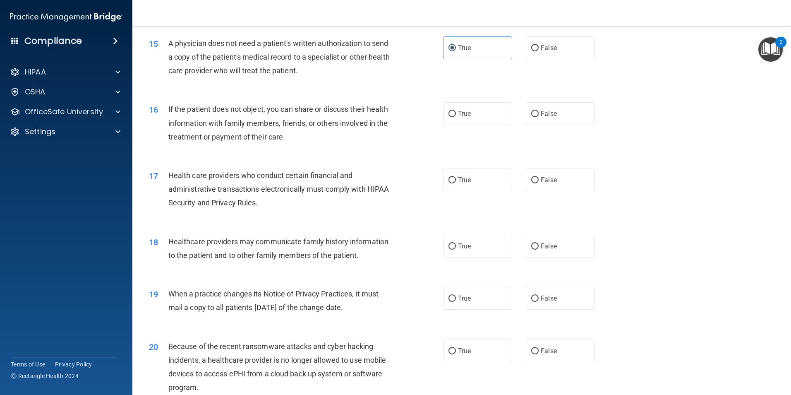
scroll to position [911, 0]
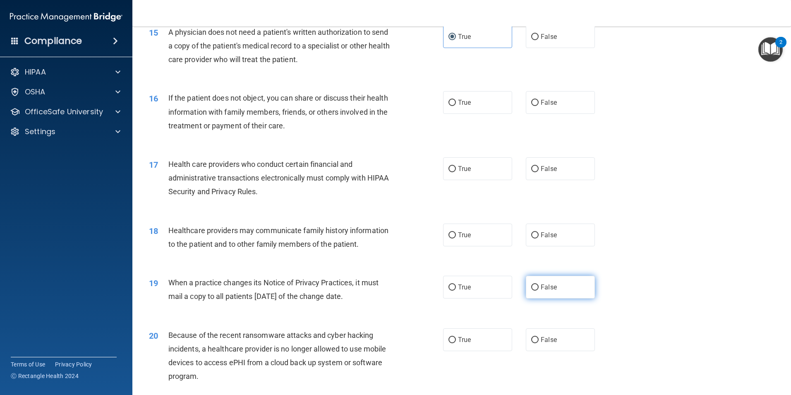
click at [548, 288] on span "False" at bounding box center [549, 287] width 16 height 8
click at [539, 288] on input "False" at bounding box center [534, 287] width 7 height 6
radio input "true"
click at [533, 344] on label "False" at bounding box center [560, 339] width 69 height 23
click at [533, 343] on input "False" at bounding box center [534, 340] width 7 height 6
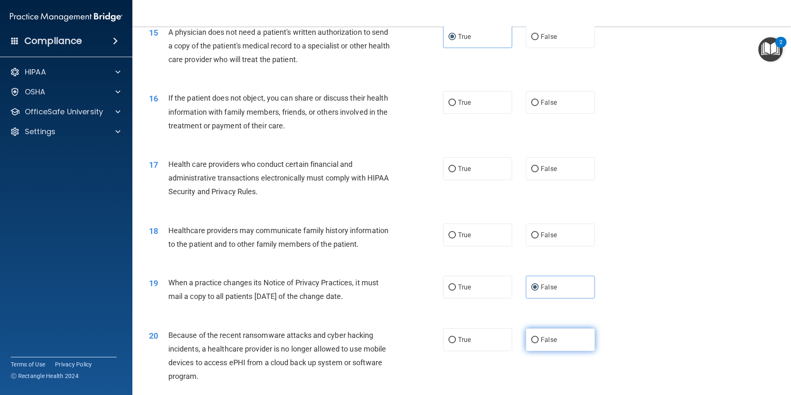
radio input "true"
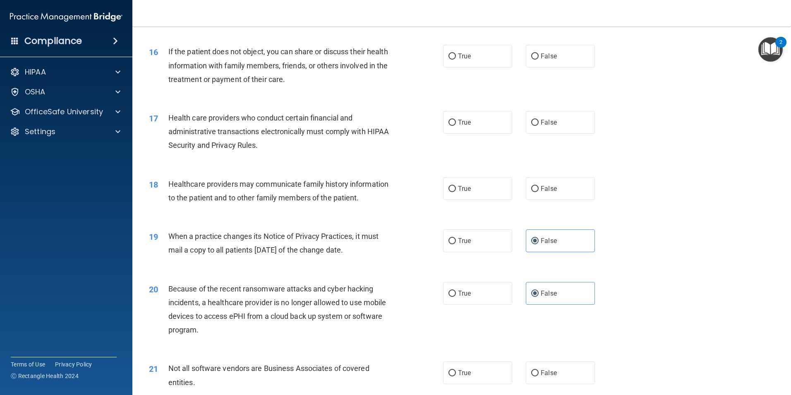
scroll to position [1035, 0]
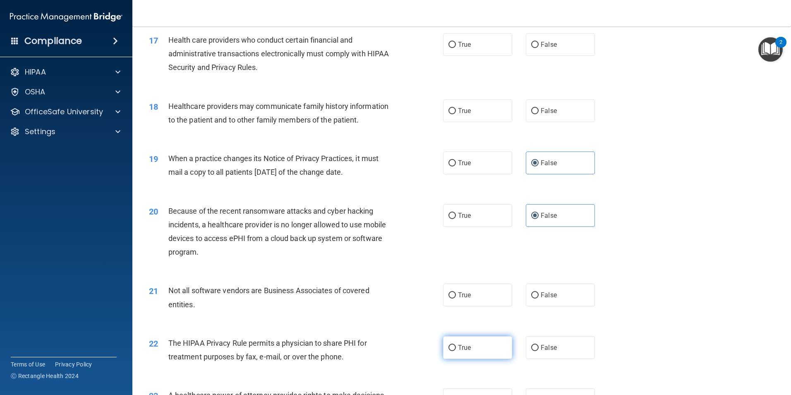
click at [464, 348] on span "True" at bounding box center [464, 348] width 13 height 8
click at [456, 348] on input "True" at bounding box center [452, 348] width 7 height 6
radio input "true"
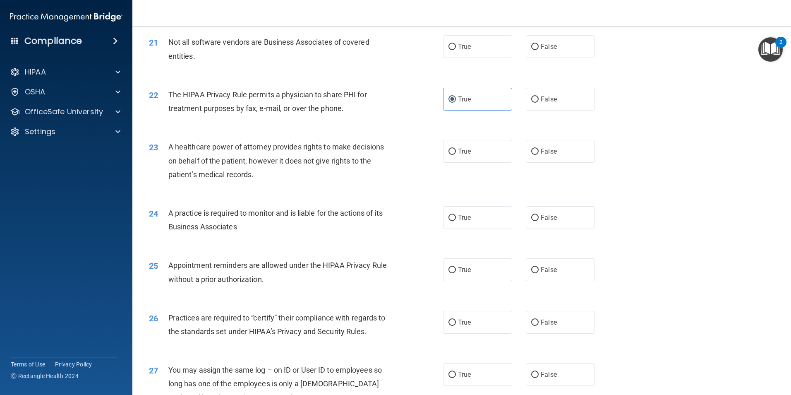
scroll to position [1325, 0]
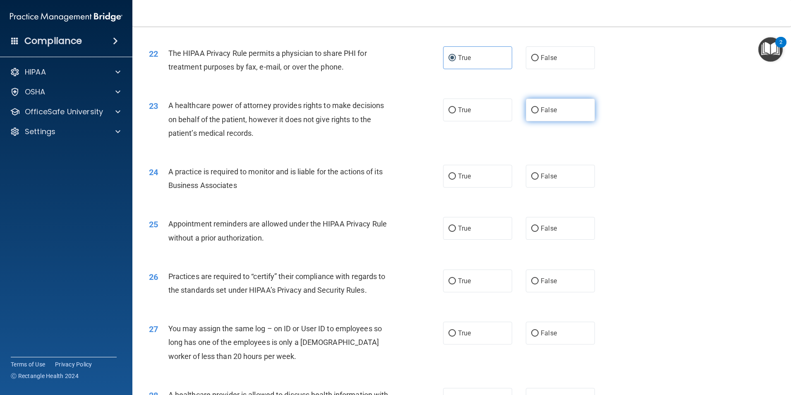
click at [549, 115] on label "False" at bounding box center [560, 110] width 69 height 23
click at [539, 113] on input "False" at bounding box center [534, 110] width 7 height 6
radio input "true"
click at [562, 174] on label "False" at bounding box center [560, 176] width 69 height 23
click at [539, 174] on input "False" at bounding box center [534, 176] width 7 height 6
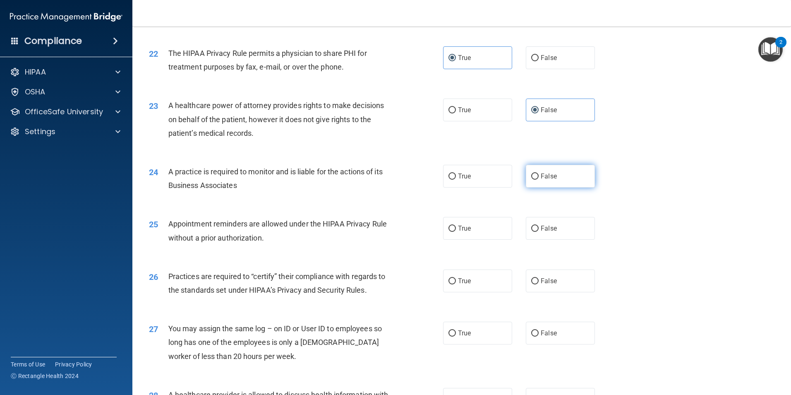
radio input "true"
click at [548, 278] on span "False" at bounding box center [549, 281] width 16 height 8
click at [539, 278] on input "False" at bounding box center [534, 281] width 7 height 6
radio input "true"
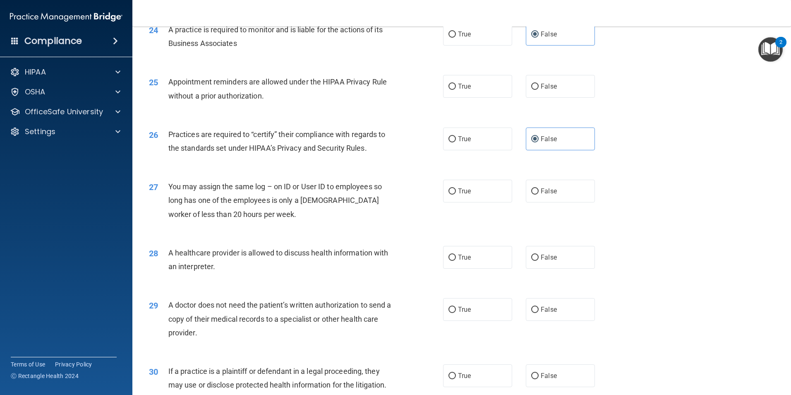
scroll to position [1490, 0]
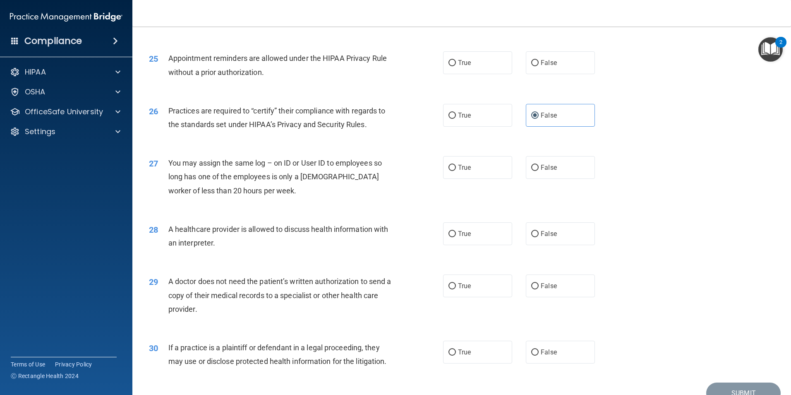
drag, startPoint x: 472, startPoint y: 279, endPoint x: 469, endPoint y: 303, distance: 23.8
click at [471, 280] on label "True" at bounding box center [477, 285] width 69 height 23
click at [456, 283] on input "True" at bounding box center [452, 286] width 7 height 6
radio input "true"
click at [466, 351] on span "True" at bounding box center [464, 352] width 13 height 8
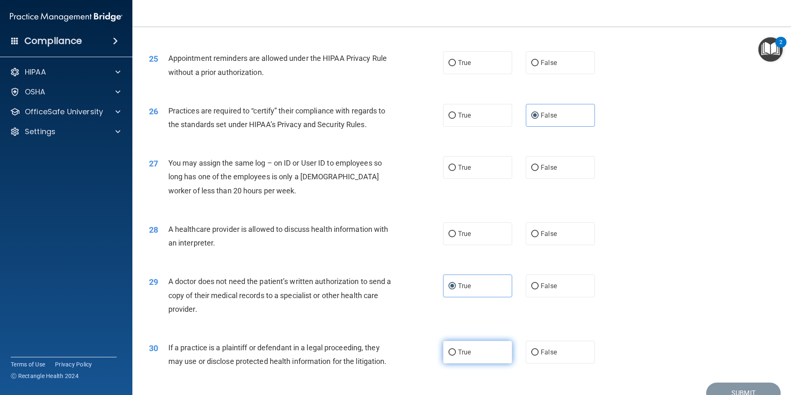
click at [456, 351] on input "True" at bounding box center [452, 352] width 7 height 6
radio input "true"
click at [496, 232] on label "True" at bounding box center [477, 233] width 69 height 23
click at [456, 232] on input "True" at bounding box center [452, 234] width 7 height 6
radio input "true"
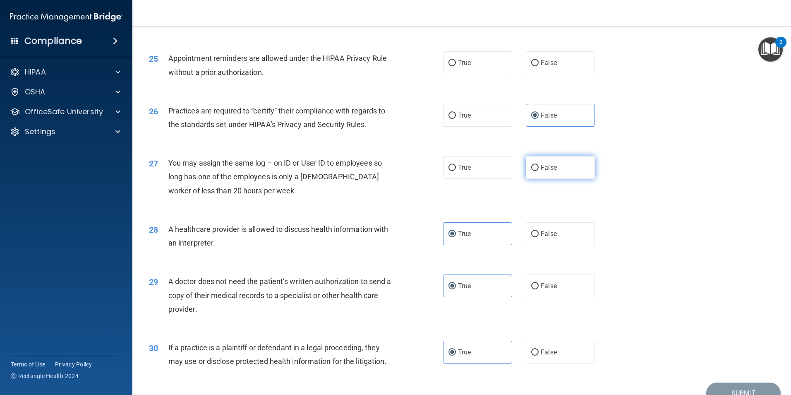
click at [544, 167] on span "False" at bounding box center [549, 167] width 16 height 8
click at [539, 167] on input "False" at bounding box center [534, 168] width 7 height 6
radio input "true"
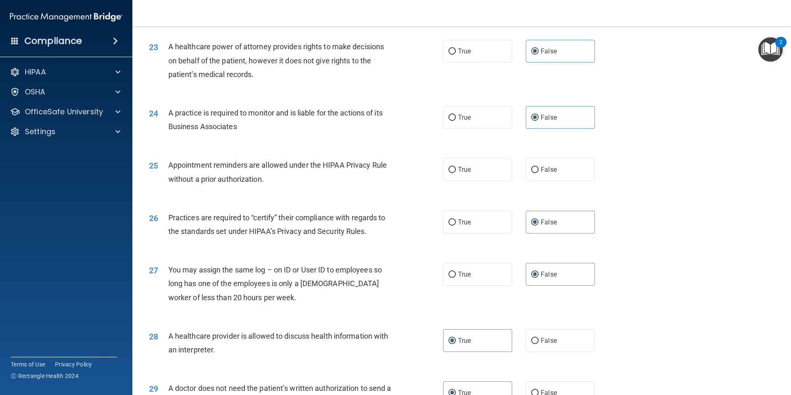
scroll to position [1366, 0]
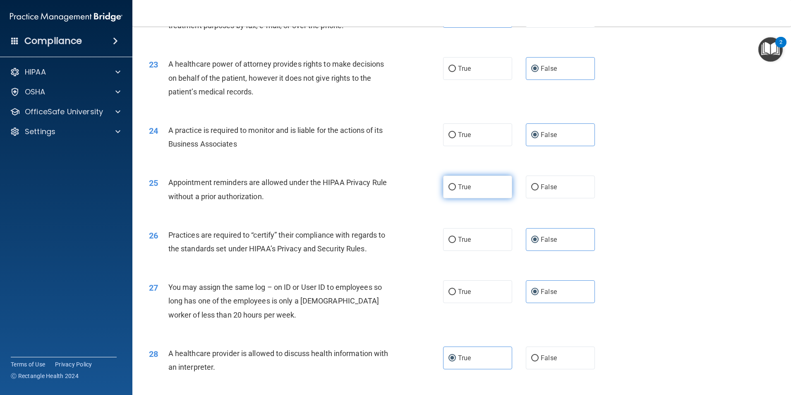
click at [492, 189] on label "True" at bounding box center [477, 187] width 69 height 23
click at [456, 189] on input "True" at bounding box center [452, 187] width 7 height 6
radio input "true"
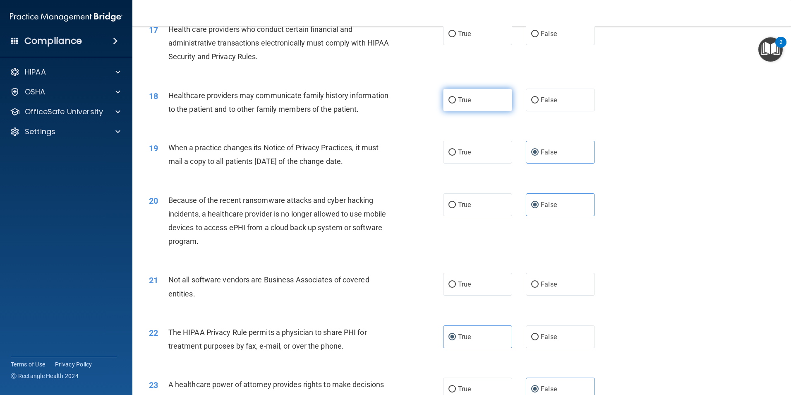
scroll to position [1035, 0]
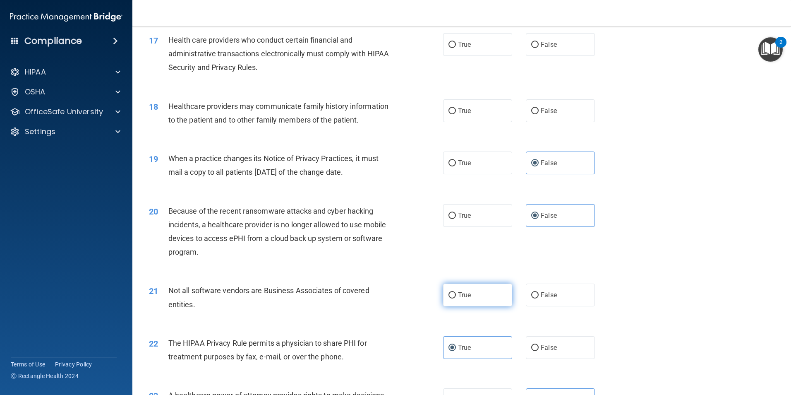
click at [479, 294] on label "True" at bounding box center [477, 295] width 69 height 23
click at [456, 294] on input "True" at bounding box center [452, 295] width 7 height 6
radio input "true"
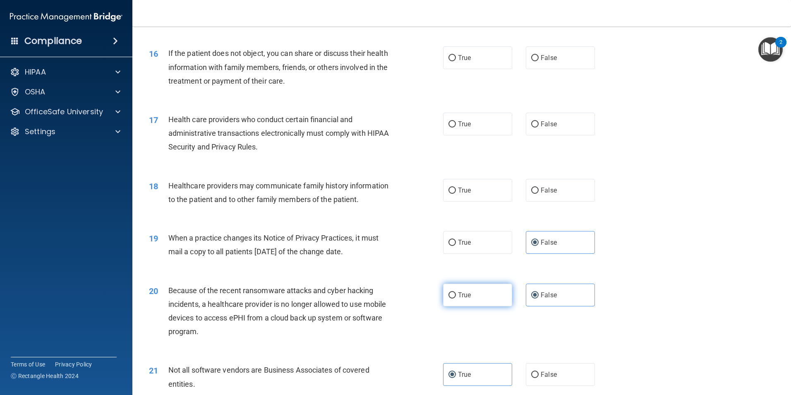
scroll to position [952, 0]
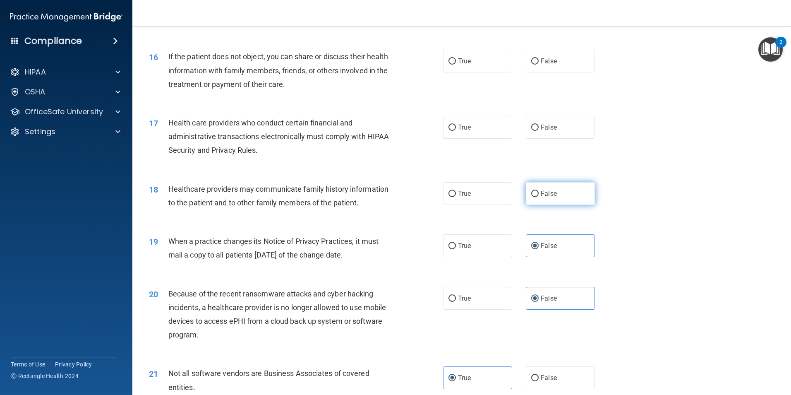
click at [565, 192] on label "False" at bounding box center [560, 193] width 69 height 23
click at [539, 192] on input "False" at bounding box center [534, 194] width 7 height 6
radio input "true"
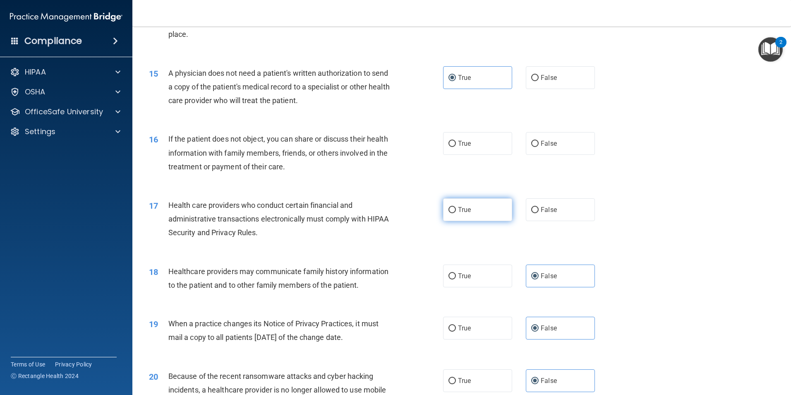
scroll to position [869, 0]
click at [472, 213] on label "True" at bounding box center [477, 210] width 69 height 23
click at [456, 213] on input "True" at bounding box center [452, 210] width 7 height 6
radio input "true"
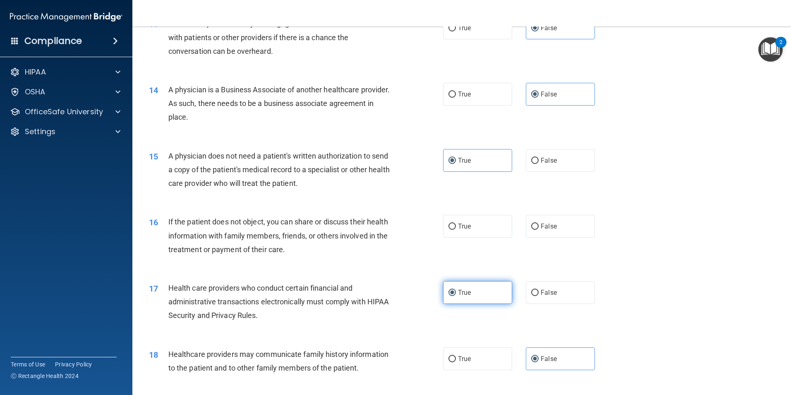
scroll to position [786, 0]
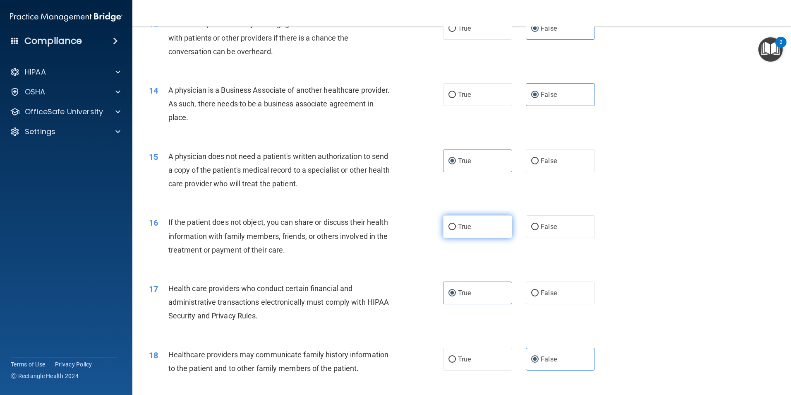
click at [505, 227] on label "True" at bounding box center [477, 226] width 69 height 23
click at [456, 227] on input "True" at bounding box center [452, 227] width 7 height 6
radio input "true"
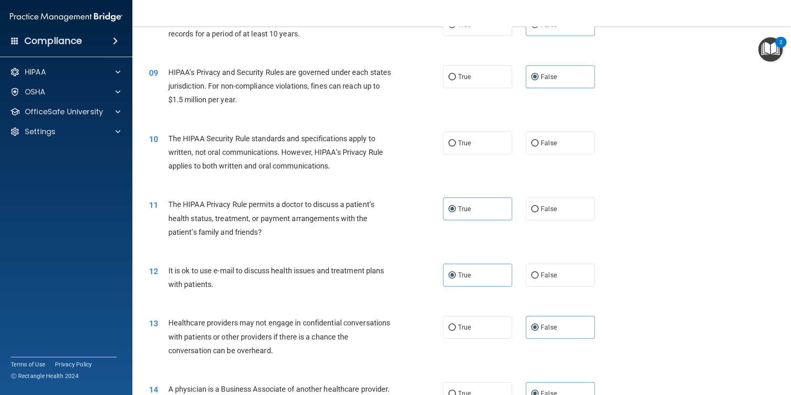
scroll to position [455, 0]
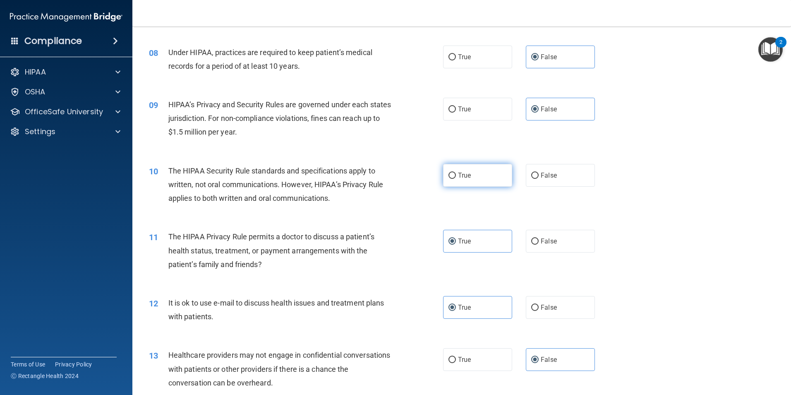
click at [502, 178] on label "True" at bounding box center [477, 175] width 69 height 23
click at [456, 178] on input "True" at bounding box center [452, 176] width 7 height 6
radio input "true"
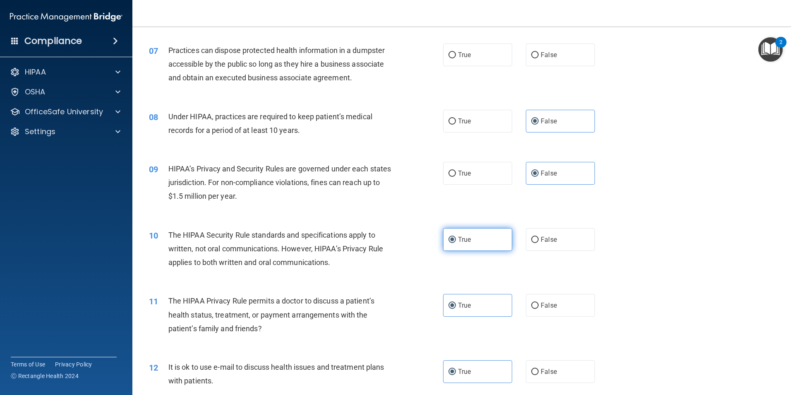
scroll to position [290, 0]
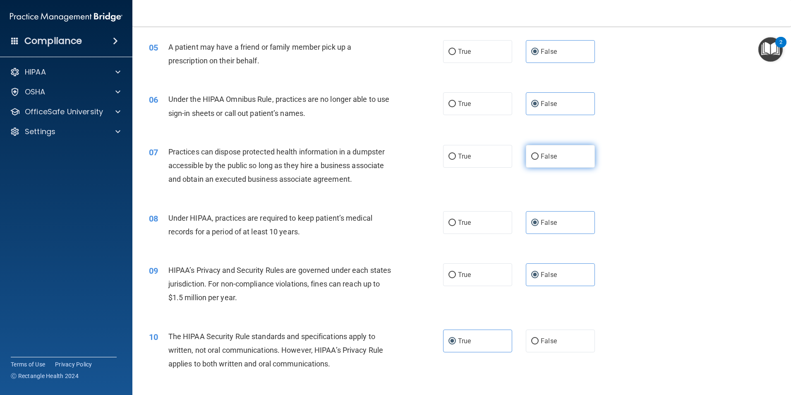
click at [536, 153] on label "False" at bounding box center [560, 156] width 69 height 23
click at [536, 154] on input "False" at bounding box center [534, 157] width 7 height 6
radio input "true"
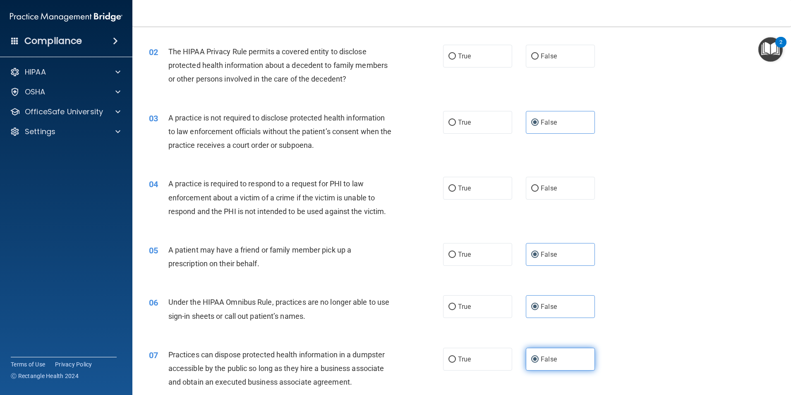
scroll to position [83, 0]
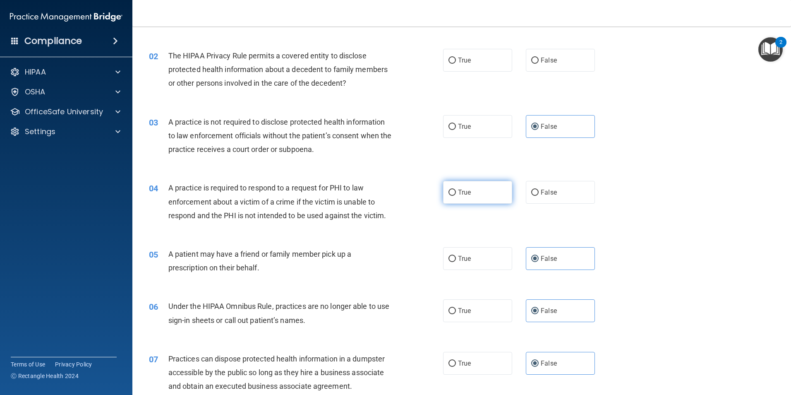
click at [492, 195] on label "True" at bounding box center [477, 192] width 69 height 23
click at [456, 195] on input "True" at bounding box center [452, 193] width 7 height 6
radio input "true"
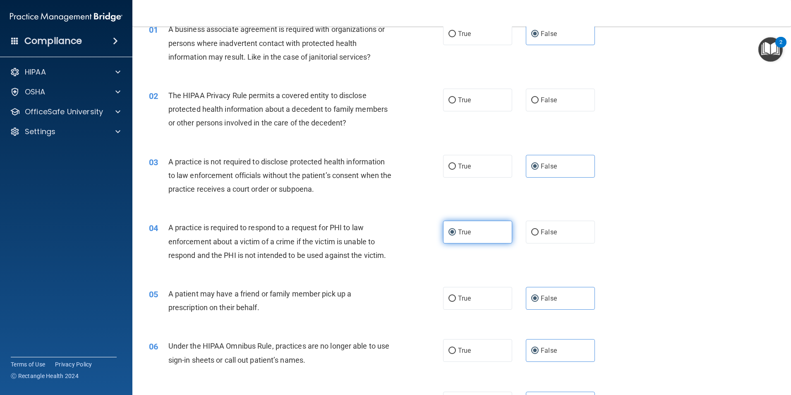
scroll to position [0, 0]
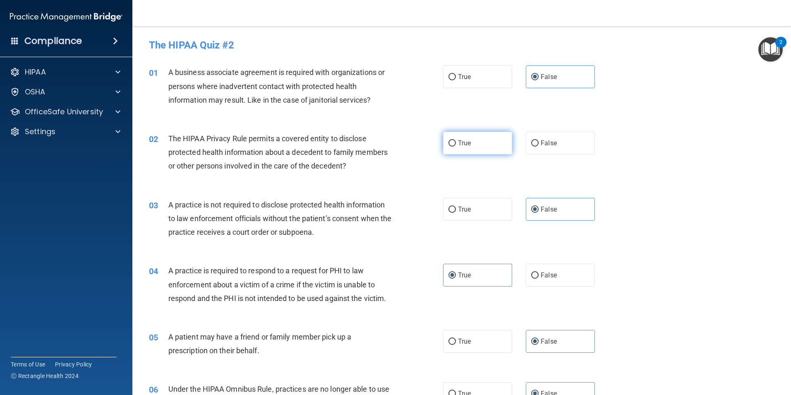
click at [500, 148] on label "True" at bounding box center [477, 143] width 69 height 23
click at [456, 147] on input "True" at bounding box center [452, 143] width 7 height 6
radio input "true"
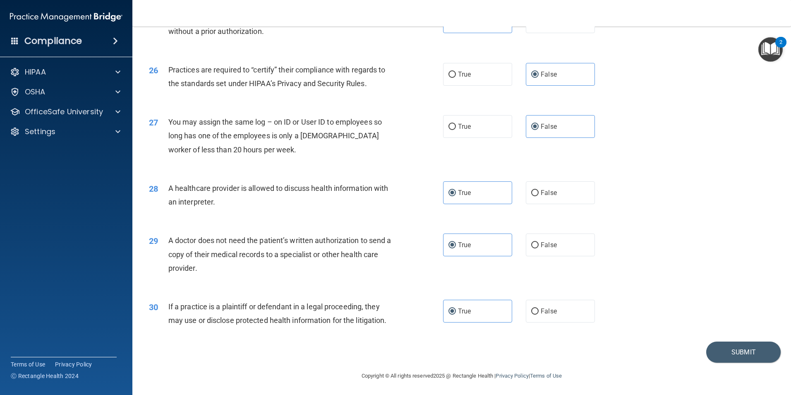
scroll to position [1532, 0]
click at [741, 351] on button "Submit" at bounding box center [744, 351] width 75 height 21
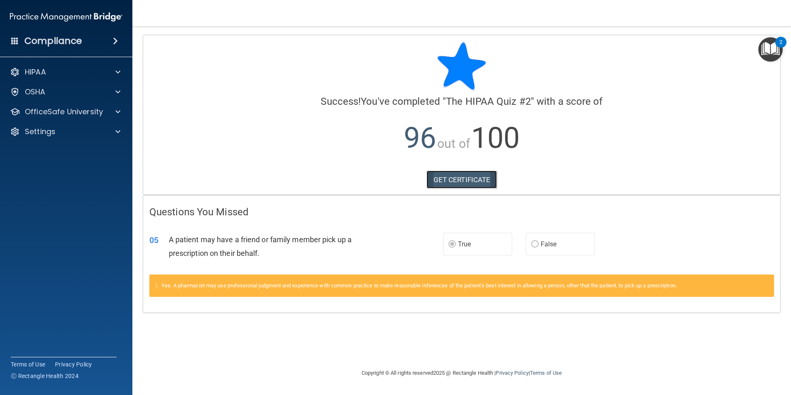
click at [471, 176] on link "GET CERTIFICATE" at bounding box center [462, 180] width 71 height 18
click at [104, 115] on div "OfficeSafe University" at bounding box center [55, 112] width 103 height 10
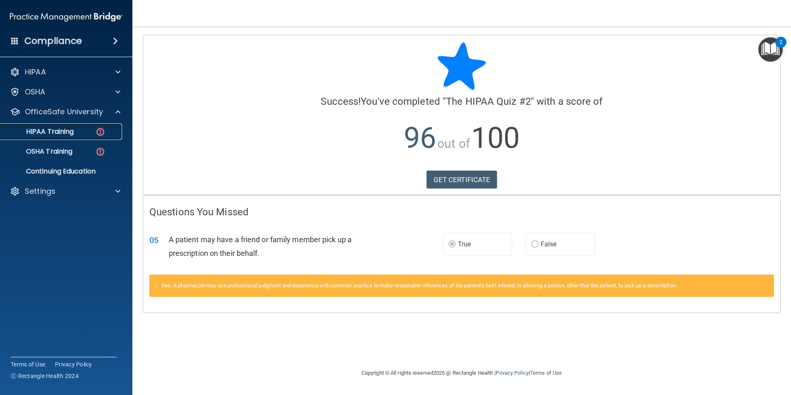
click at [110, 132] on div "HIPAA Training" at bounding box center [61, 131] width 113 height 8
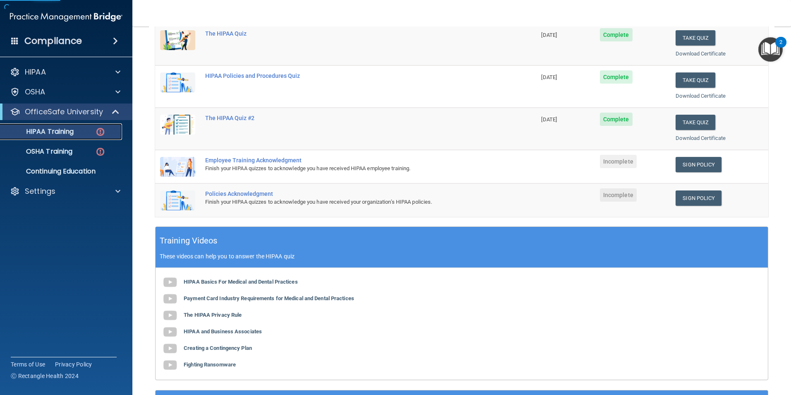
scroll to position [124, 0]
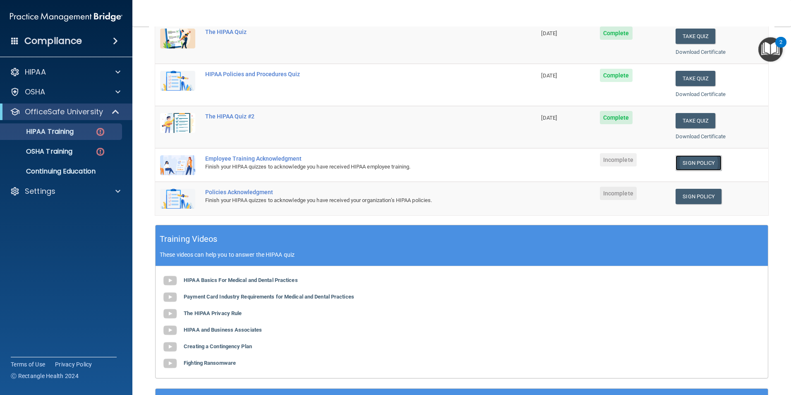
click at [712, 163] on link "Sign Policy" at bounding box center [699, 162] width 46 height 15
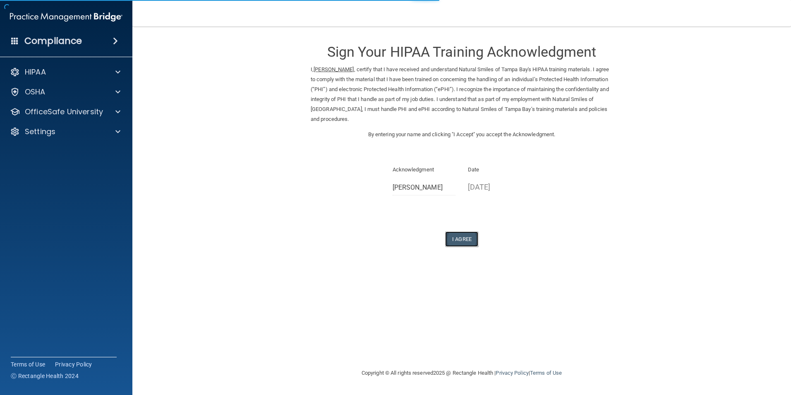
click at [454, 240] on button "I Agree" at bounding box center [461, 238] width 33 height 15
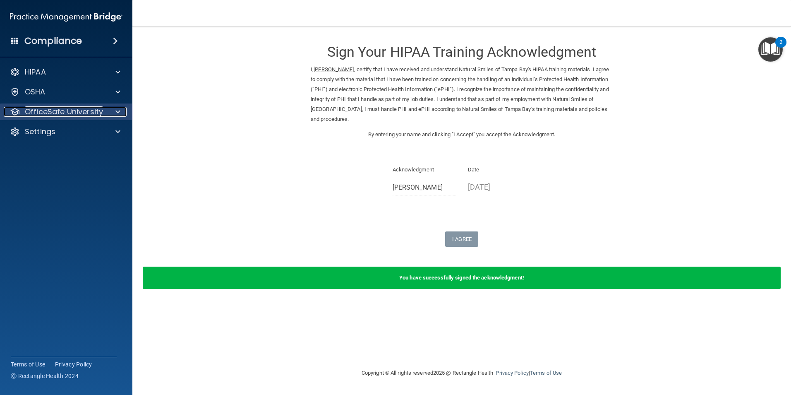
click at [81, 115] on p "OfficeSafe University" at bounding box center [64, 112] width 78 height 10
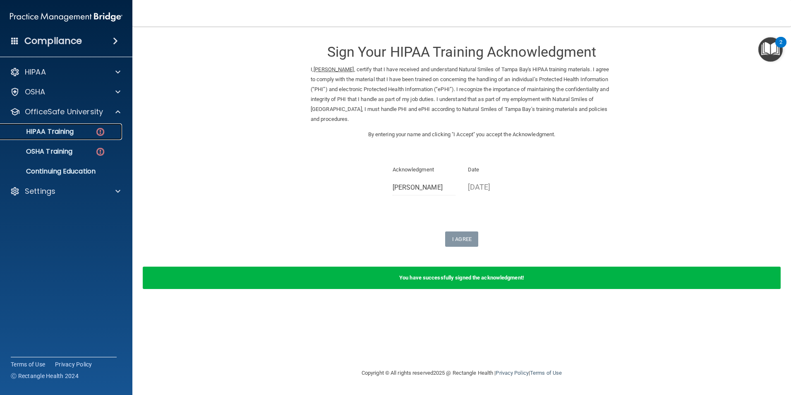
click at [92, 135] on div "HIPAA Training" at bounding box center [61, 131] width 113 height 8
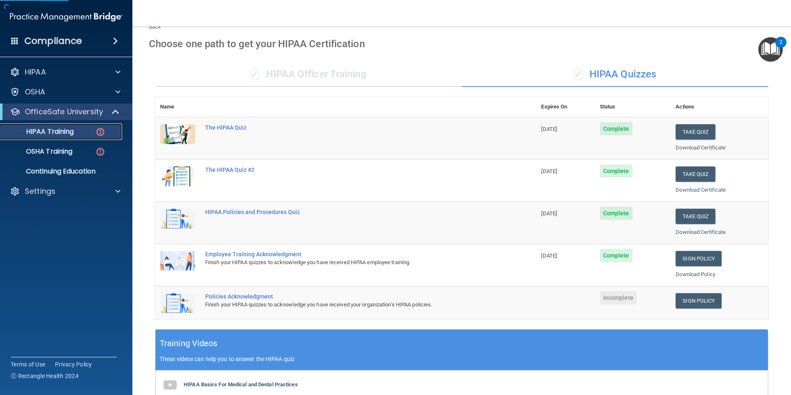
scroll to position [124, 0]
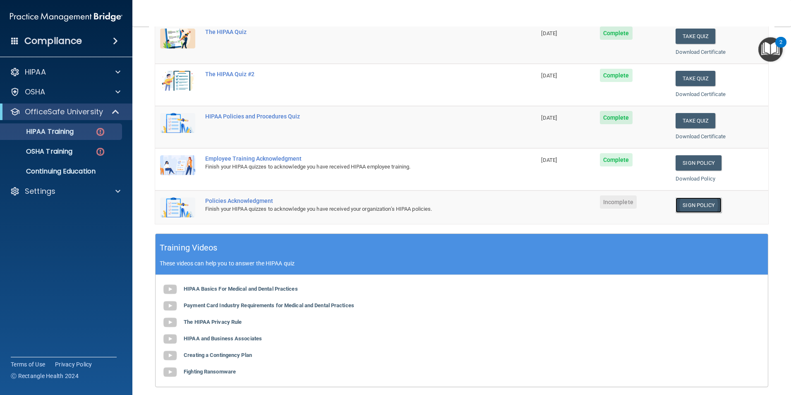
click at [706, 207] on link "Sign Policy" at bounding box center [699, 204] width 46 height 15
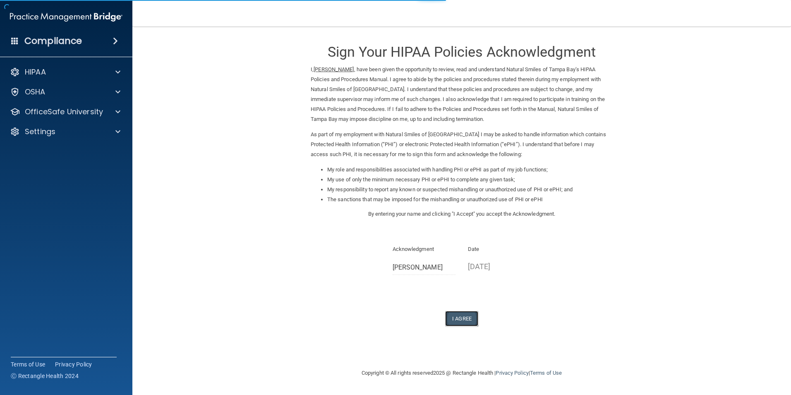
click at [476, 319] on button "I Agree" at bounding box center [461, 318] width 33 height 15
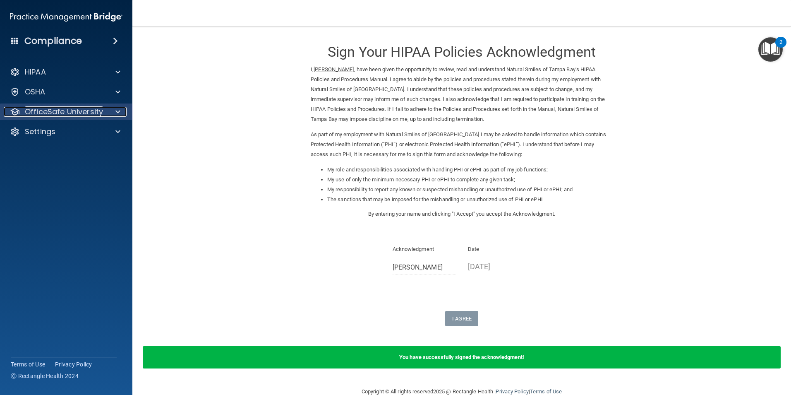
click at [107, 109] on div at bounding box center [116, 112] width 21 height 10
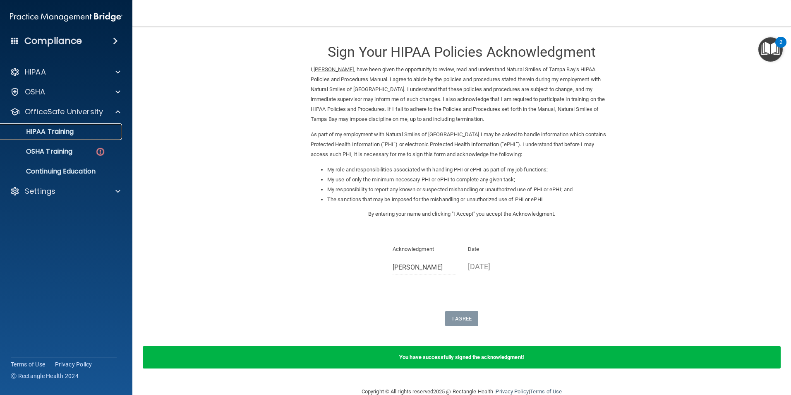
click at [99, 137] on link "HIPAA Training" at bounding box center [57, 131] width 130 height 17
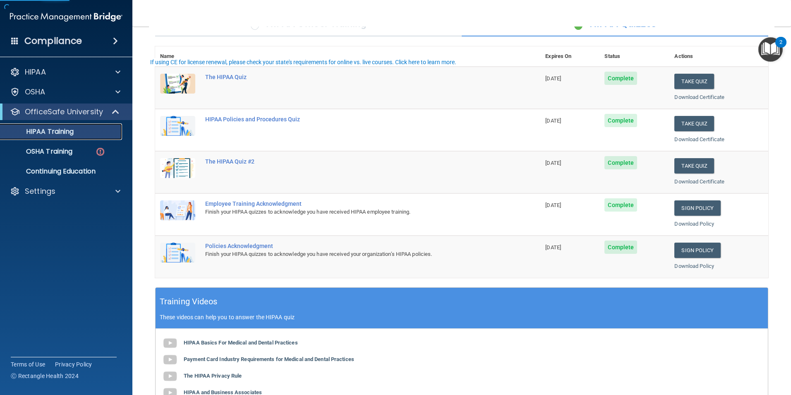
scroll to position [83, 0]
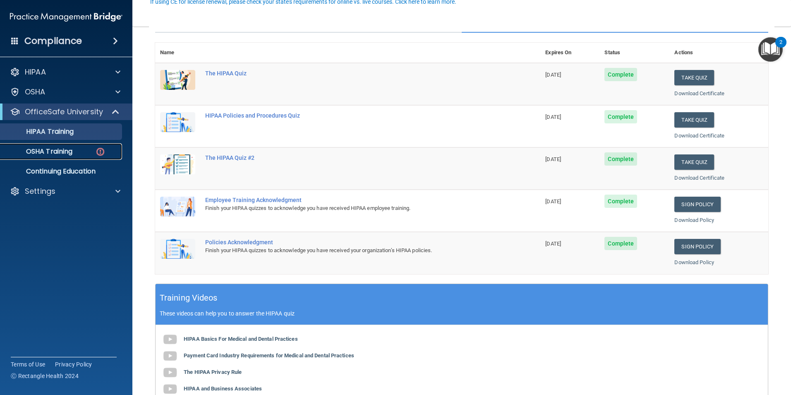
click at [72, 154] on p "OSHA Training" at bounding box center [38, 151] width 67 height 8
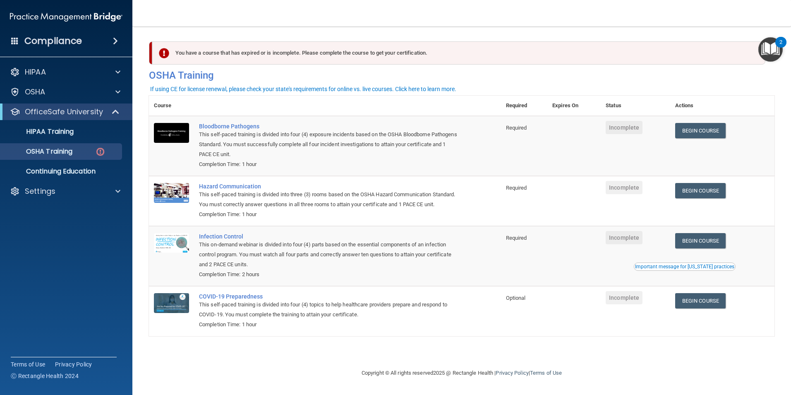
click at [634, 12] on nav "Toggle navigation Danielle Cappola danielle@natural-smiles.com Manage My Enterp…" at bounding box center [461, 13] width 659 height 26
